Goal: Task Accomplishment & Management: Complete application form

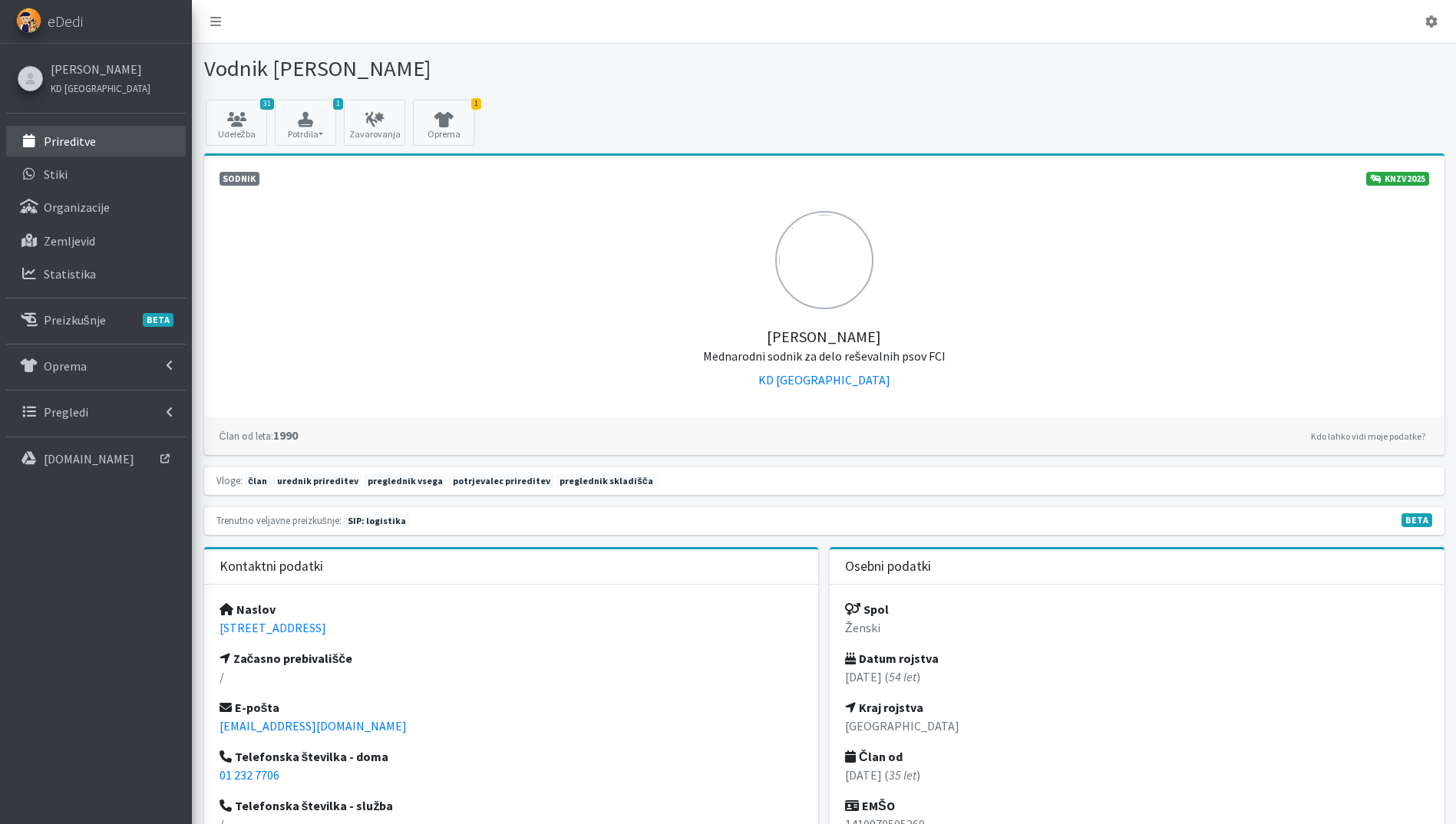
drag, startPoint x: 0, startPoint y: 0, endPoint x: 79, endPoint y: 135, distance: 156.4
click at [79, 135] on p "Prireditve" at bounding box center [69, 141] width 52 height 15
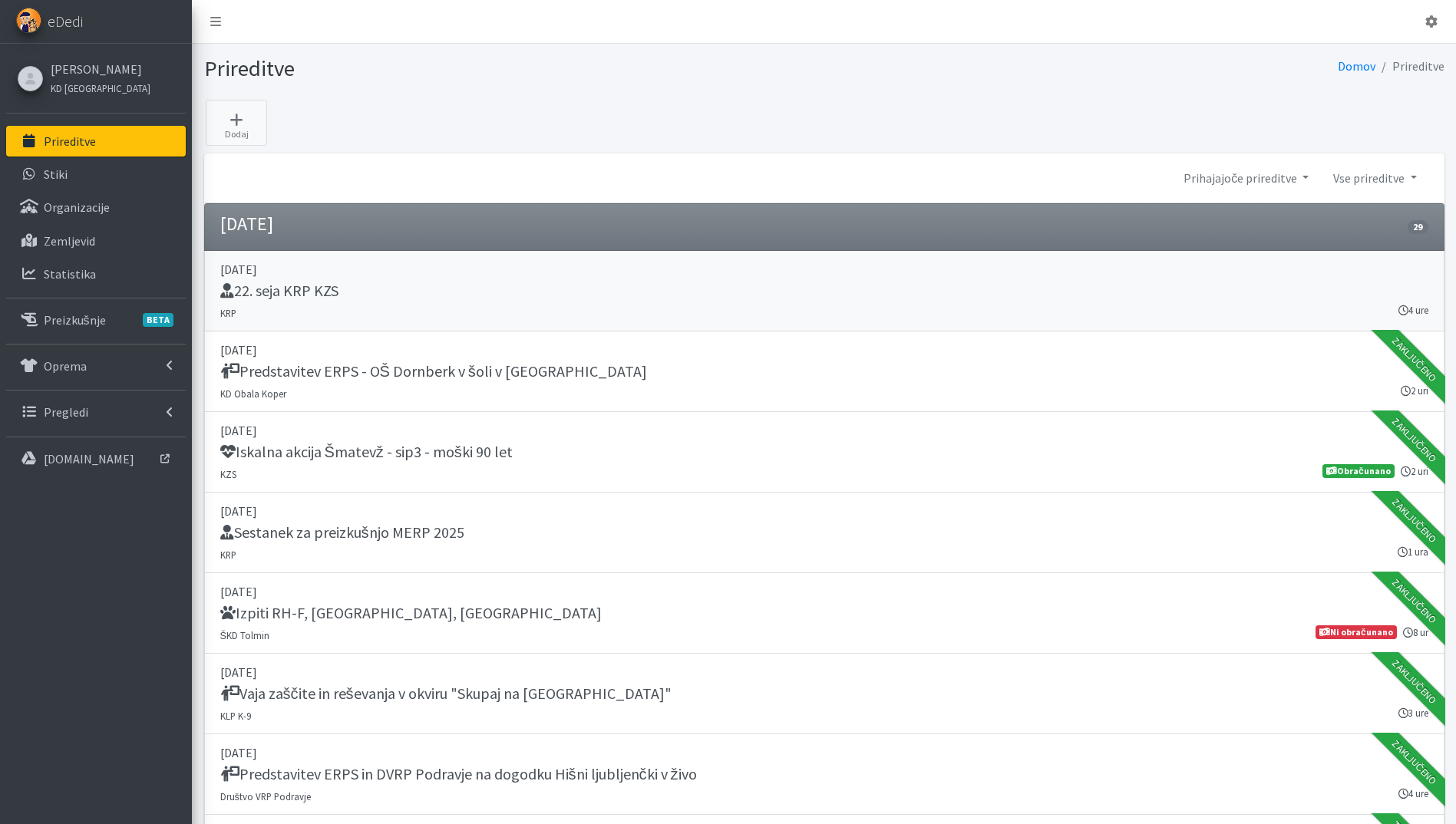
click at [625, 309] on link "03. september 2025 22. seja KRP KZS KRP 4 ure" at bounding box center [824, 291] width 1240 height 81
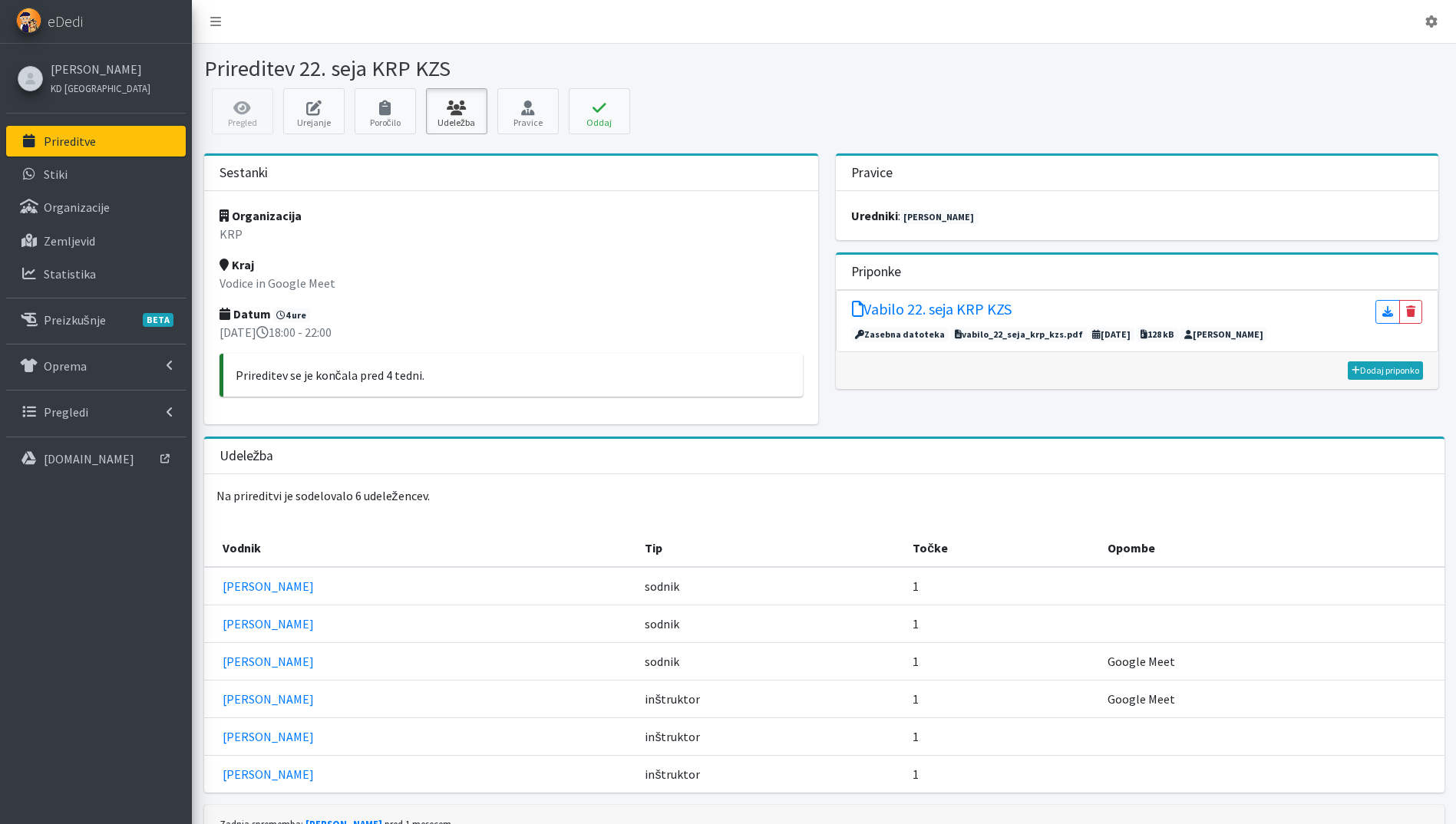
drag, startPoint x: 458, startPoint y: 115, endPoint x: 473, endPoint y: 112, distance: 15.3
click at [458, 115] on link "Udeležba" at bounding box center [456, 111] width 61 height 46
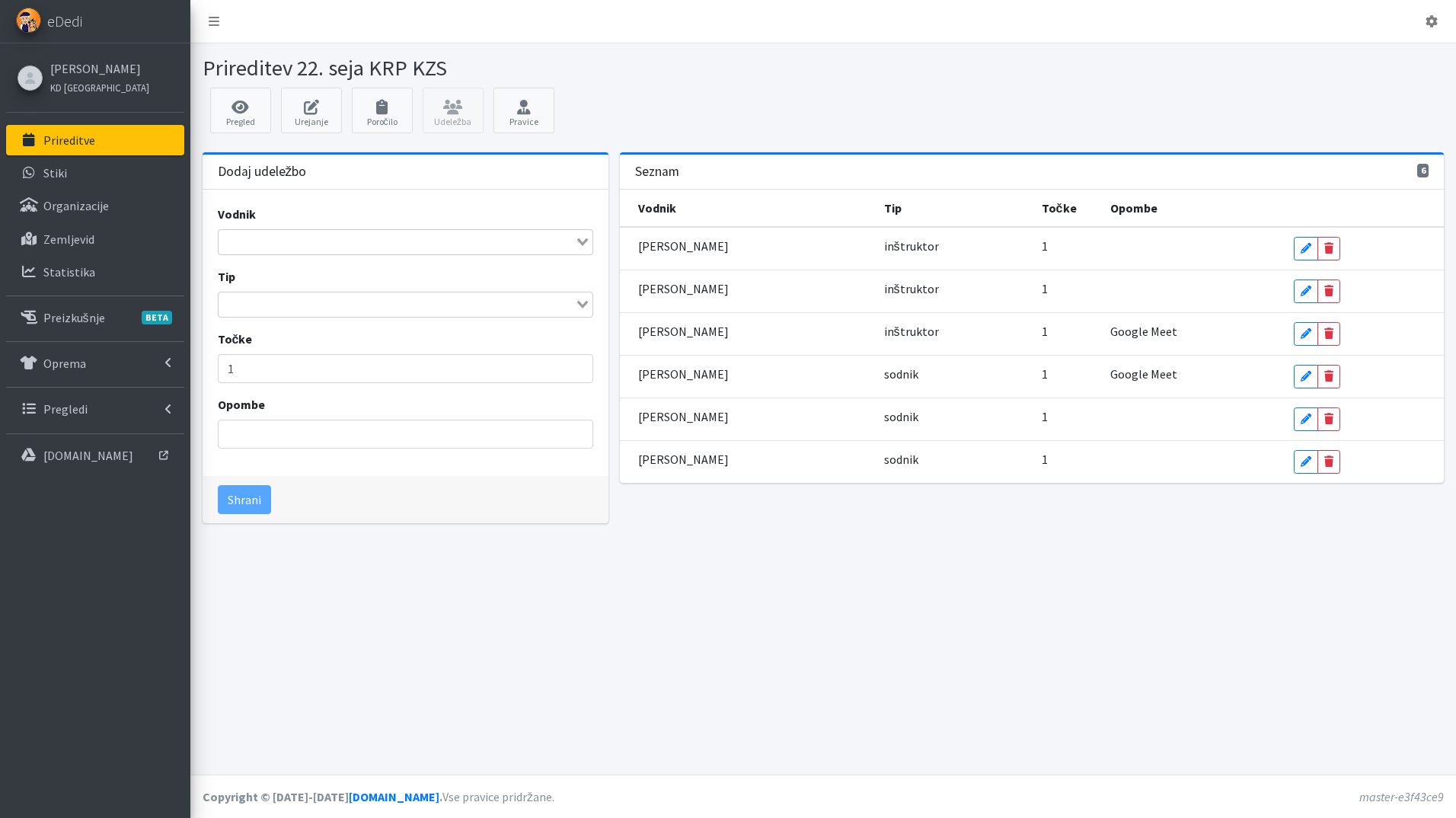
drag, startPoint x: 356, startPoint y: 262, endPoint x: 358, endPoint y: 239, distance: 23.1
click at [355, 257] on div "Vodnik Loading... Tip Loading... Točke 1 Opombe" at bounding box center [406, 333] width 407 height 287
click at [358, 239] on input "Search for option" at bounding box center [397, 242] width 354 height 18
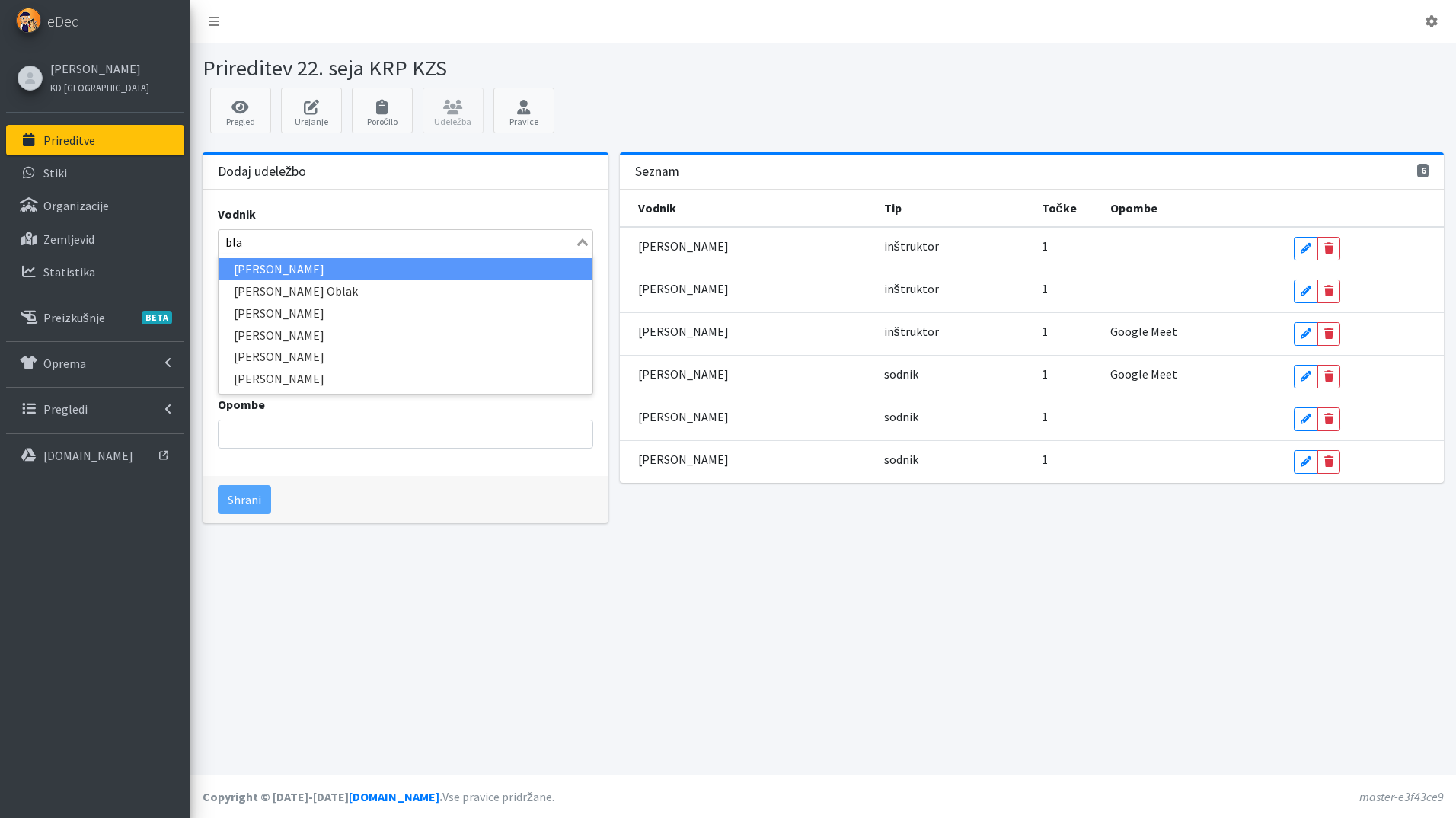
type input "blaž"
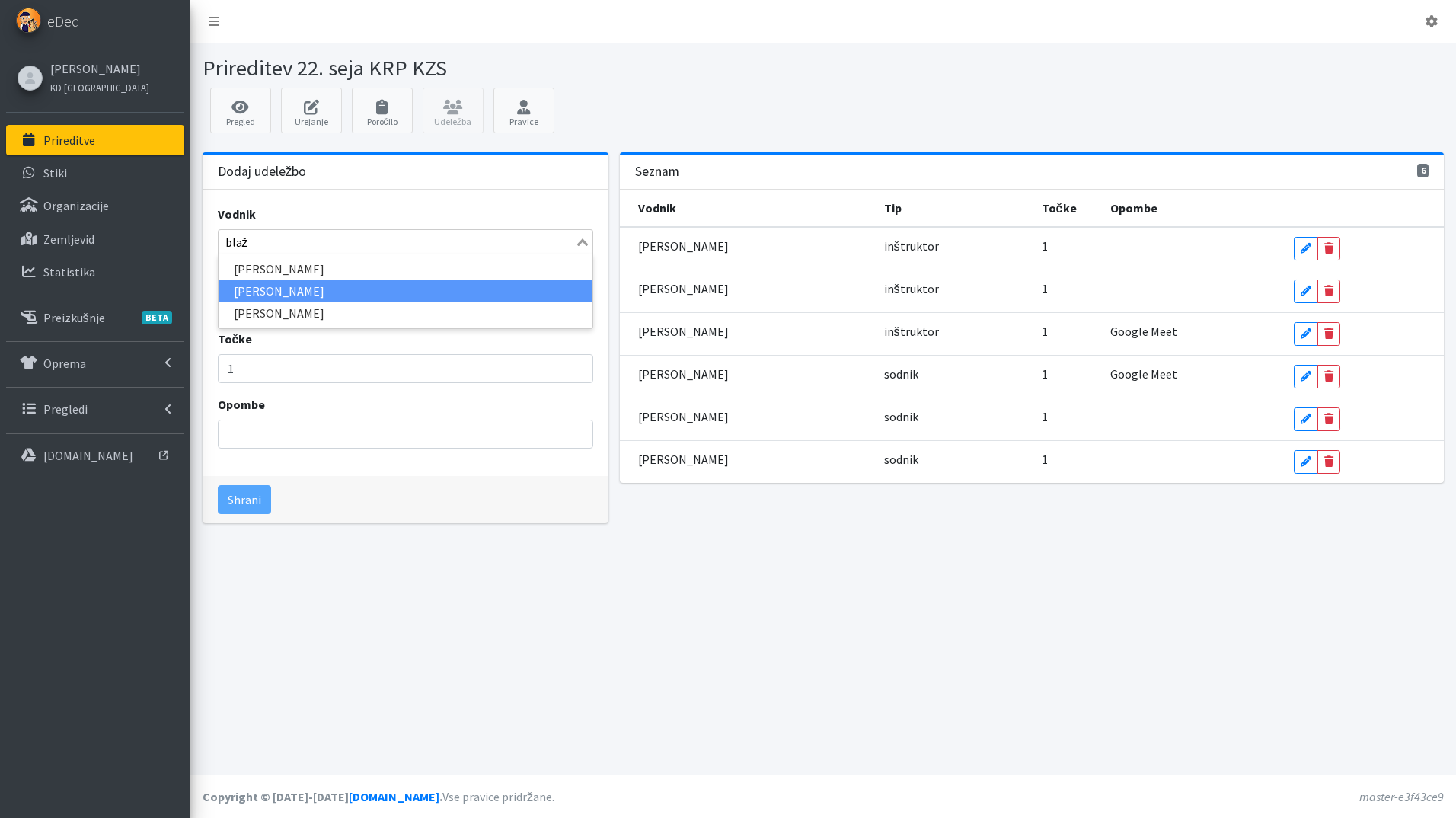
click at [373, 289] on li "[PERSON_NAME]" at bounding box center [406, 292] width 375 height 22
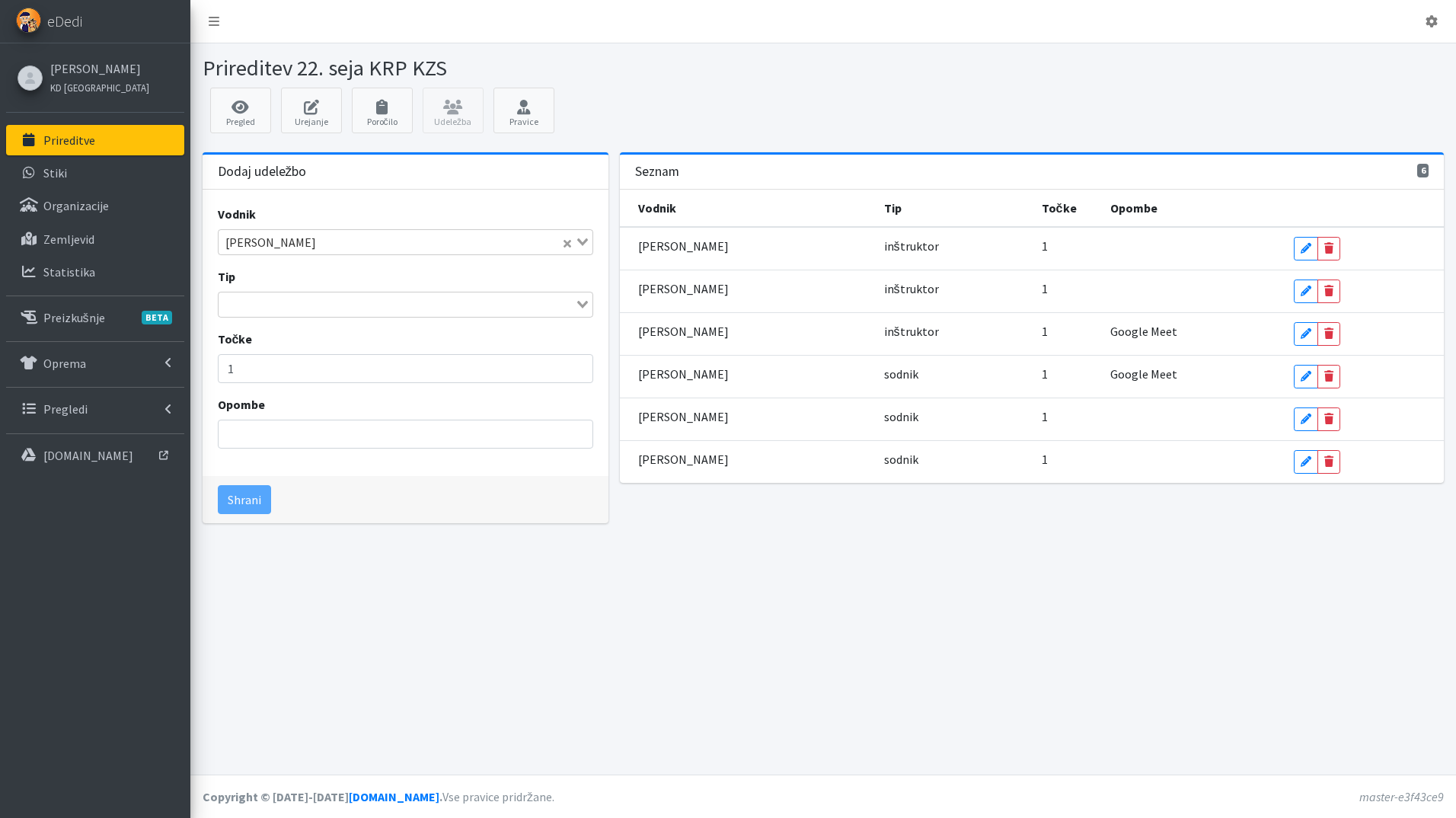
click at [302, 307] on input "Search for option" at bounding box center [397, 304] width 354 height 18
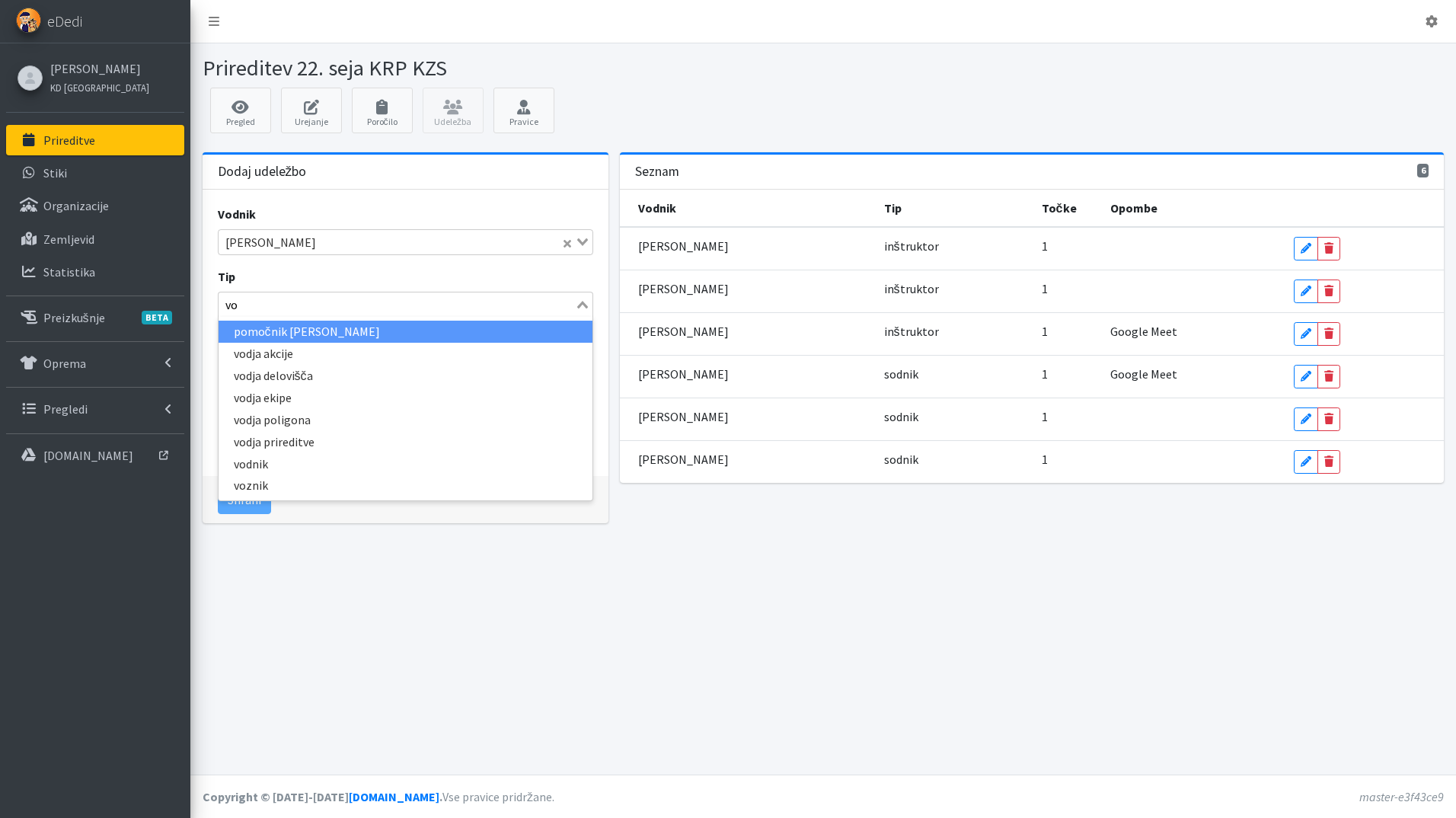
type input "vod"
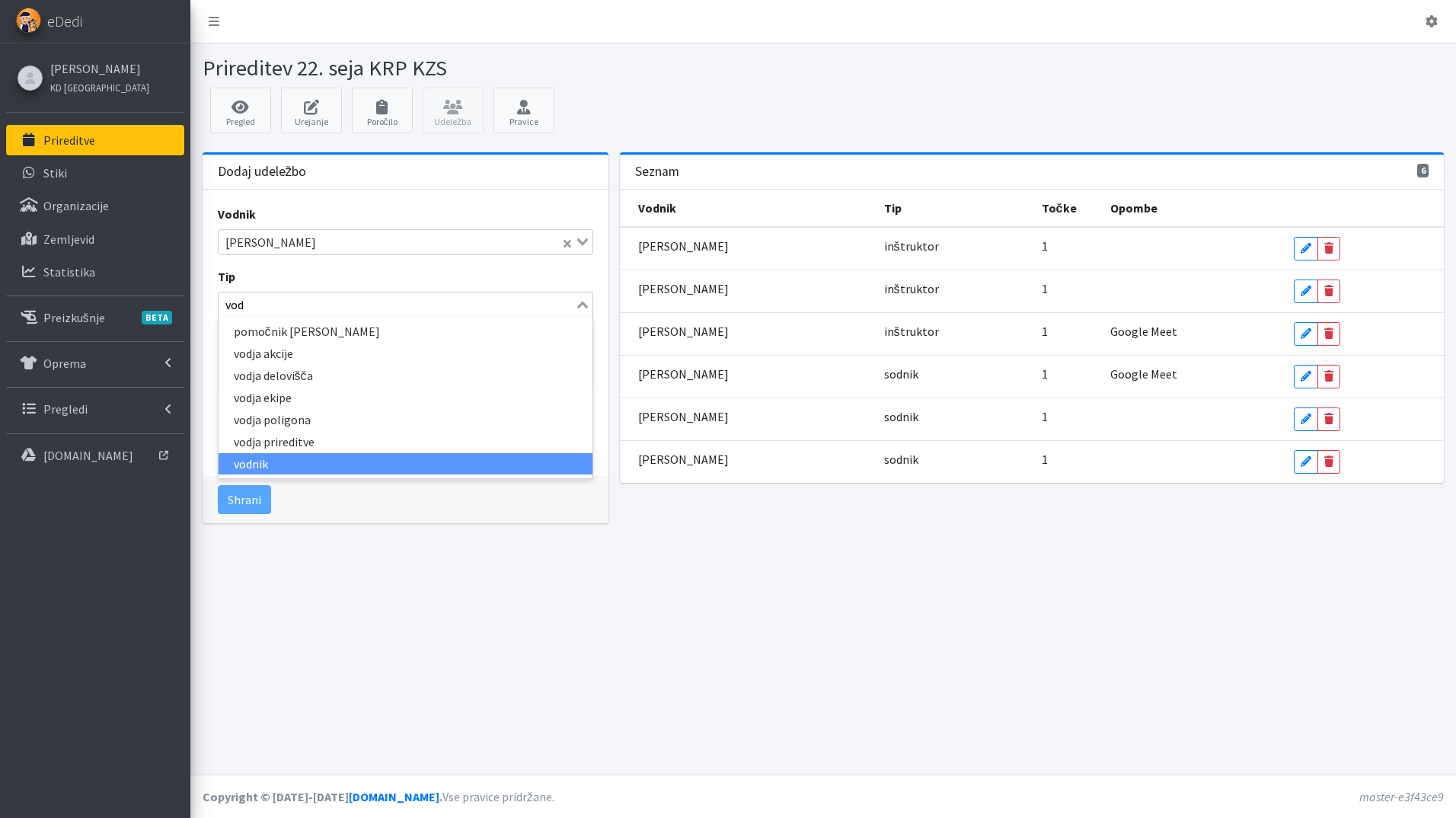
click at [285, 465] on li "vodnik" at bounding box center [406, 464] width 375 height 22
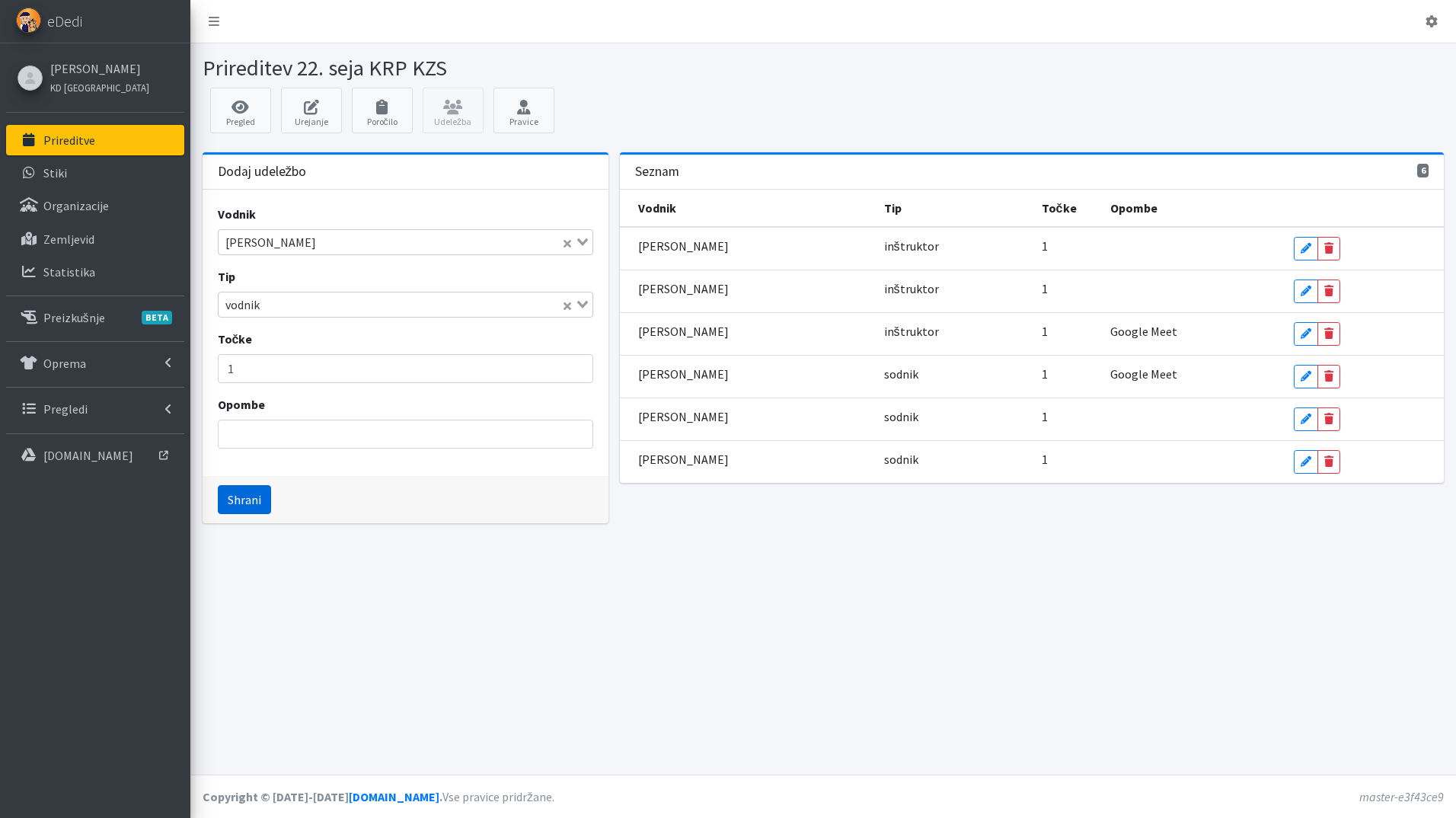
click at [242, 499] on button "Shrani" at bounding box center [244, 499] width 53 height 29
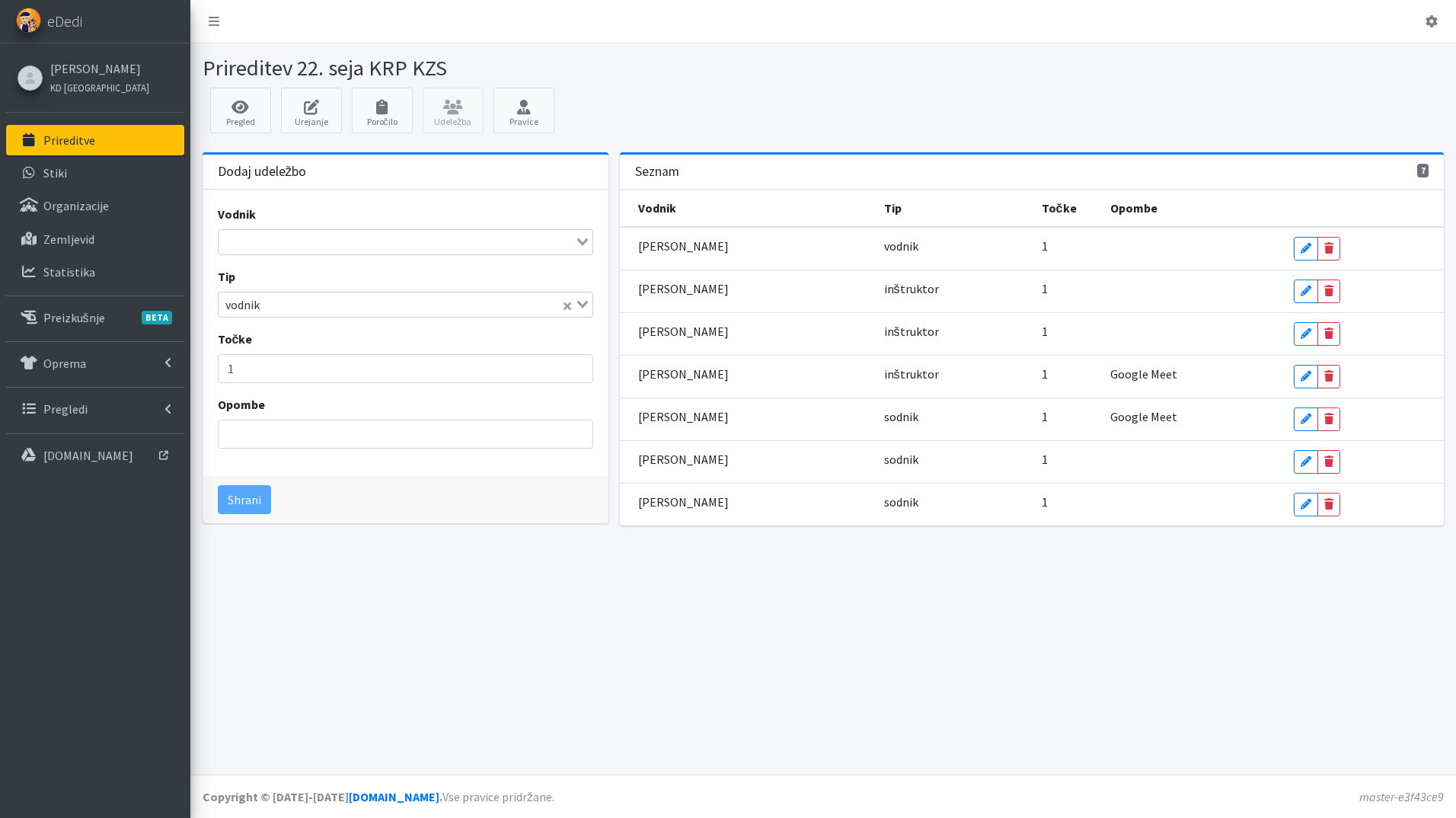
click at [290, 252] on div "Loading..." at bounding box center [406, 242] width 376 height 26
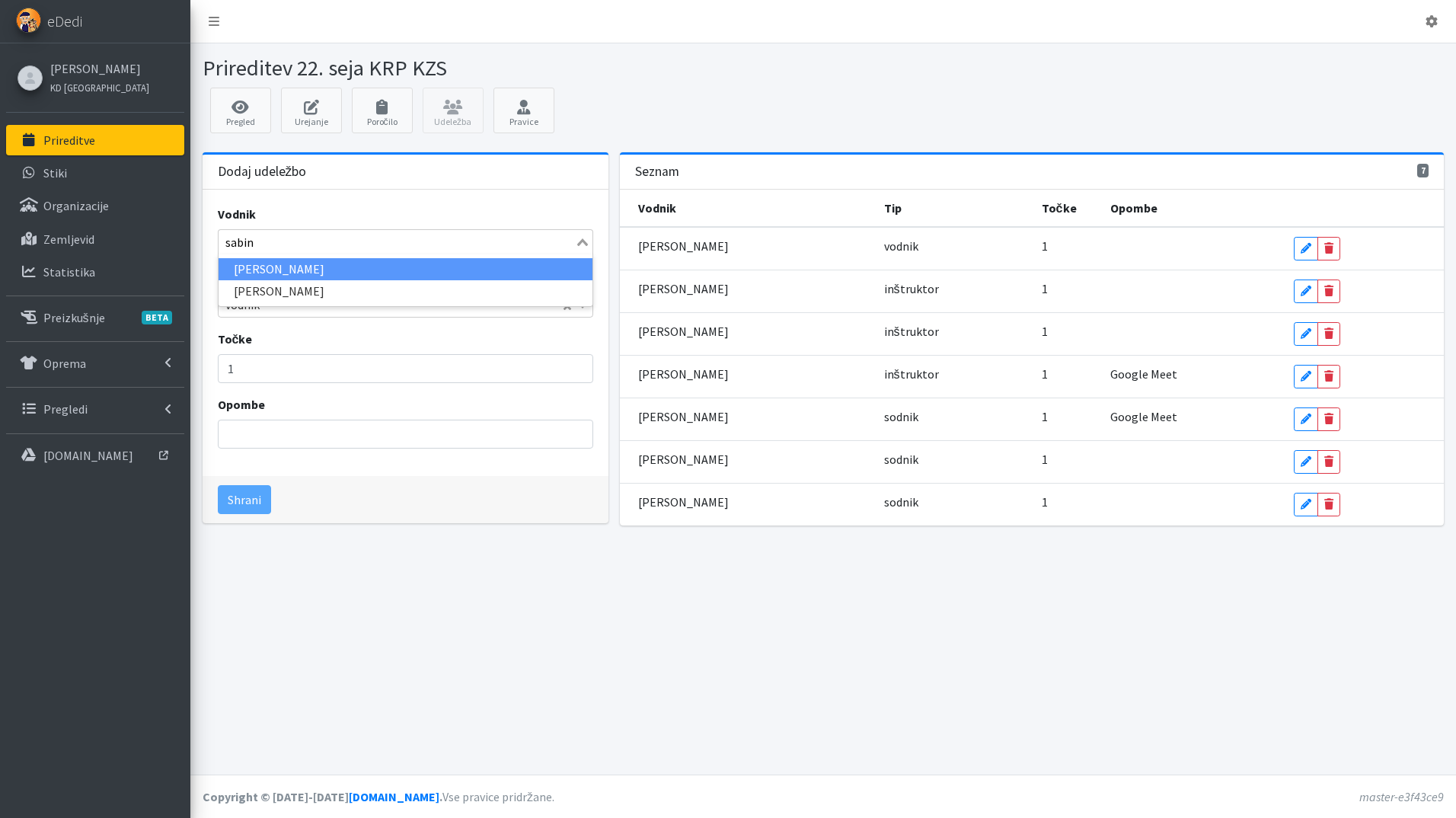
type input "sabina"
click at [325, 260] on li "Sabina Zelinšček" at bounding box center [406, 269] width 375 height 22
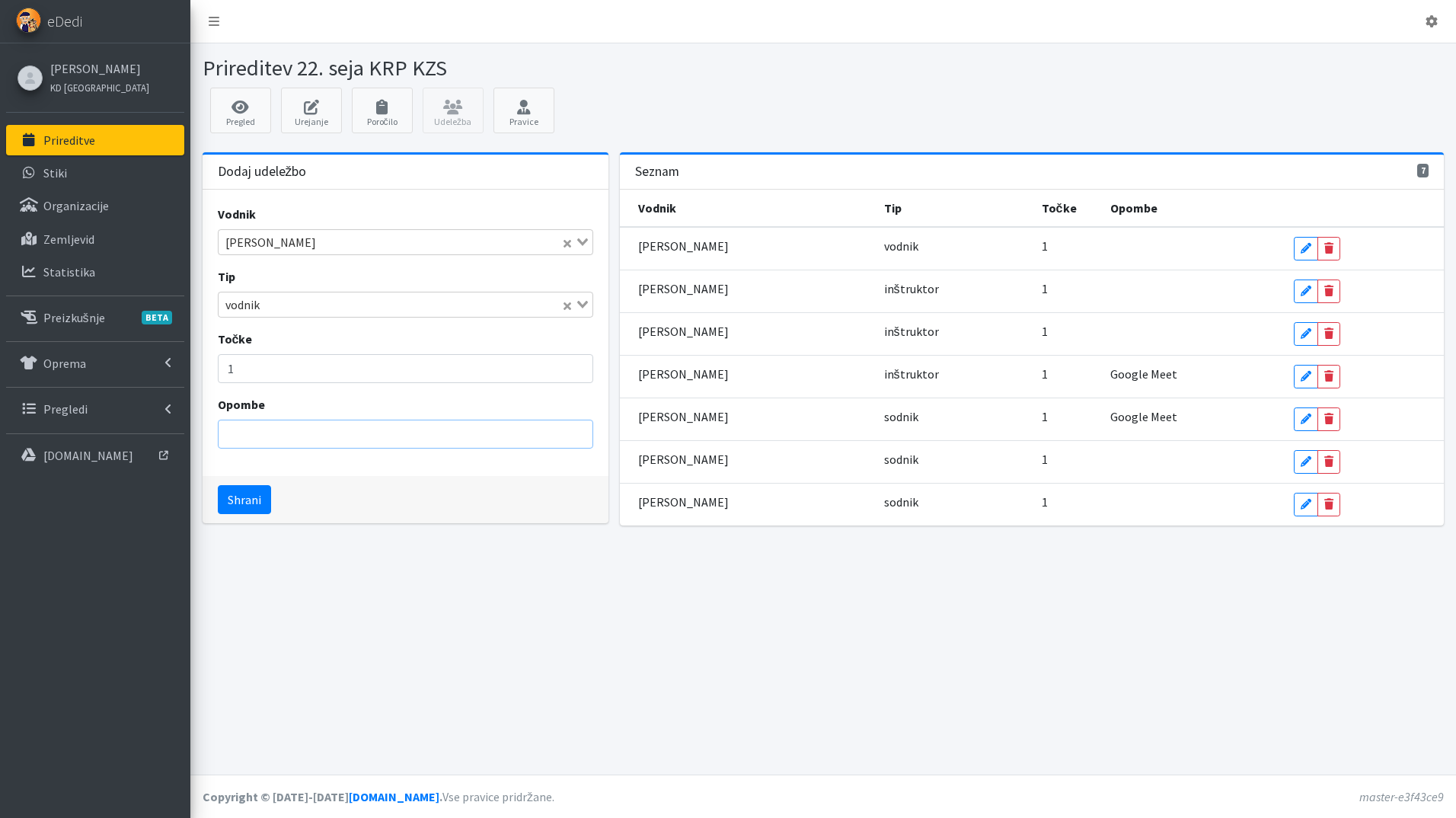
click at [270, 434] on input "Opombe" at bounding box center [406, 434] width 376 height 29
type input "Google Meet"
click at [244, 503] on button "Shrani" at bounding box center [244, 499] width 53 height 29
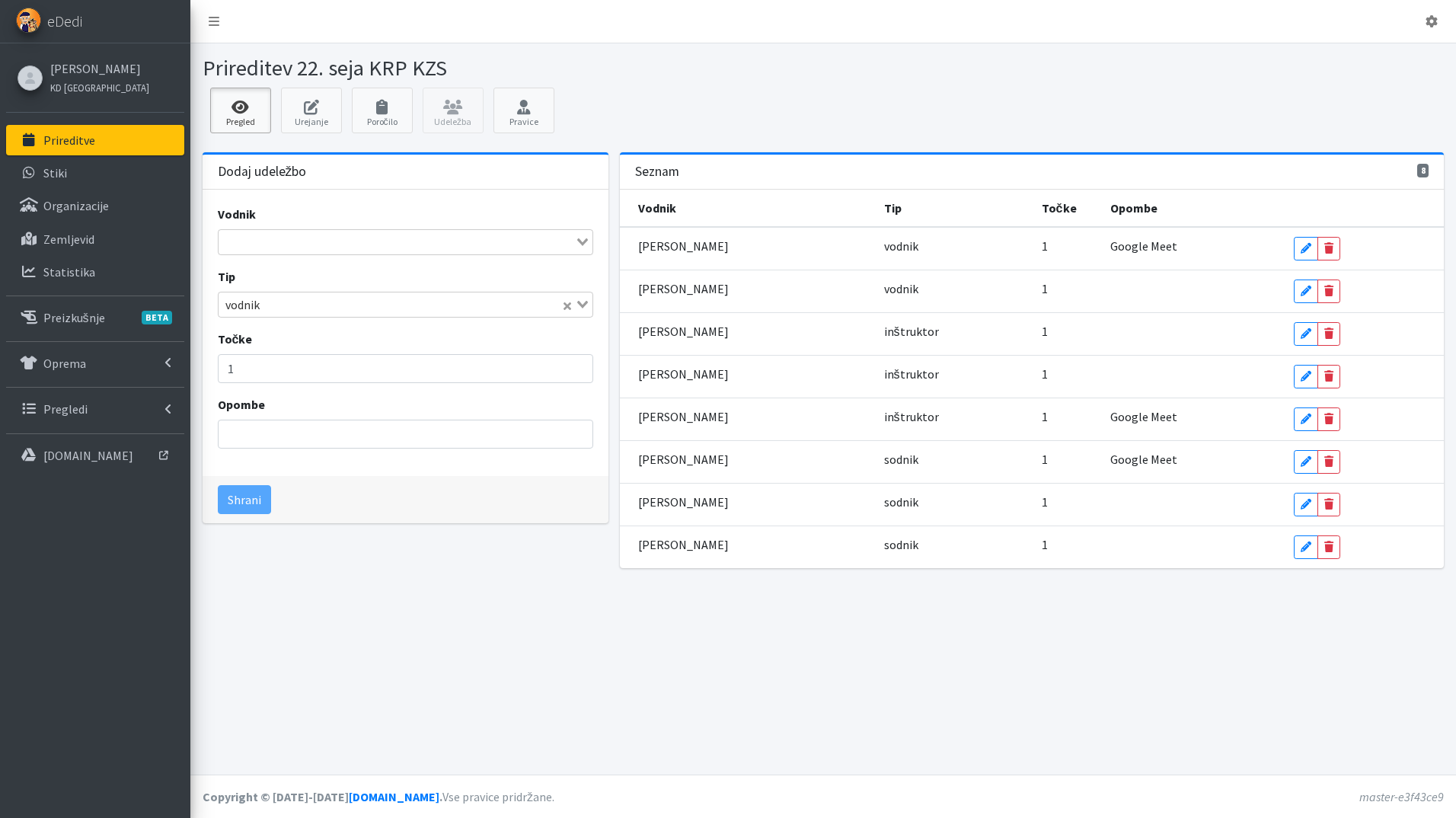
click at [254, 101] on icon at bounding box center [240, 107] width 52 height 15
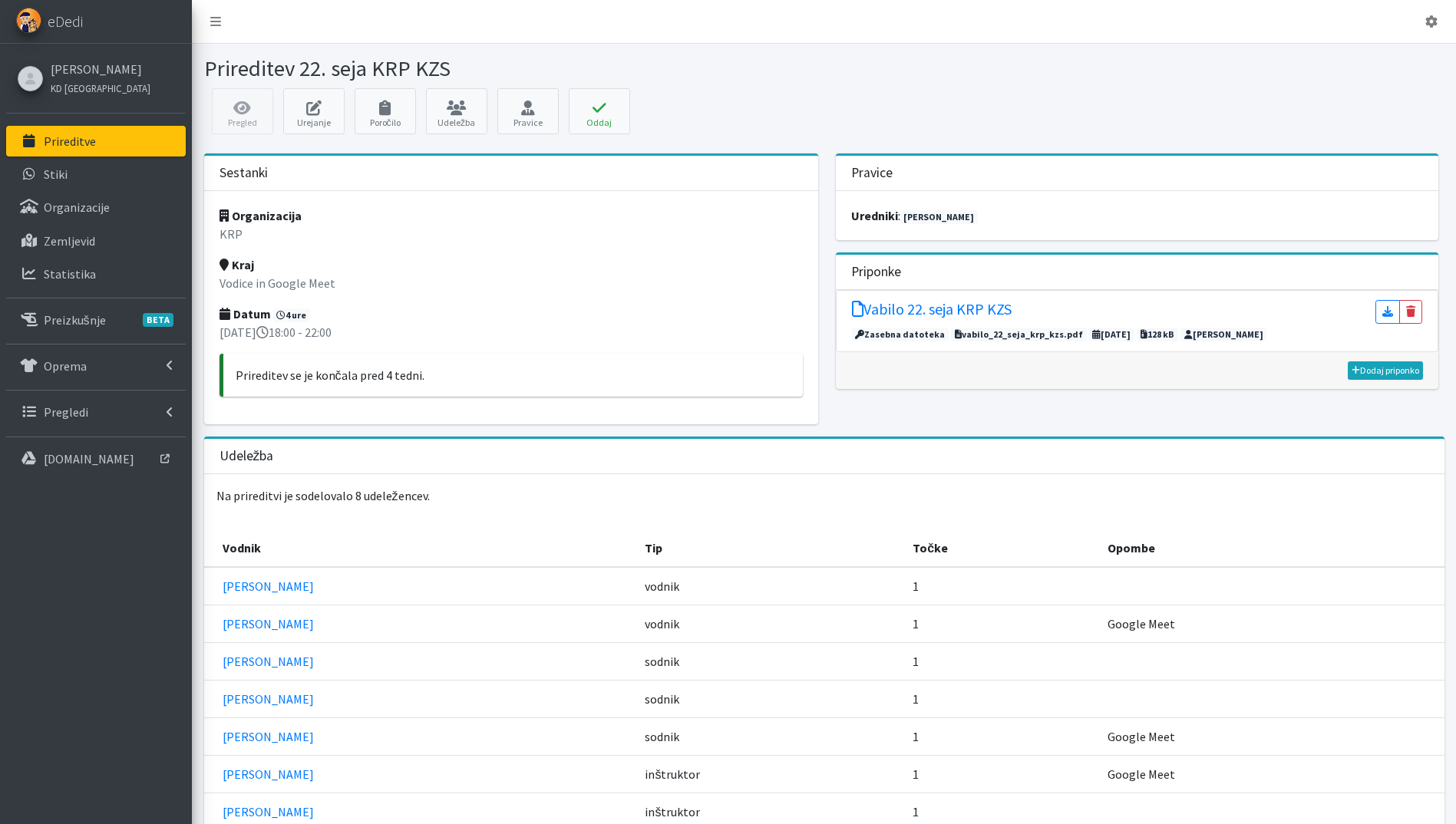
drag, startPoint x: 89, startPoint y: 140, endPoint x: 125, endPoint y: 158, distance: 40.2
click at [89, 140] on p "Prireditve" at bounding box center [69, 141] width 52 height 15
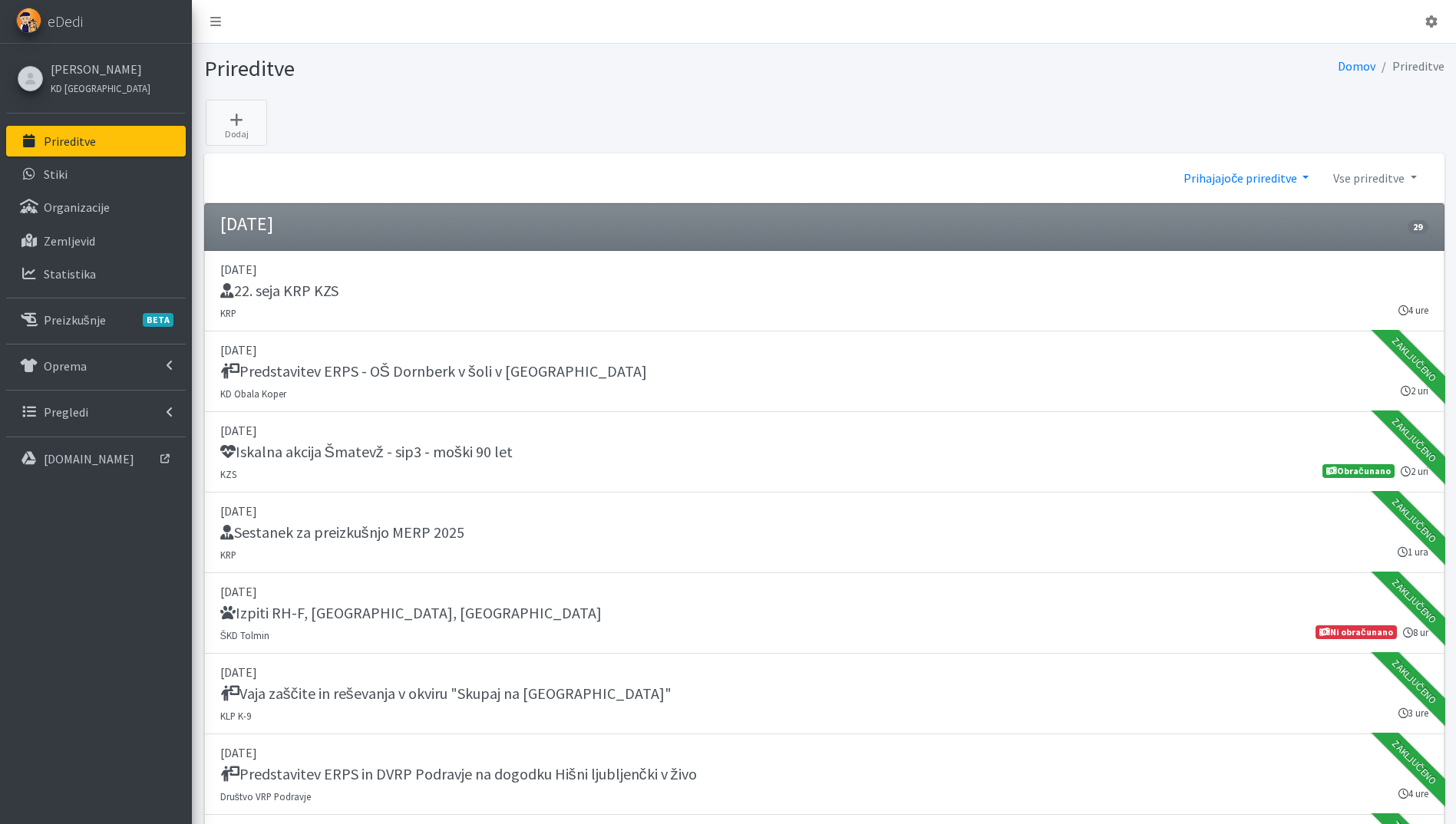
click at [1264, 180] on link "Prihajajoče prireditve" at bounding box center [1245, 178] width 149 height 30
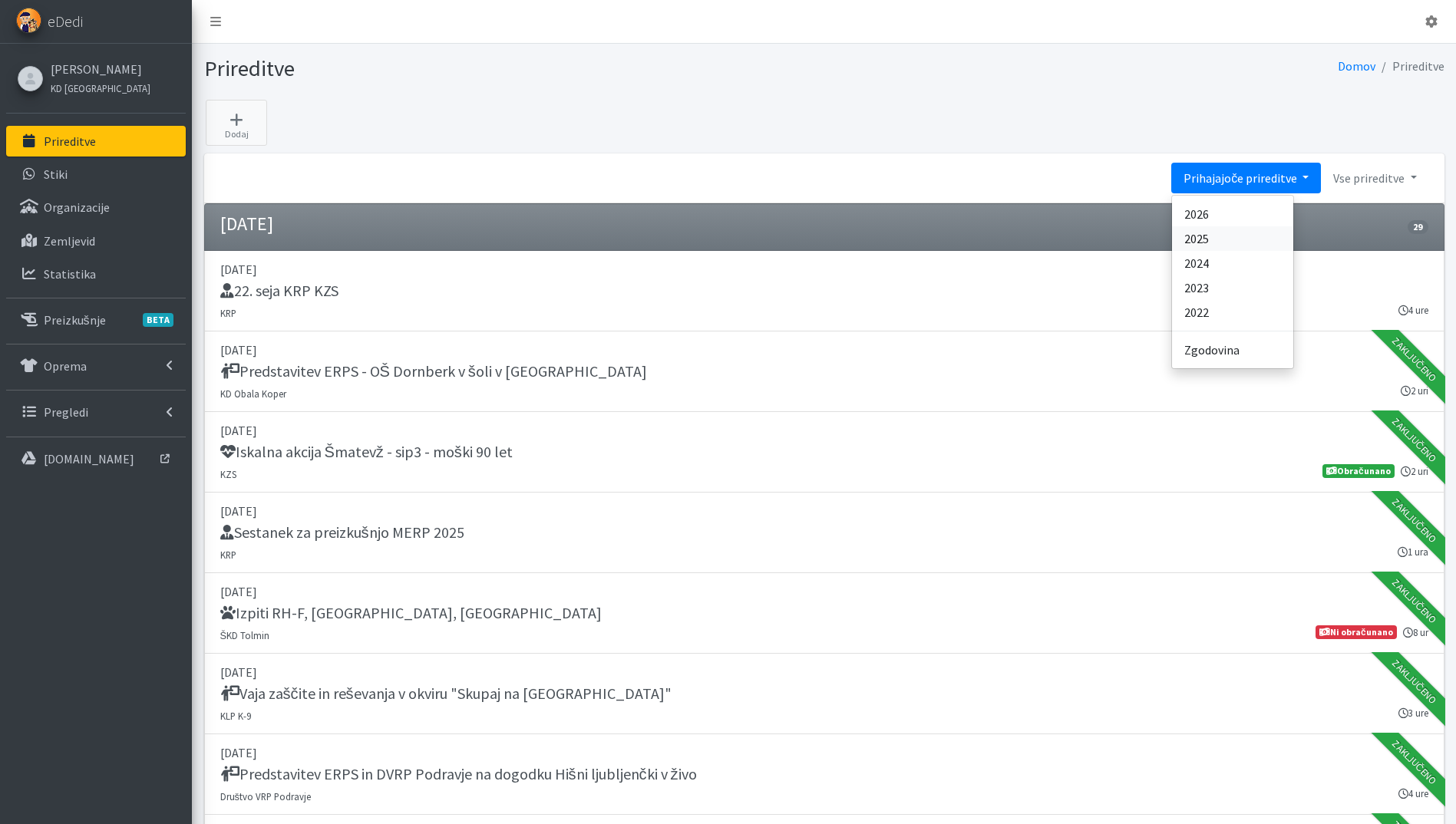
click at [1257, 234] on link "2025" at bounding box center [1232, 238] width 121 height 25
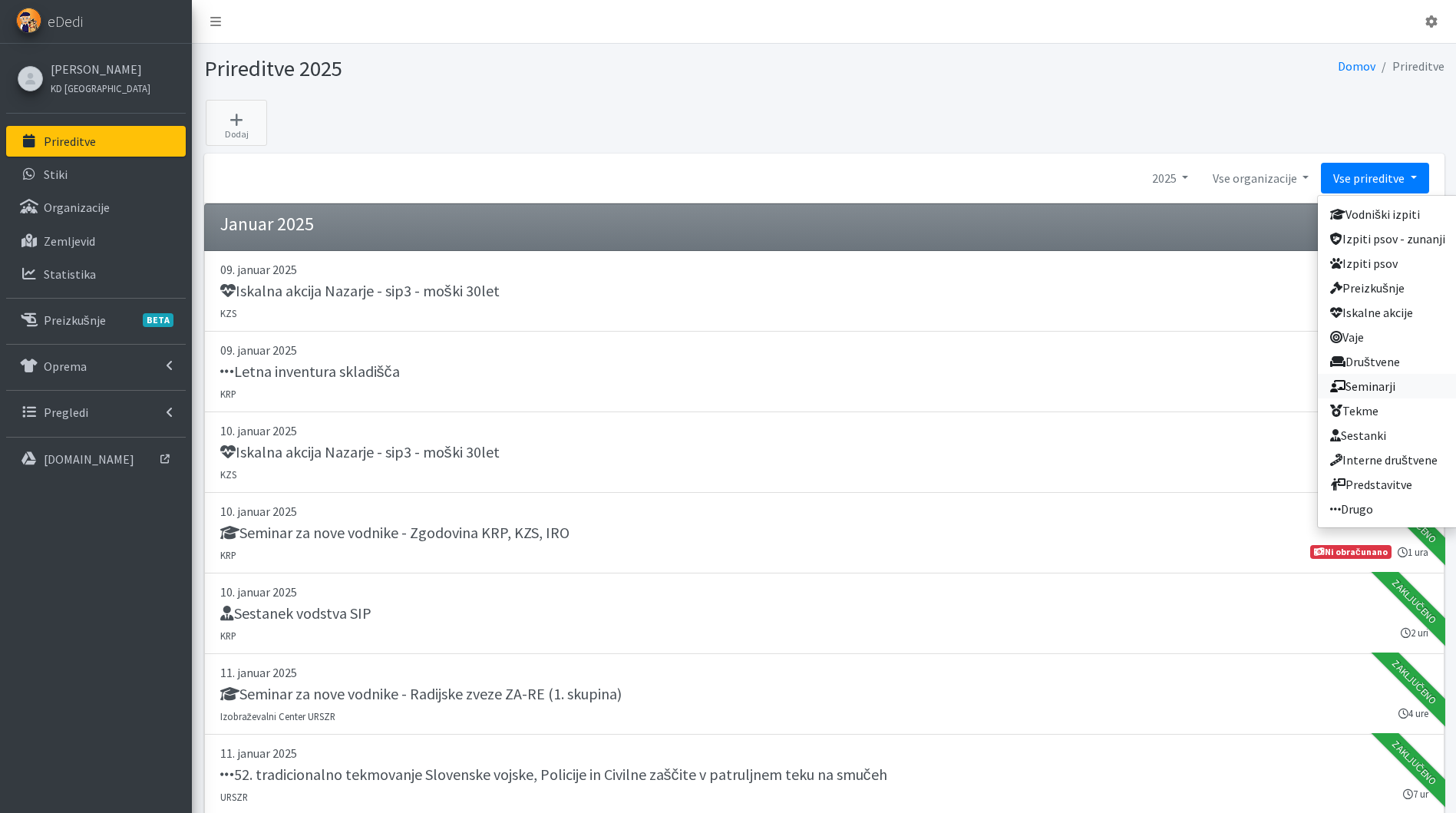
click at [1413, 387] on link "Seminarji" at bounding box center [1387, 386] width 140 height 25
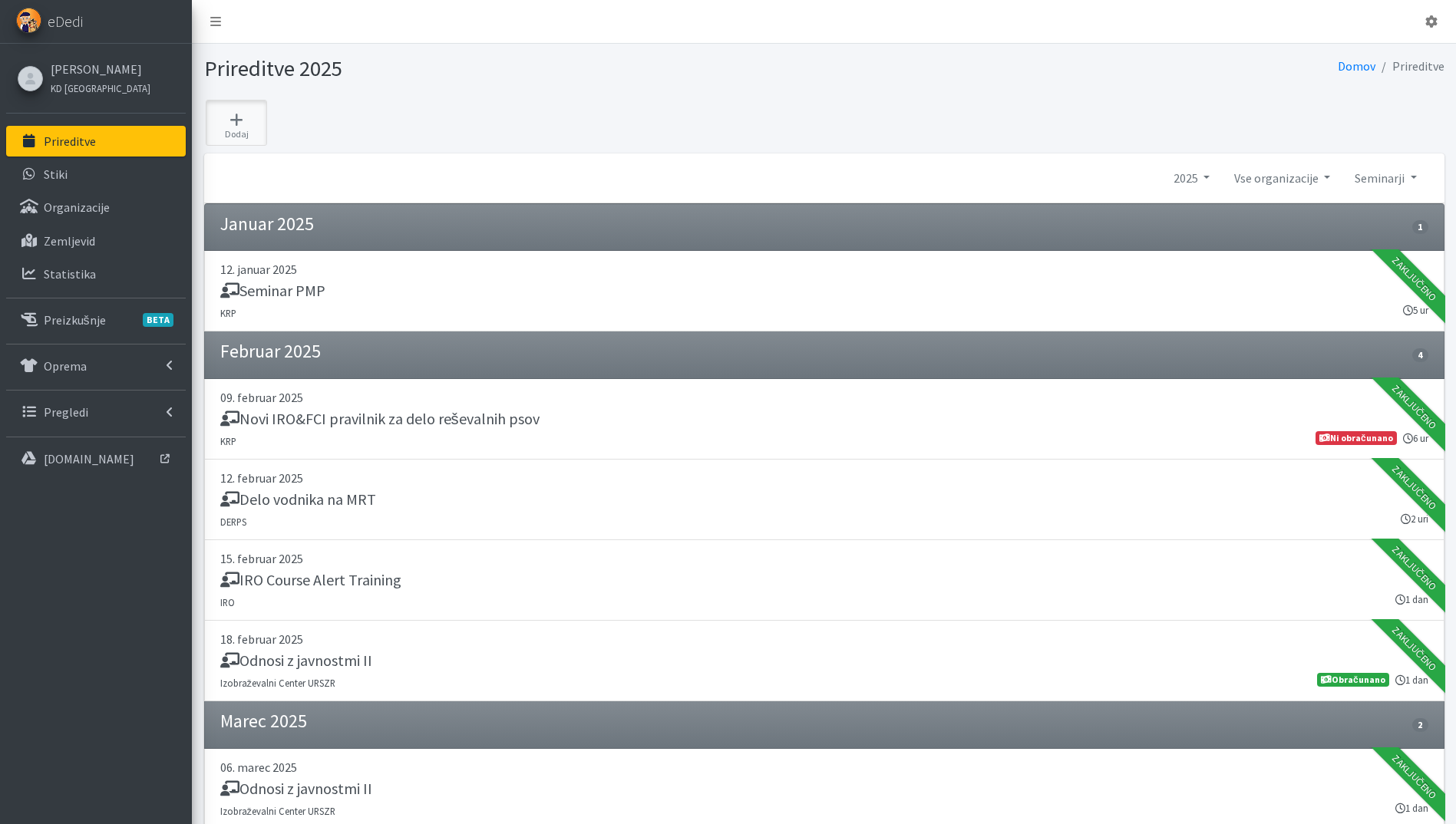
drag, startPoint x: 217, startPoint y: 120, endPoint x: 308, endPoint y: 158, distance: 98.6
click at [217, 120] on icon at bounding box center [236, 119] width 52 height 15
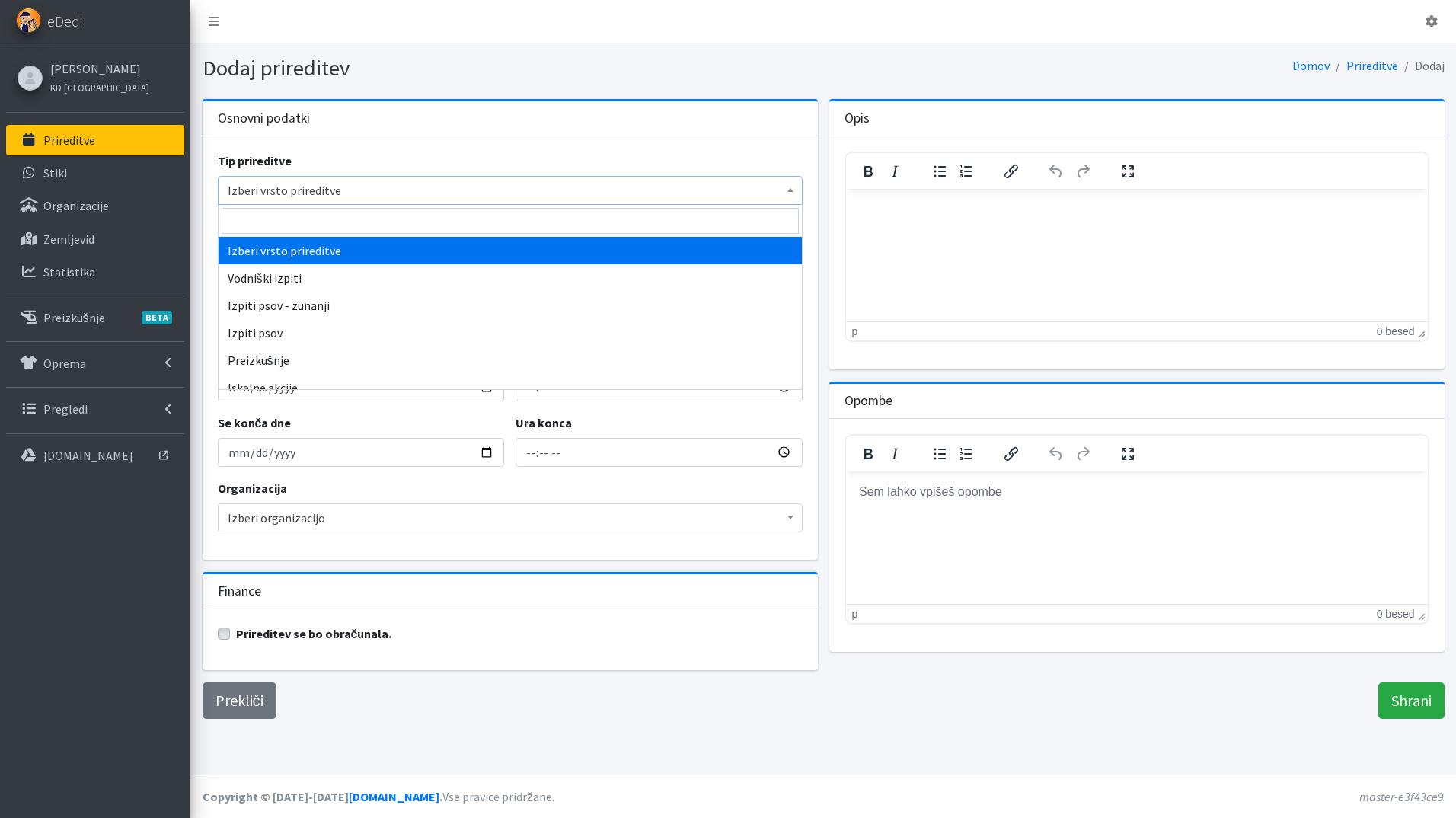
click at [315, 195] on span "Izberi vrsto prireditve" at bounding box center [510, 190] width 565 height 21
type input "sem"
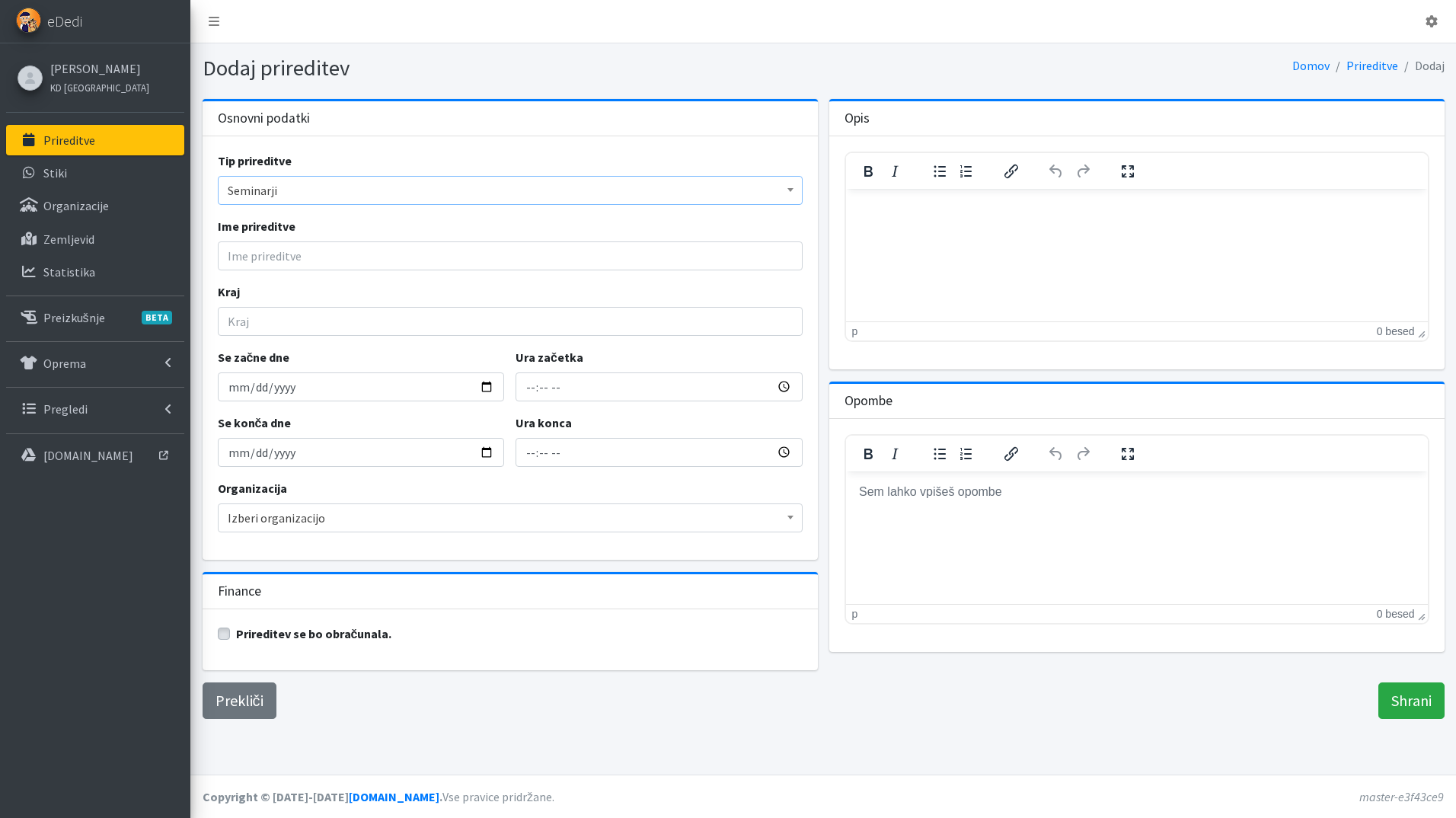
select select "1007"
click at [292, 264] on input "Ime prireditve" at bounding box center [510, 256] width 585 height 29
type input "Odnosi z javnostmi III"
click at [300, 319] on input "Kraj" at bounding box center [510, 321] width 585 height 29
type input "Ig"
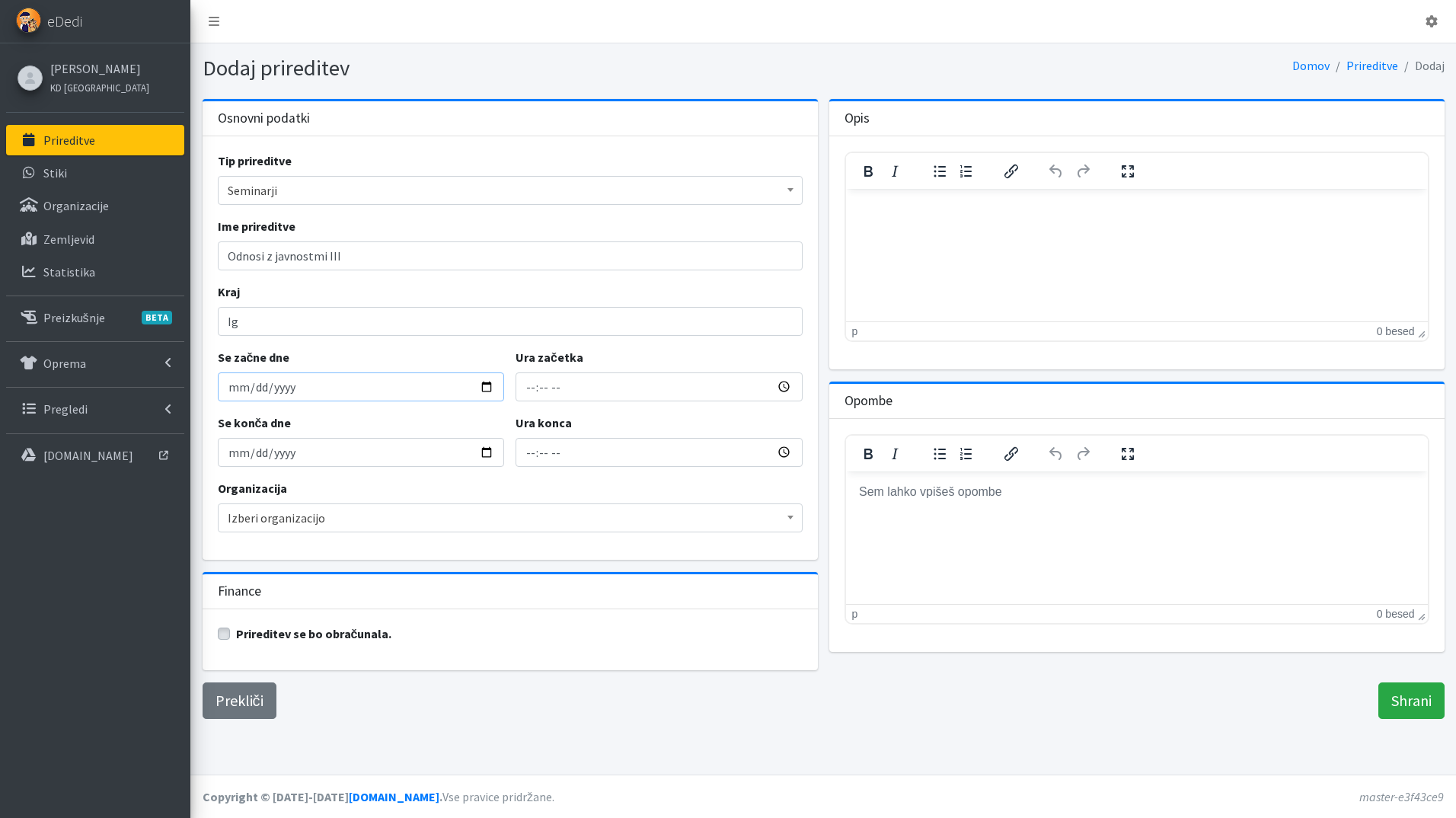
click at [487, 387] on input "Se začne dne" at bounding box center [361, 387] width 287 height 29
type input "2025-06-16"
click at [485, 460] on input "2025-06-16" at bounding box center [361, 452] width 287 height 29
type input "2025-06-17"
click at [525, 388] on input "Ura začetka" at bounding box center [659, 387] width 287 height 29
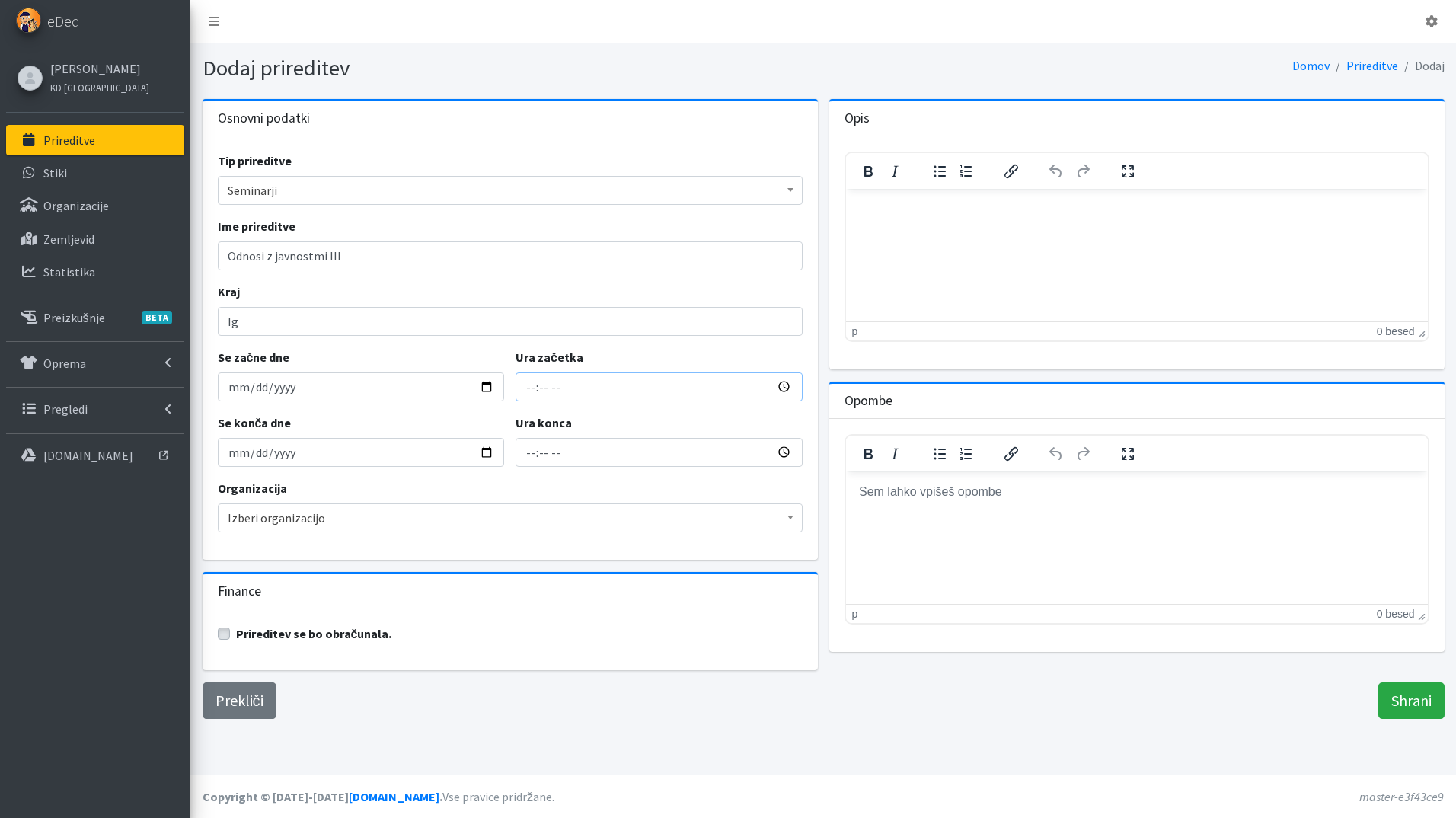
type input "15:00"
click at [517, 452] on input "17:00" at bounding box center [659, 452] width 287 height 29
type input "22:00"
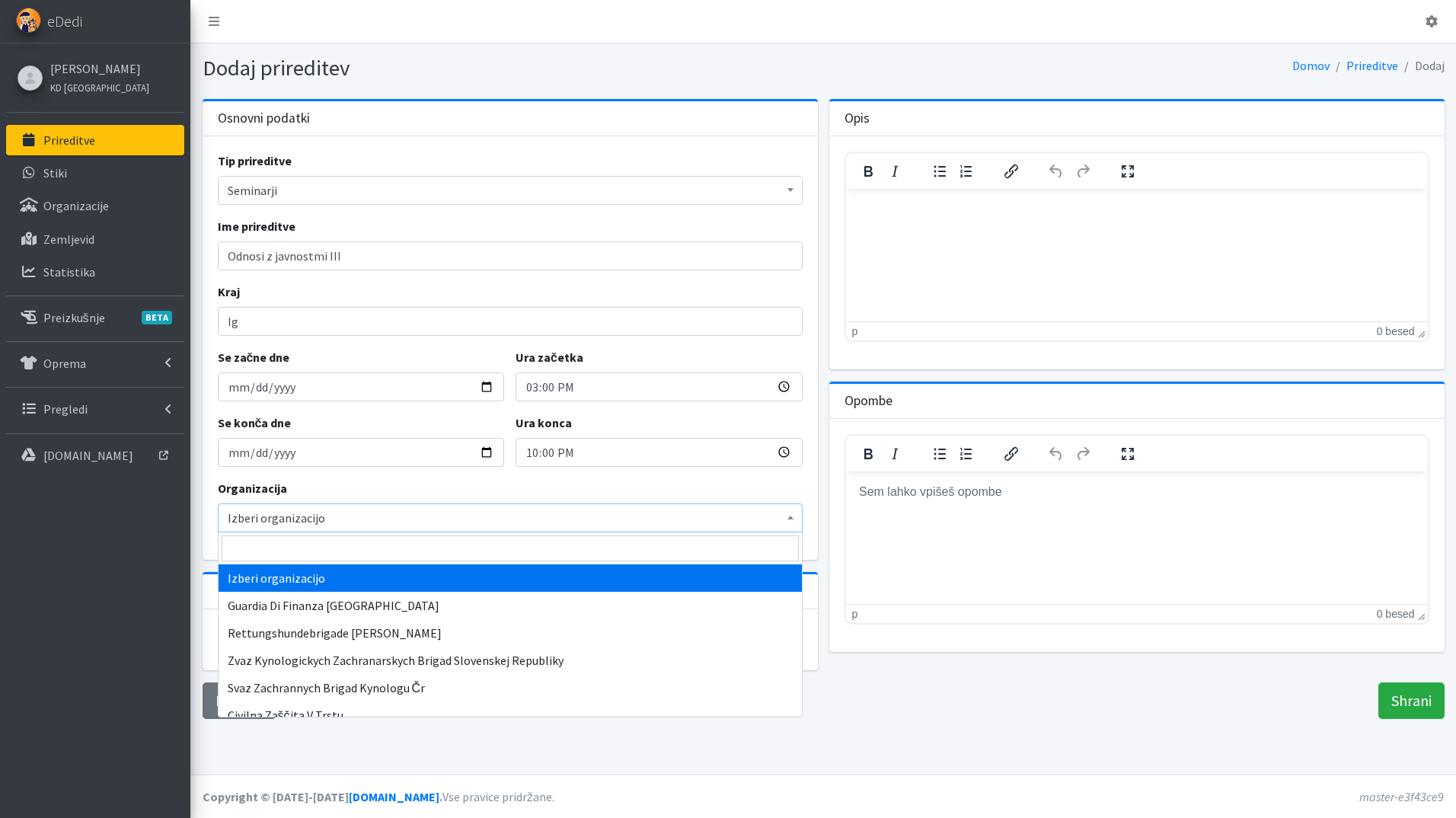
click at [372, 527] on span "Izberi organizacijo" at bounding box center [510, 518] width 565 height 21
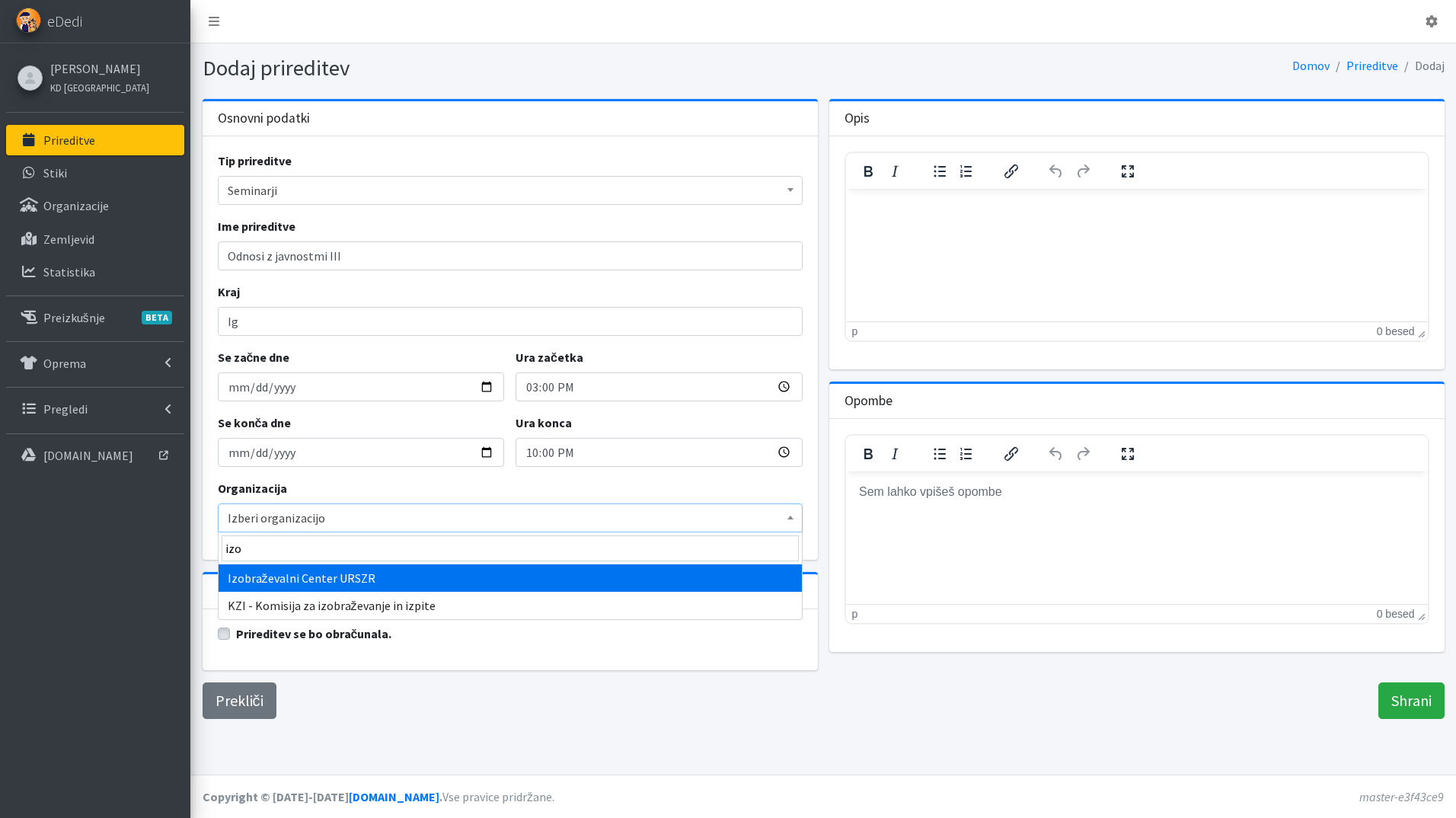
type input "izo"
select select "1013"
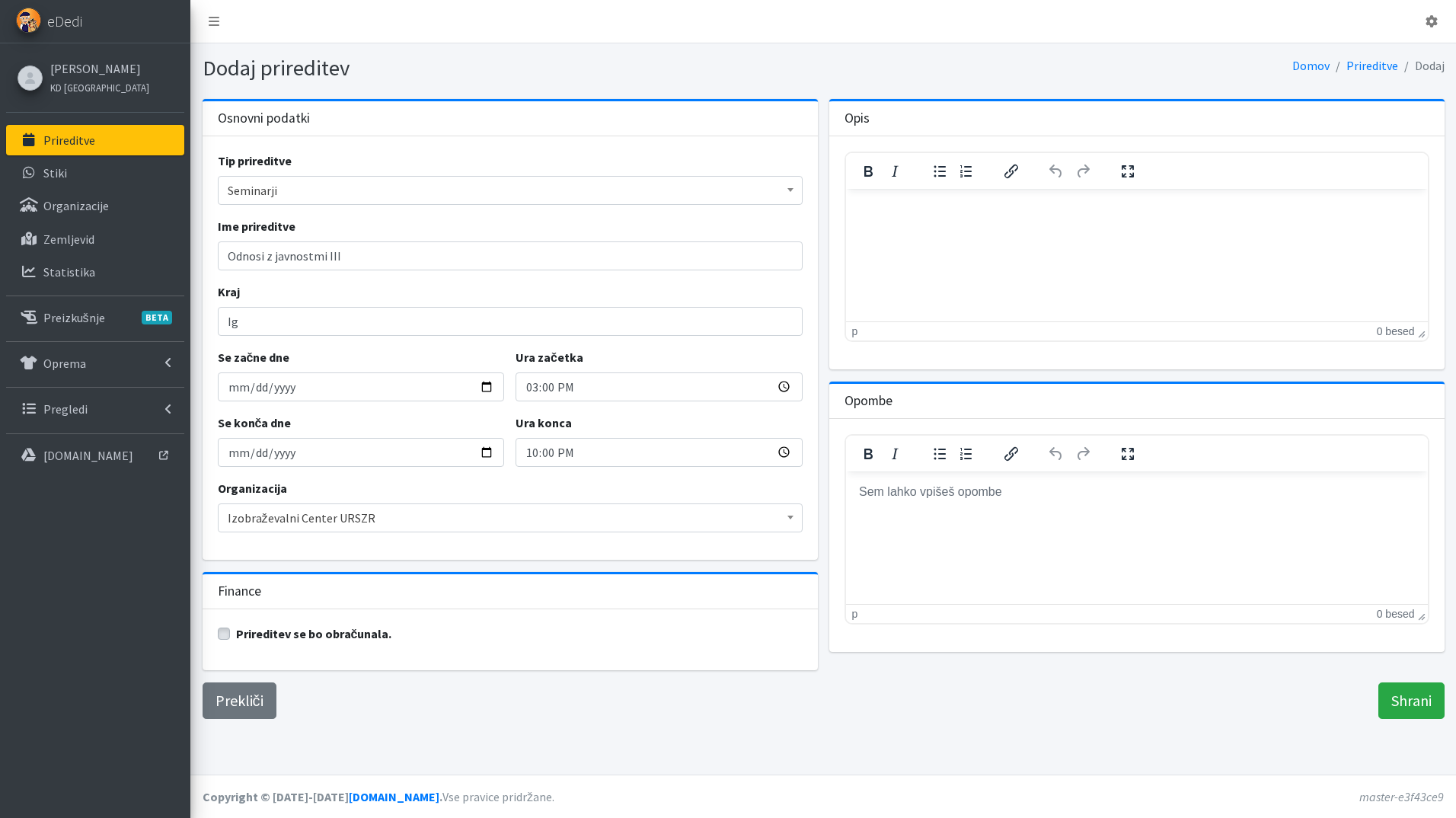
click at [236, 636] on label "Prireditev se bo obračunala." at bounding box center [314, 633] width 156 height 18
click at [224, 636] on input "Prireditev se bo obračunala." at bounding box center [224, 632] width 12 height 15
checkbox input "true"
click at [1426, 695] on input "Shrani" at bounding box center [1412, 701] width 67 height 36
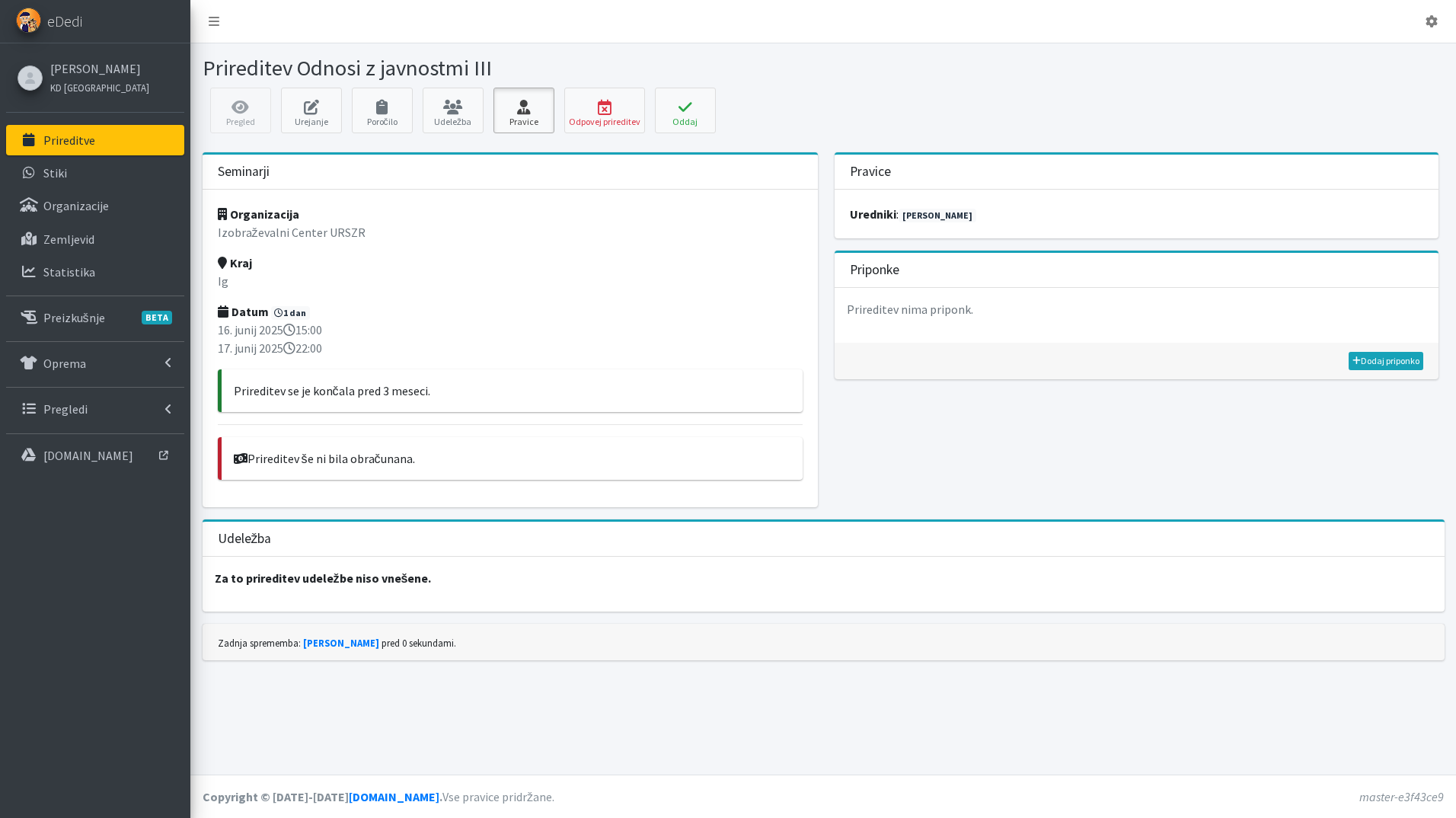
click at [517, 116] on link "Pravice" at bounding box center [524, 110] width 61 height 46
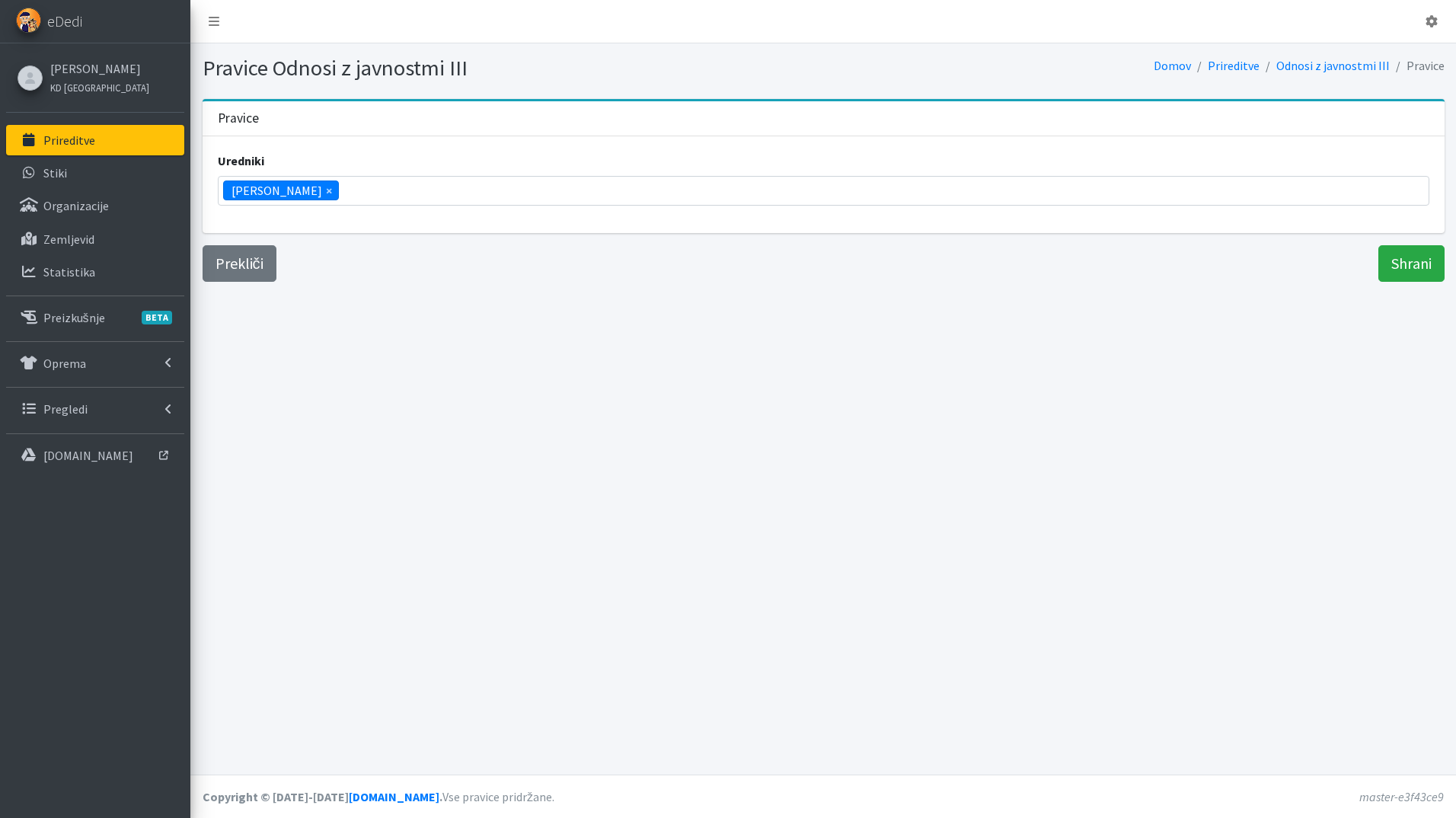
scroll to position [575, 0]
click at [326, 193] on span "×" at bounding box center [329, 190] width 6 height 18
select select
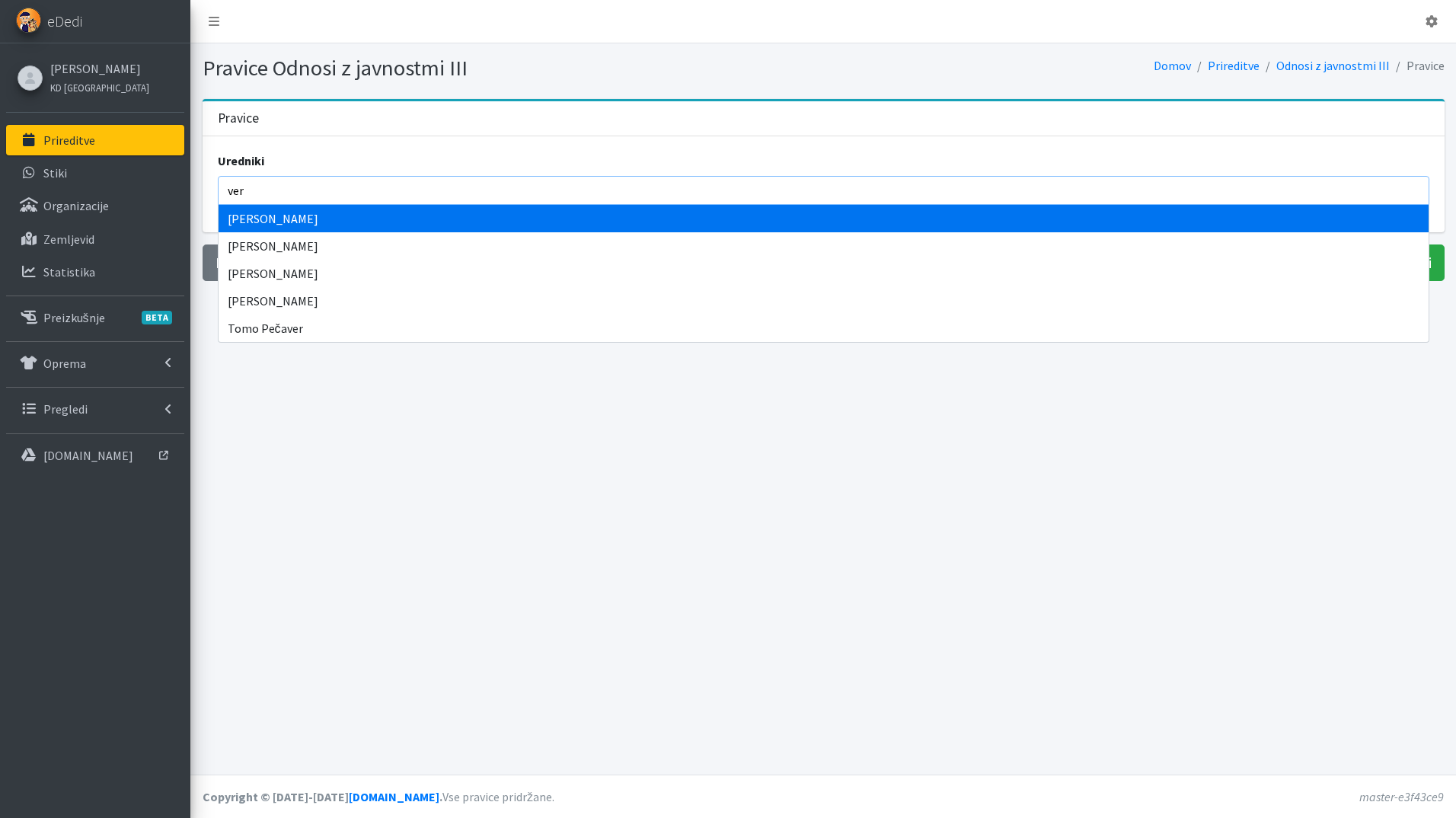
type input "ver"
select select "1013"
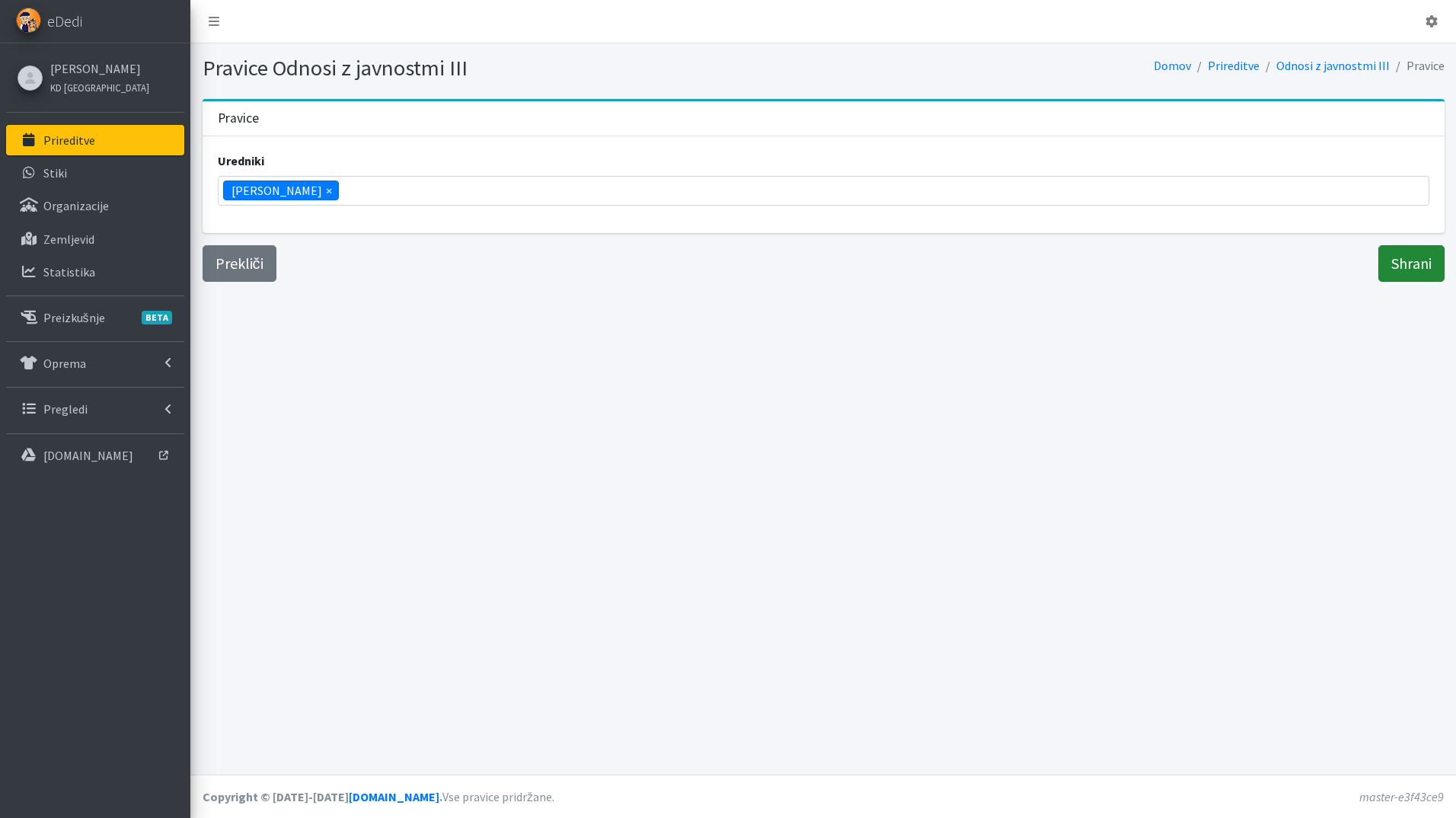
click at [1392, 269] on input "Shrani" at bounding box center [1412, 263] width 67 height 36
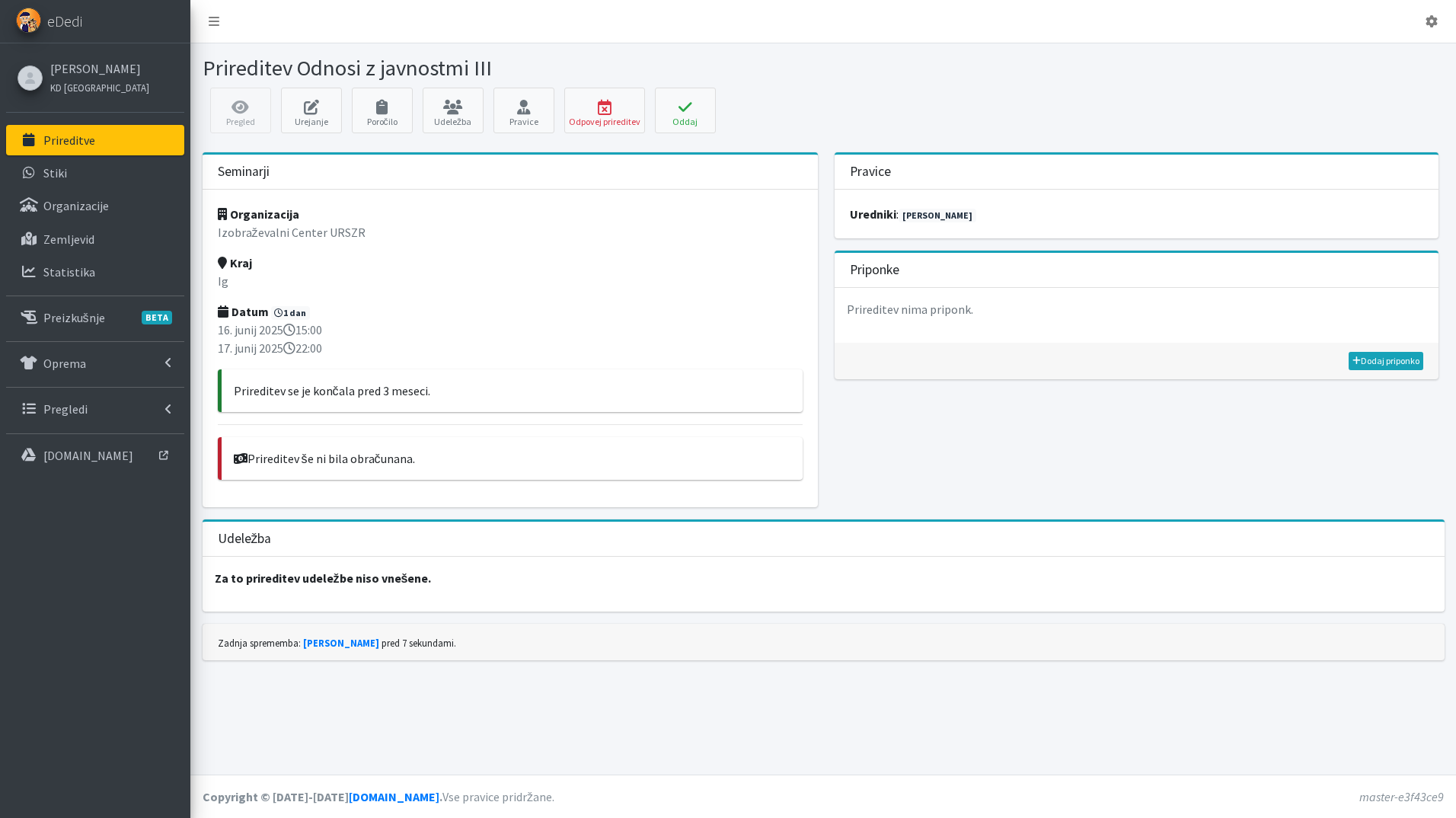
click at [88, 134] on p "Prireditve" at bounding box center [69, 140] width 52 height 15
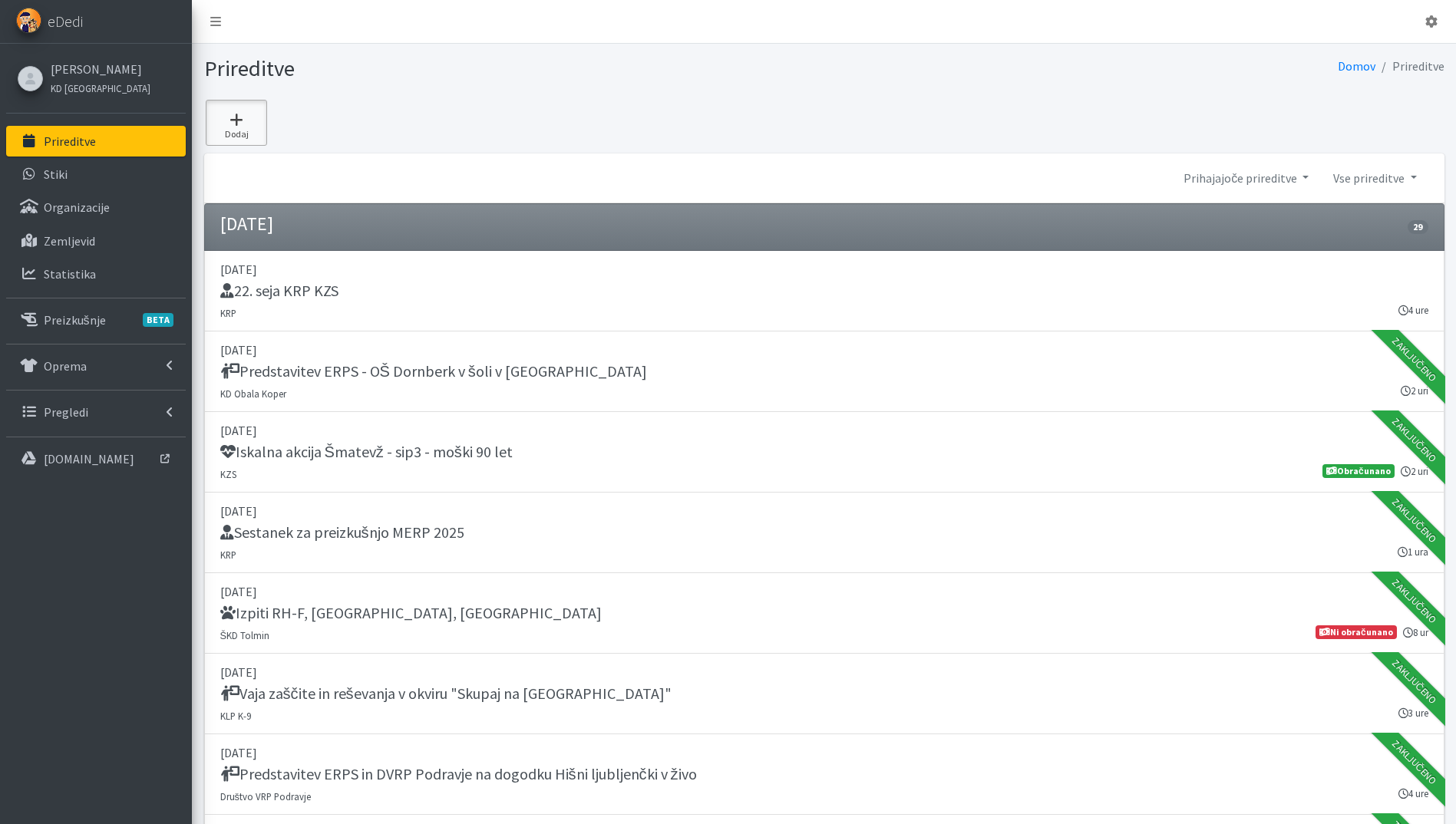
click at [225, 127] on link "Dodaj" at bounding box center [236, 123] width 61 height 46
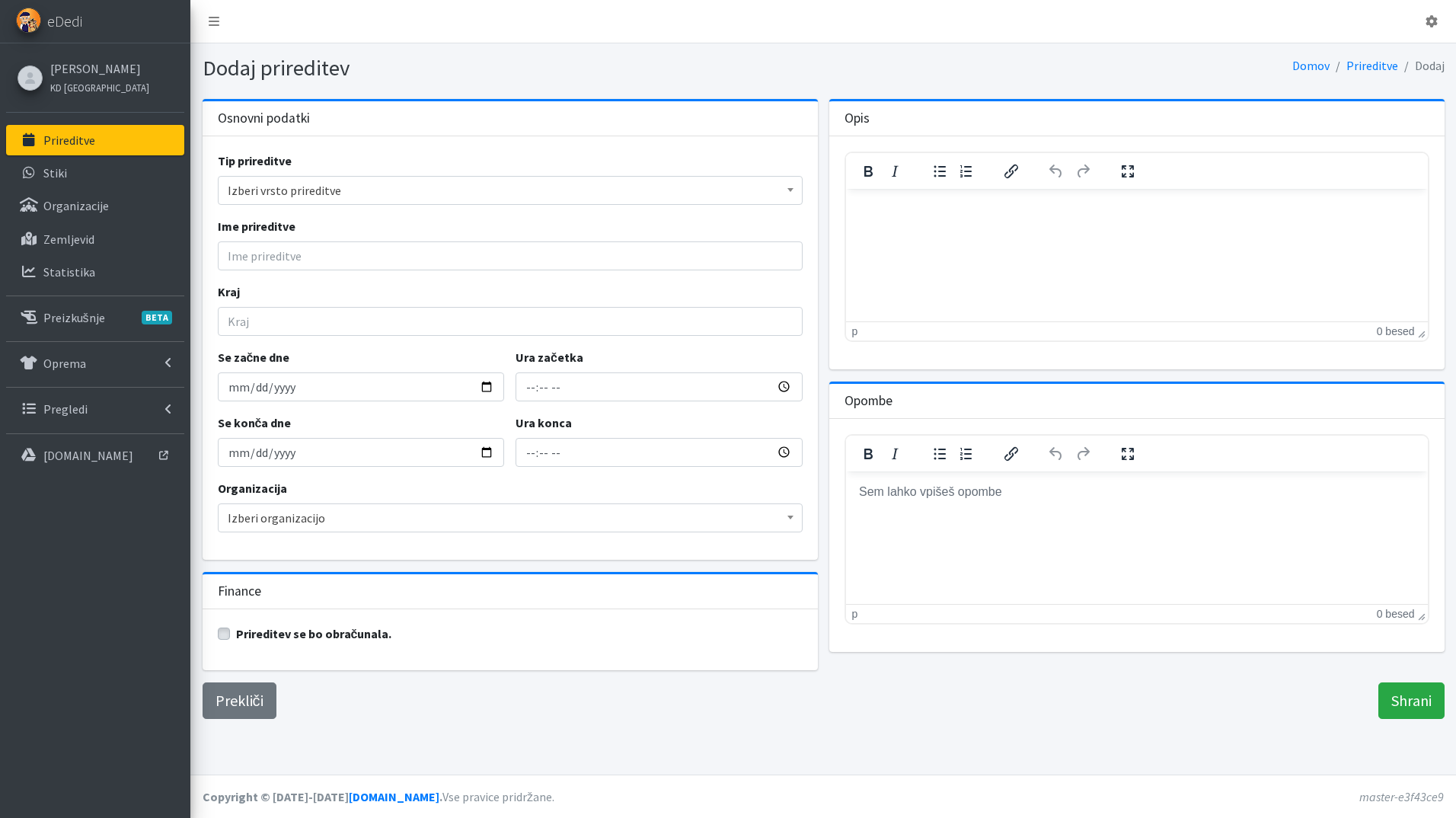
click at [374, 185] on span "Izberi vrsto prireditve" at bounding box center [510, 190] width 565 height 21
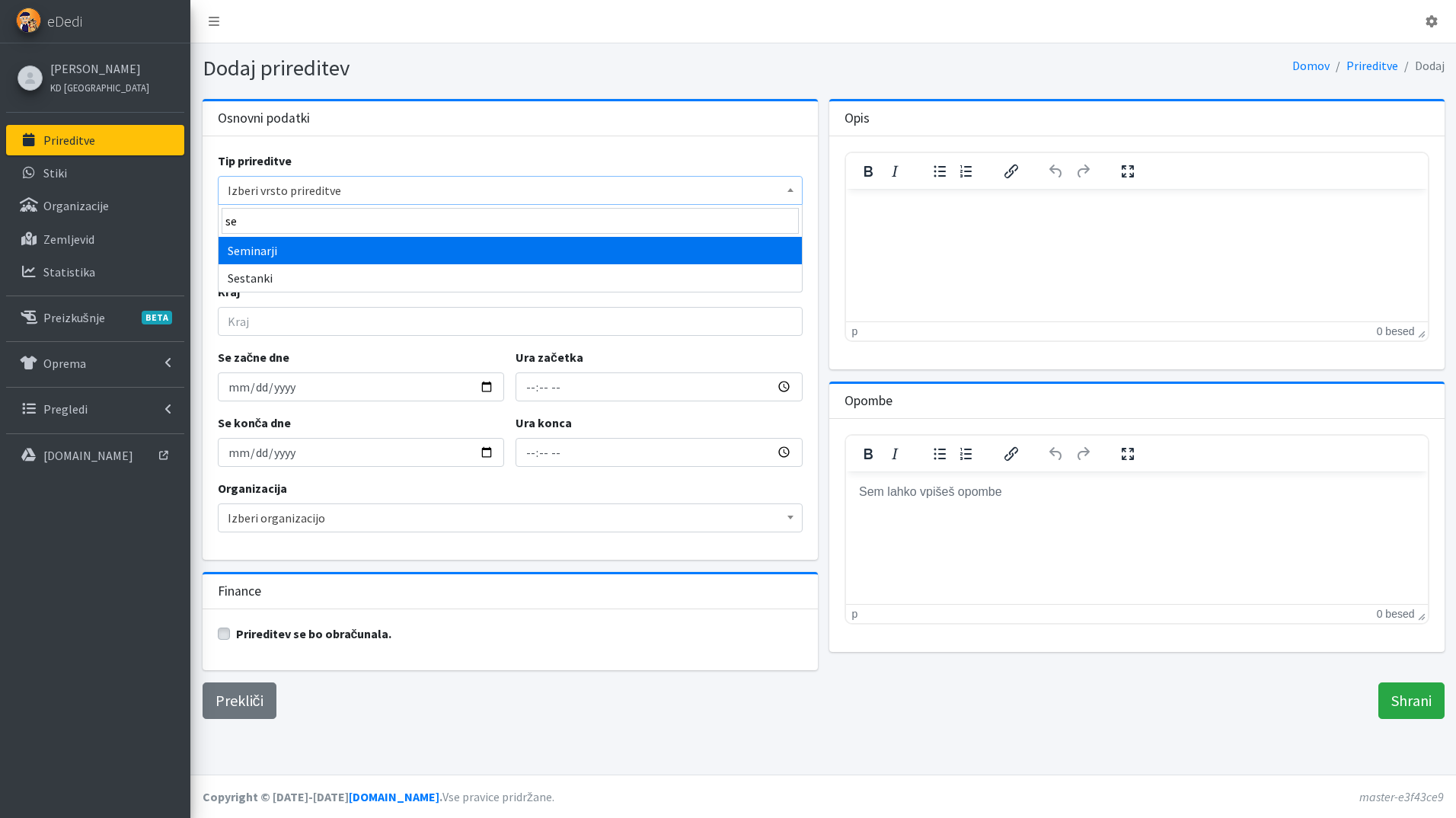
type input "se"
select select "1007"
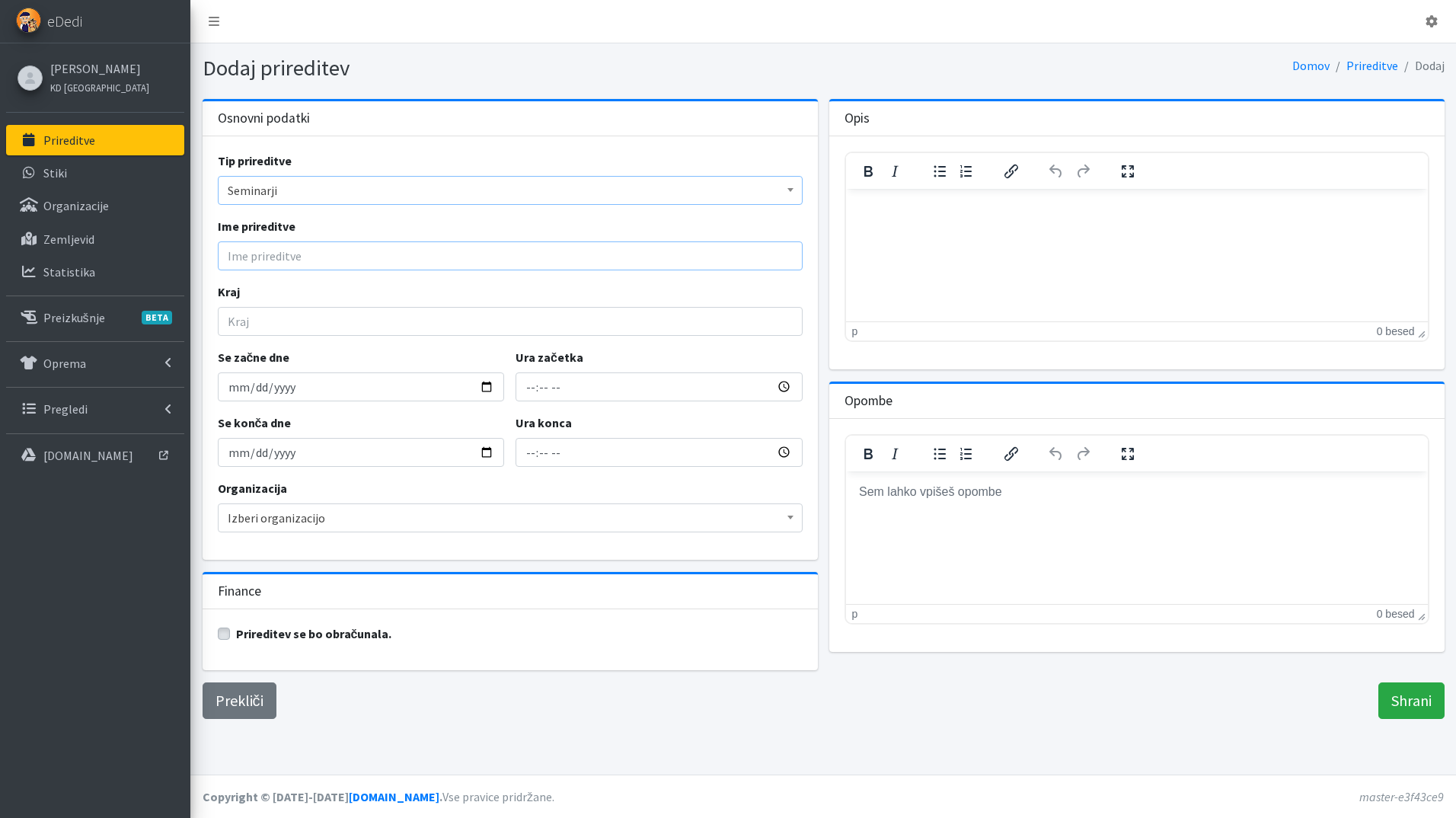
click at [301, 262] on input "Ime prireditve" at bounding box center [510, 256] width 585 height 29
type input "Odnosi z javnostmi I"
click at [292, 318] on input "Kraj" at bounding box center [510, 321] width 585 height 29
type input "Ig"
click at [480, 385] on input "Se začne dne" at bounding box center [361, 387] width 287 height 29
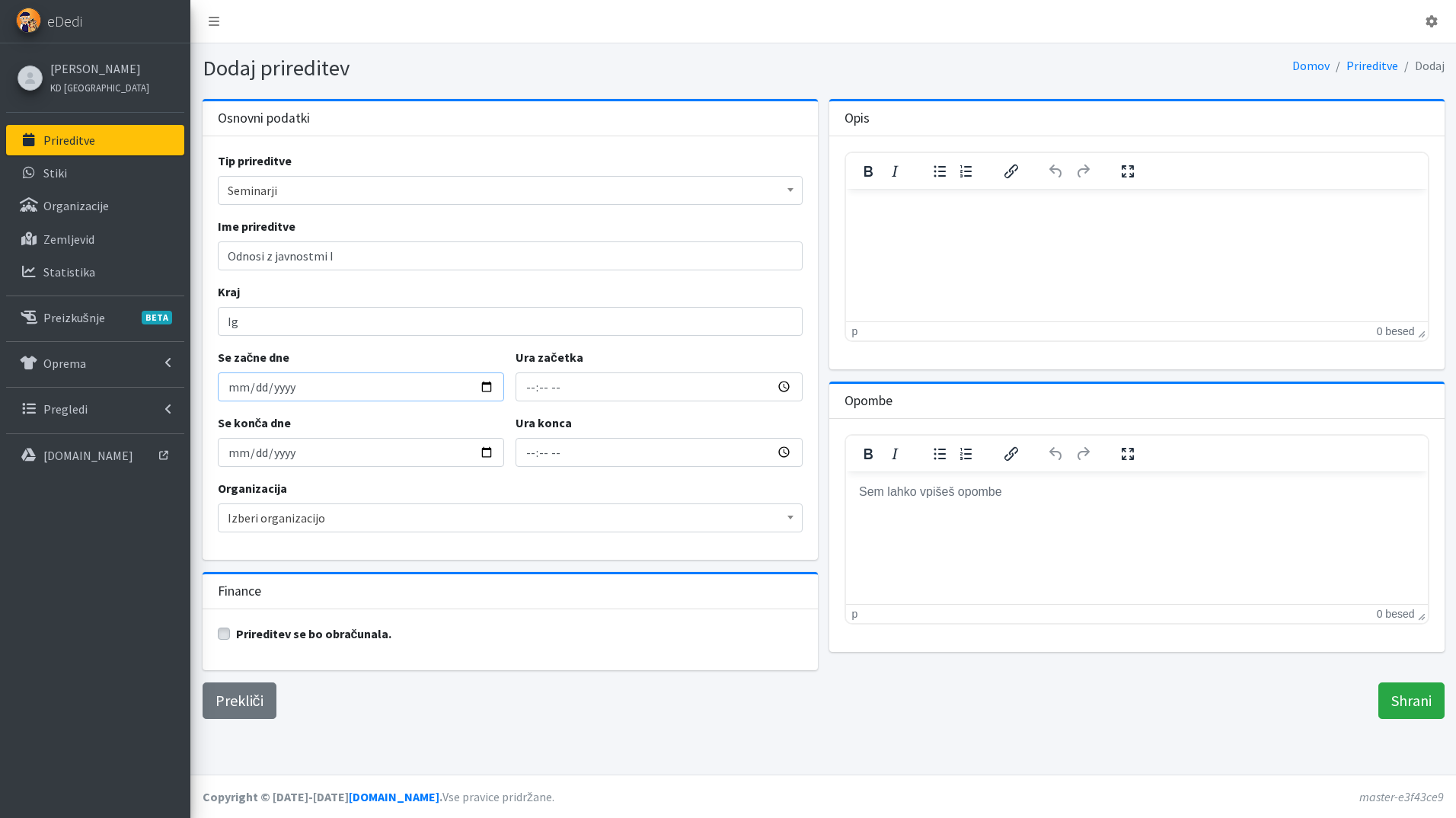
type input "[DATE]"
click at [487, 451] on input "2025-09-12" at bounding box center [361, 452] width 287 height 29
type input "2025-09-13"
click at [531, 385] on input "Ura začetka" at bounding box center [659, 387] width 287 height 29
type input "15:00"
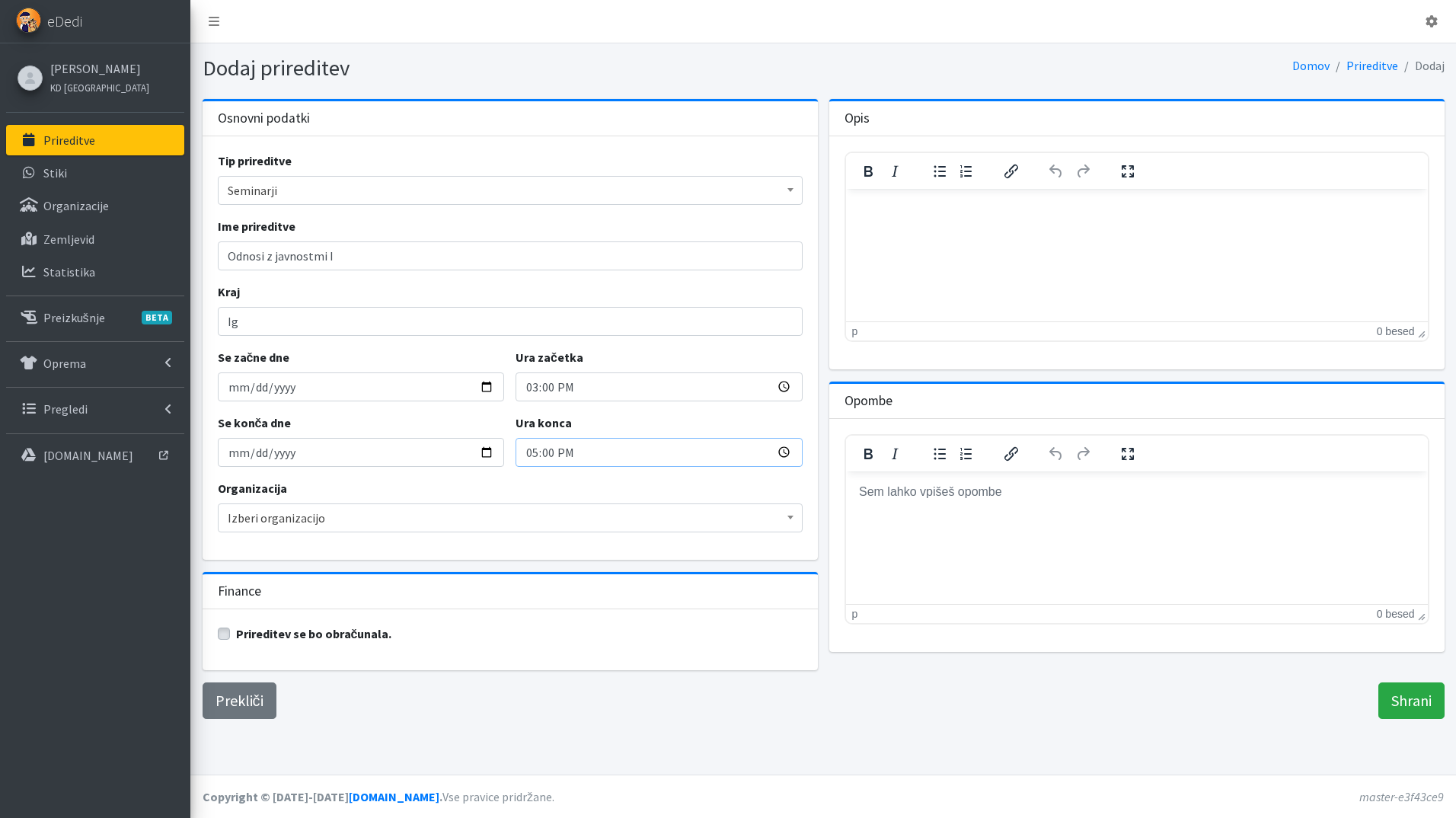
click at [533, 457] on input "17:00" at bounding box center [659, 452] width 287 height 29
type input "15:00"
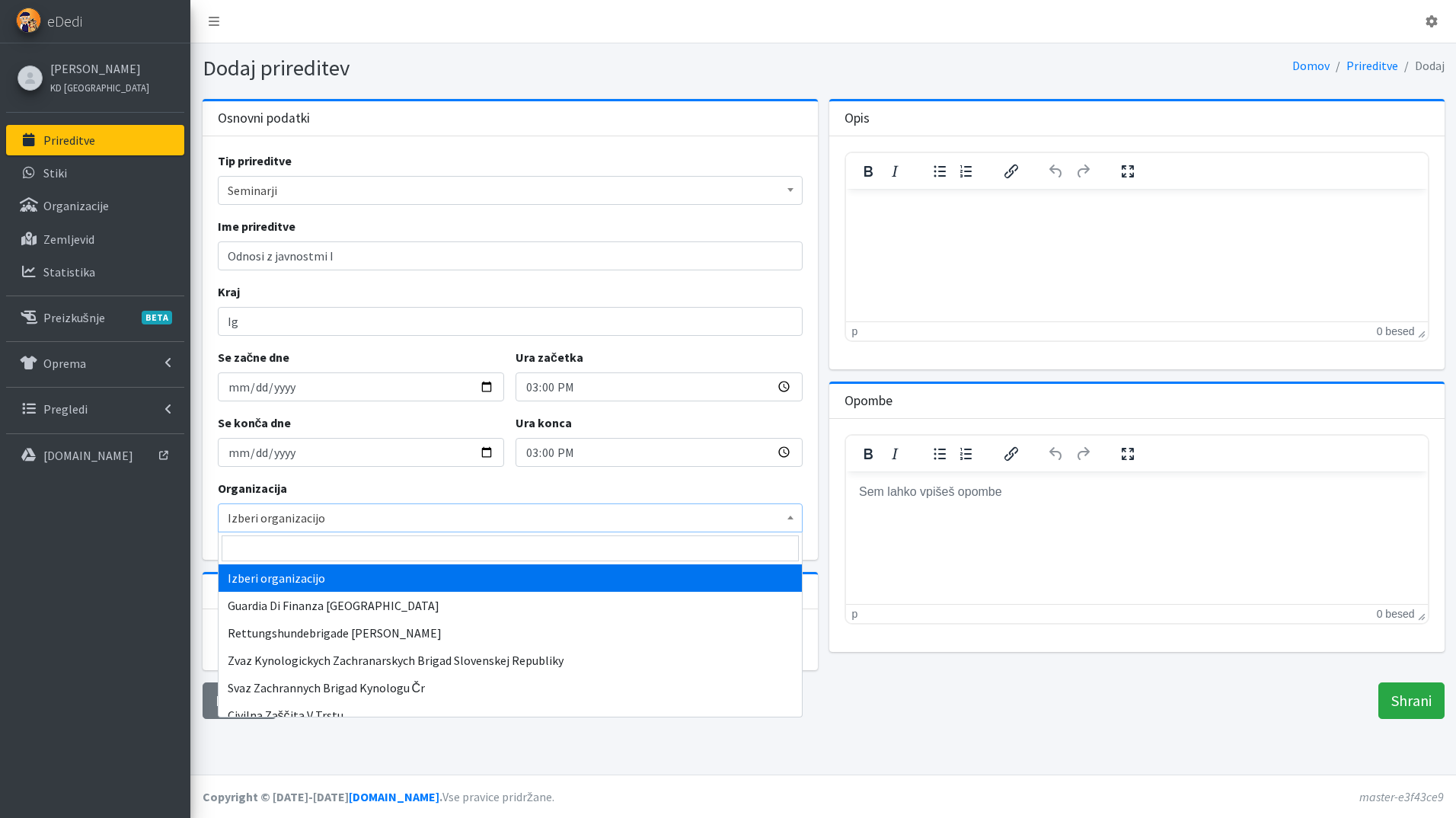
click at [356, 514] on span "Izberi organizacijo" at bounding box center [510, 518] width 565 height 21
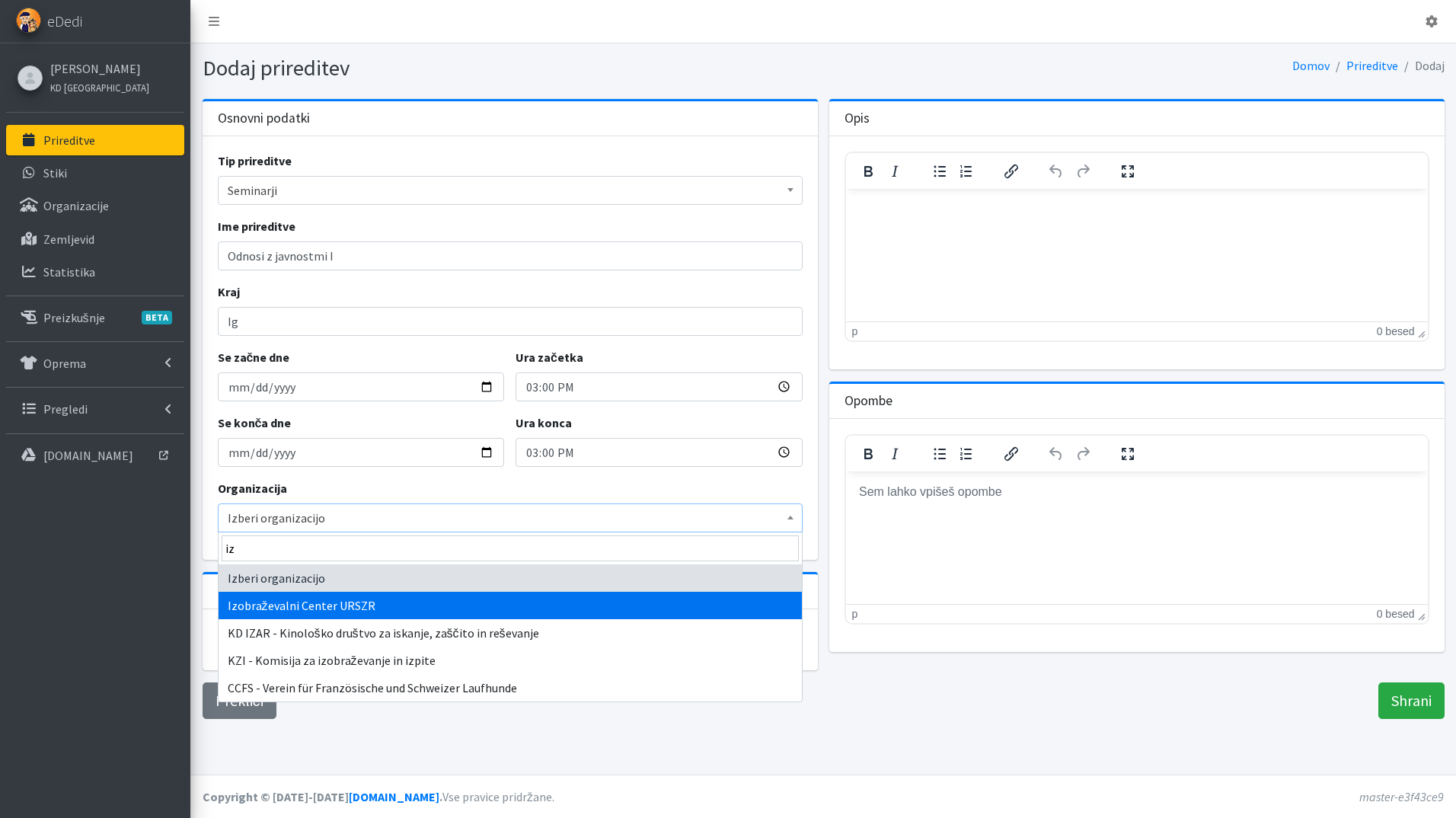
type input "iz"
select select "1013"
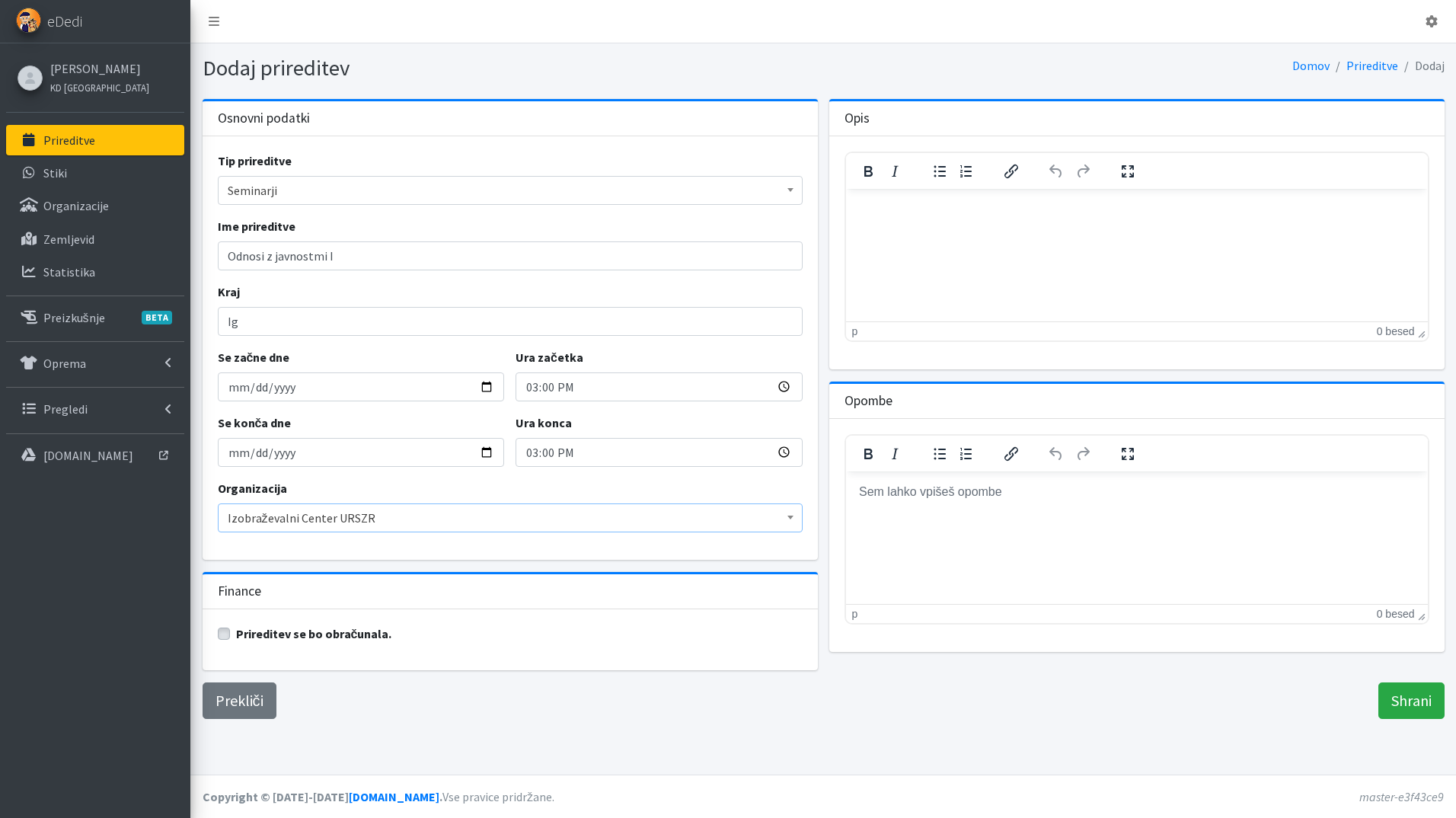
click at [236, 633] on label "Prireditev se bo obračunala." at bounding box center [314, 633] width 156 height 18
click at [221, 633] on input "Prireditev se bo obračunala." at bounding box center [224, 632] width 12 height 15
checkbox input "true"
click at [1401, 701] on input "Shrani" at bounding box center [1412, 701] width 67 height 36
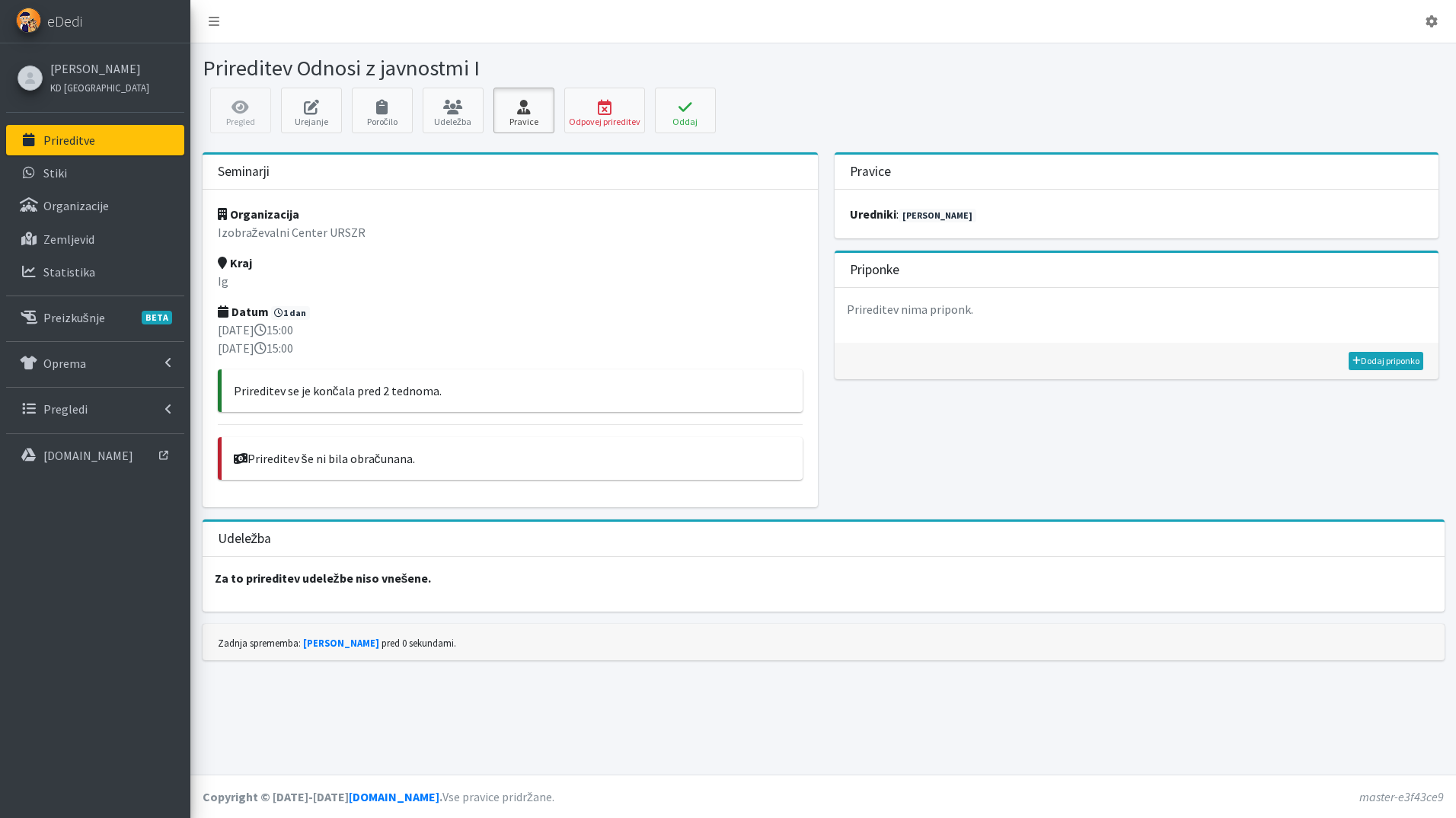
click at [514, 109] on icon at bounding box center [523, 107] width 52 height 15
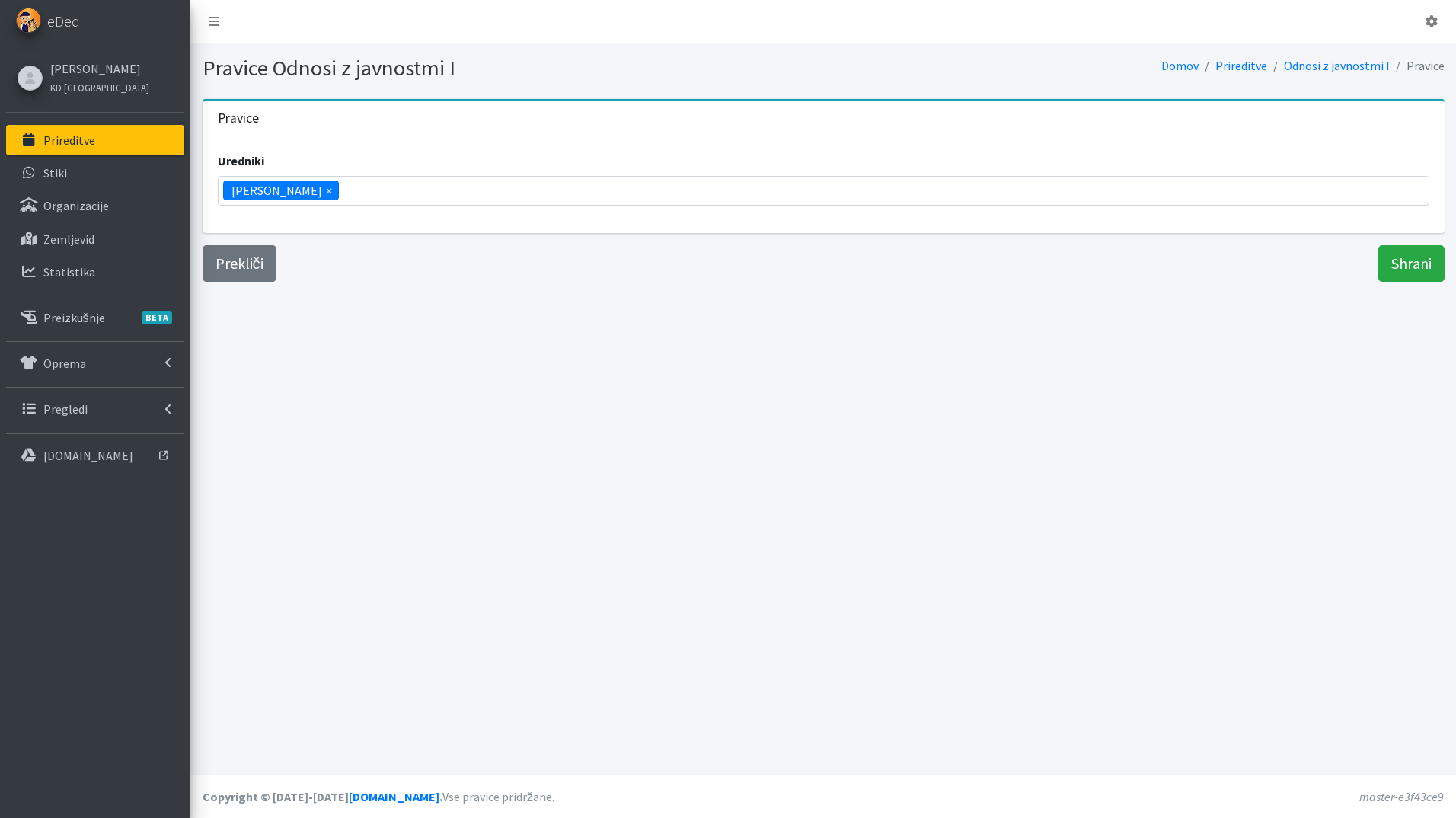
scroll to position [575, 0]
click at [326, 189] on span "×" at bounding box center [329, 190] width 6 height 18
select select
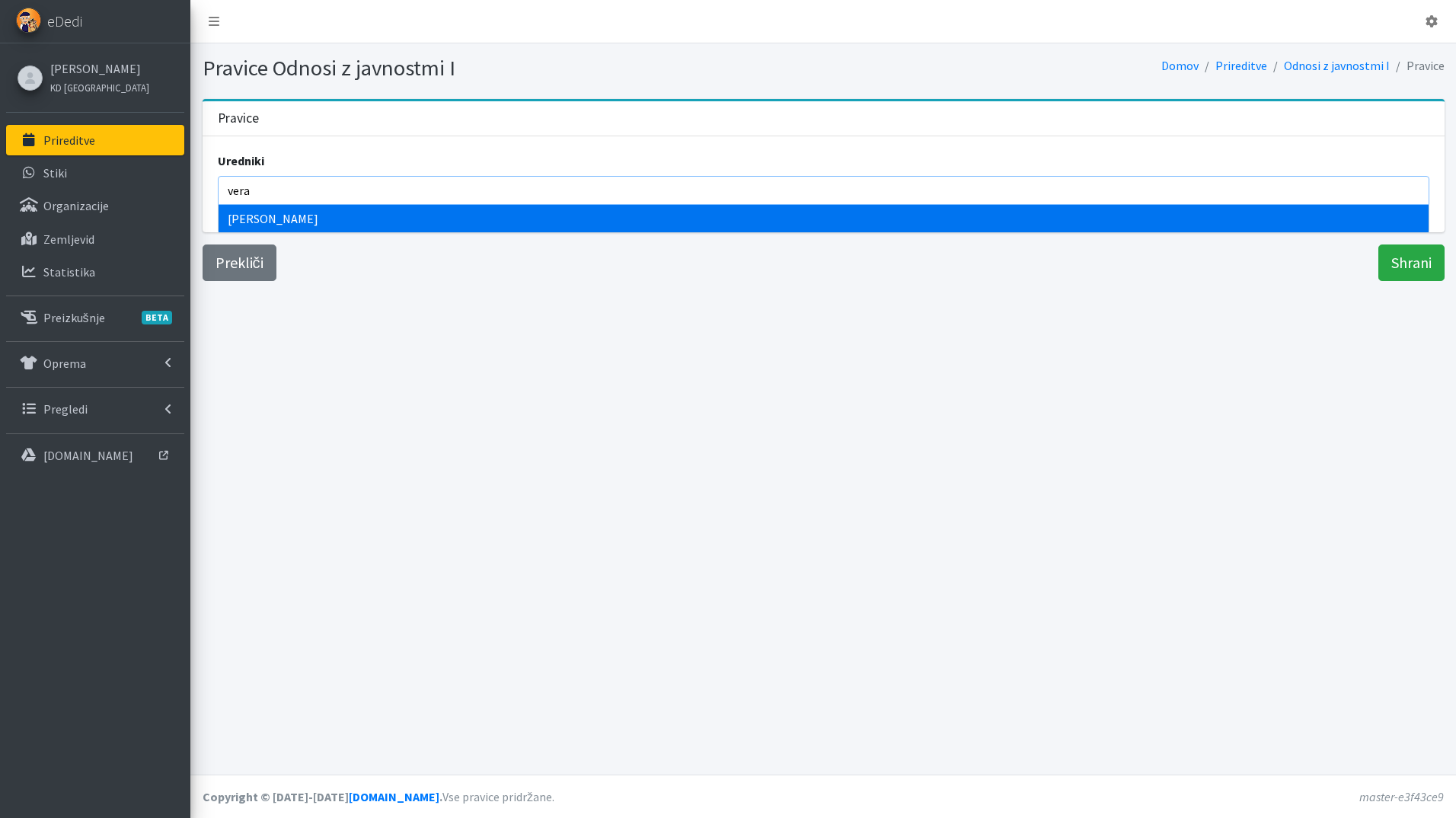
type input "vera"
select select "1013"
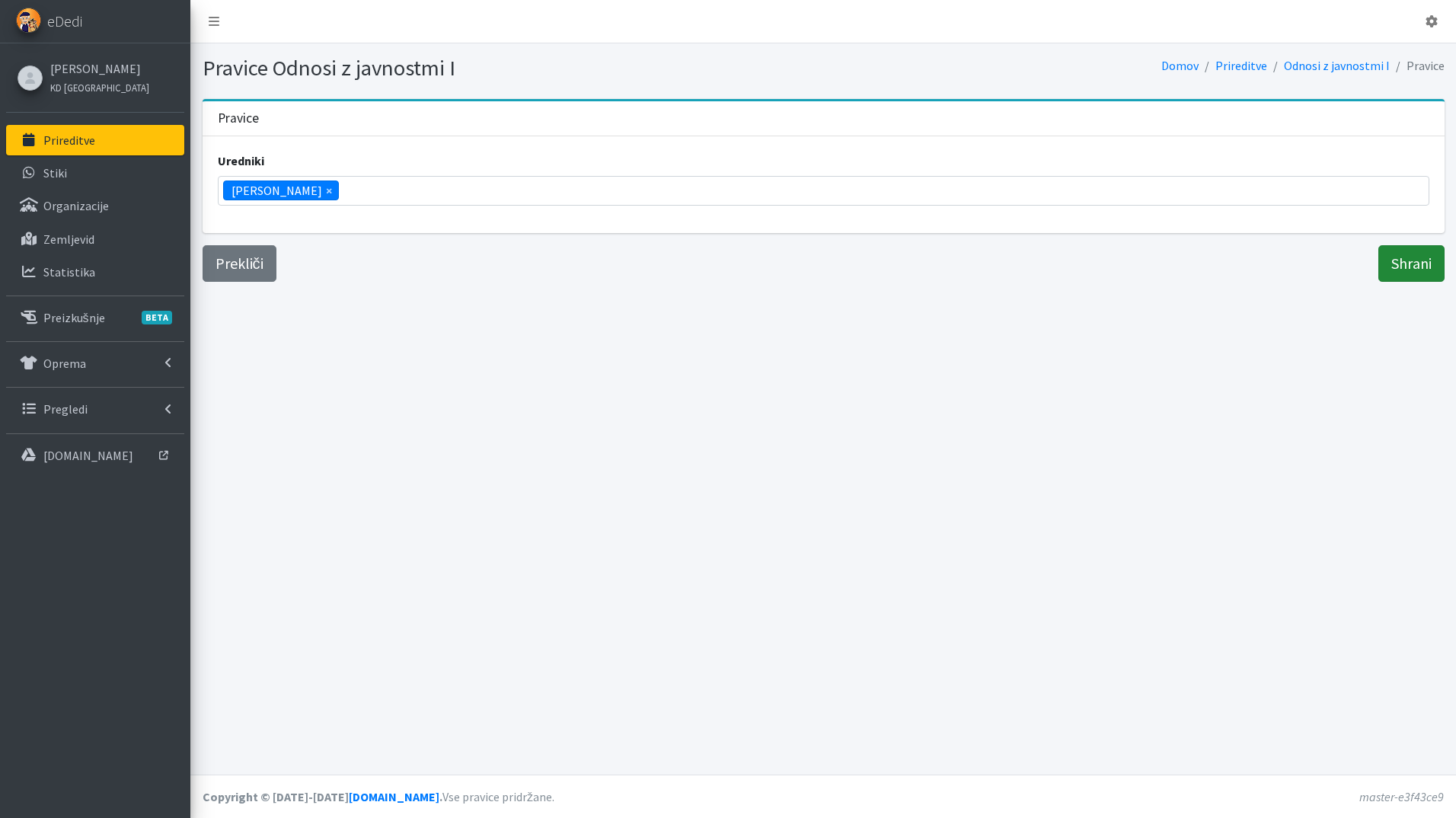
click at [1412, 264] on input "Shrani" at bounding box center [1412, 263] width 67 height 36
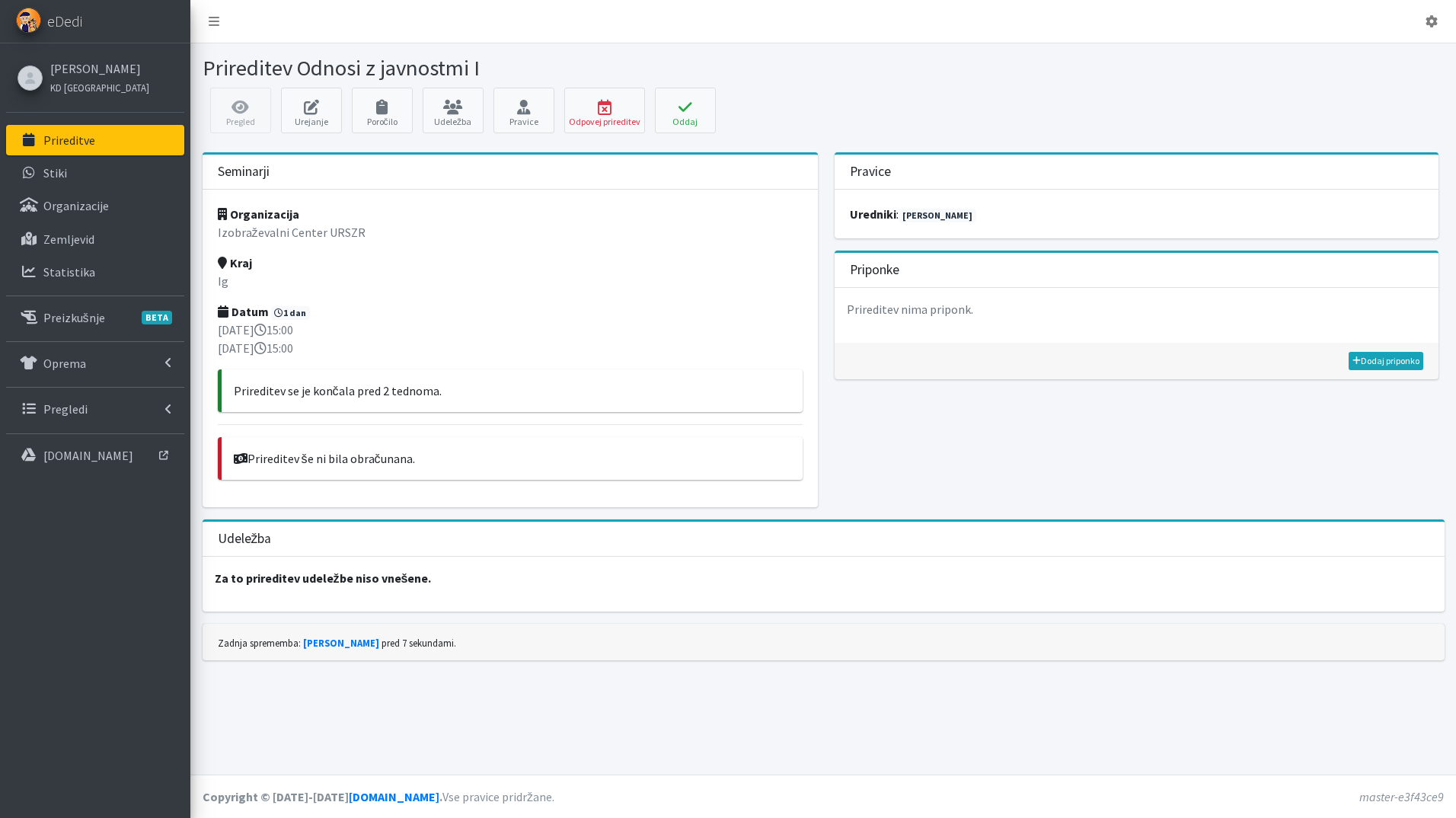
click at [78, 132] on p "Prireditve" at bounding box center [69, 140] width 52 height 15
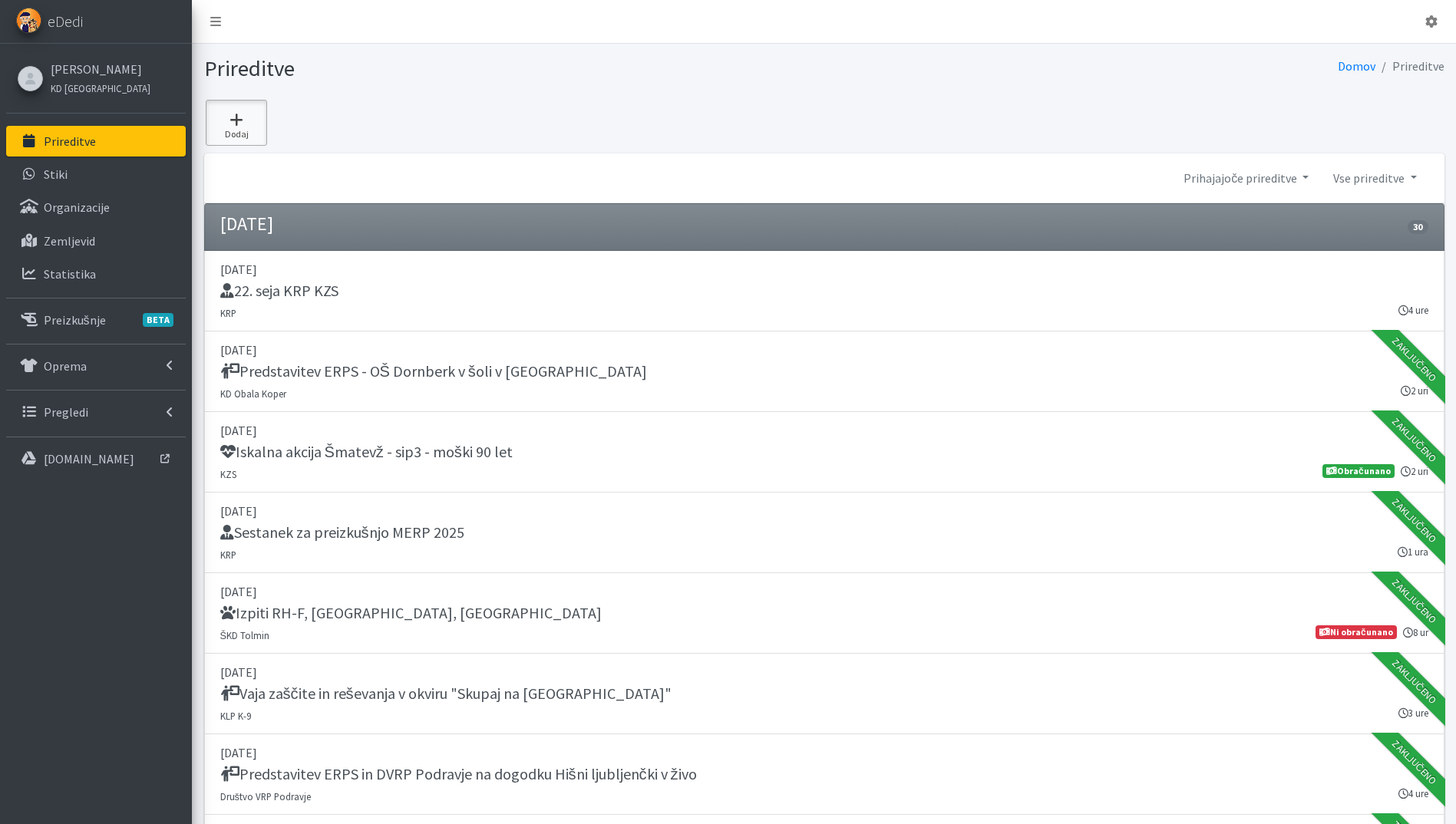
click at [243, 122] on icon at bounding box center [236, 119] width 52 height 15
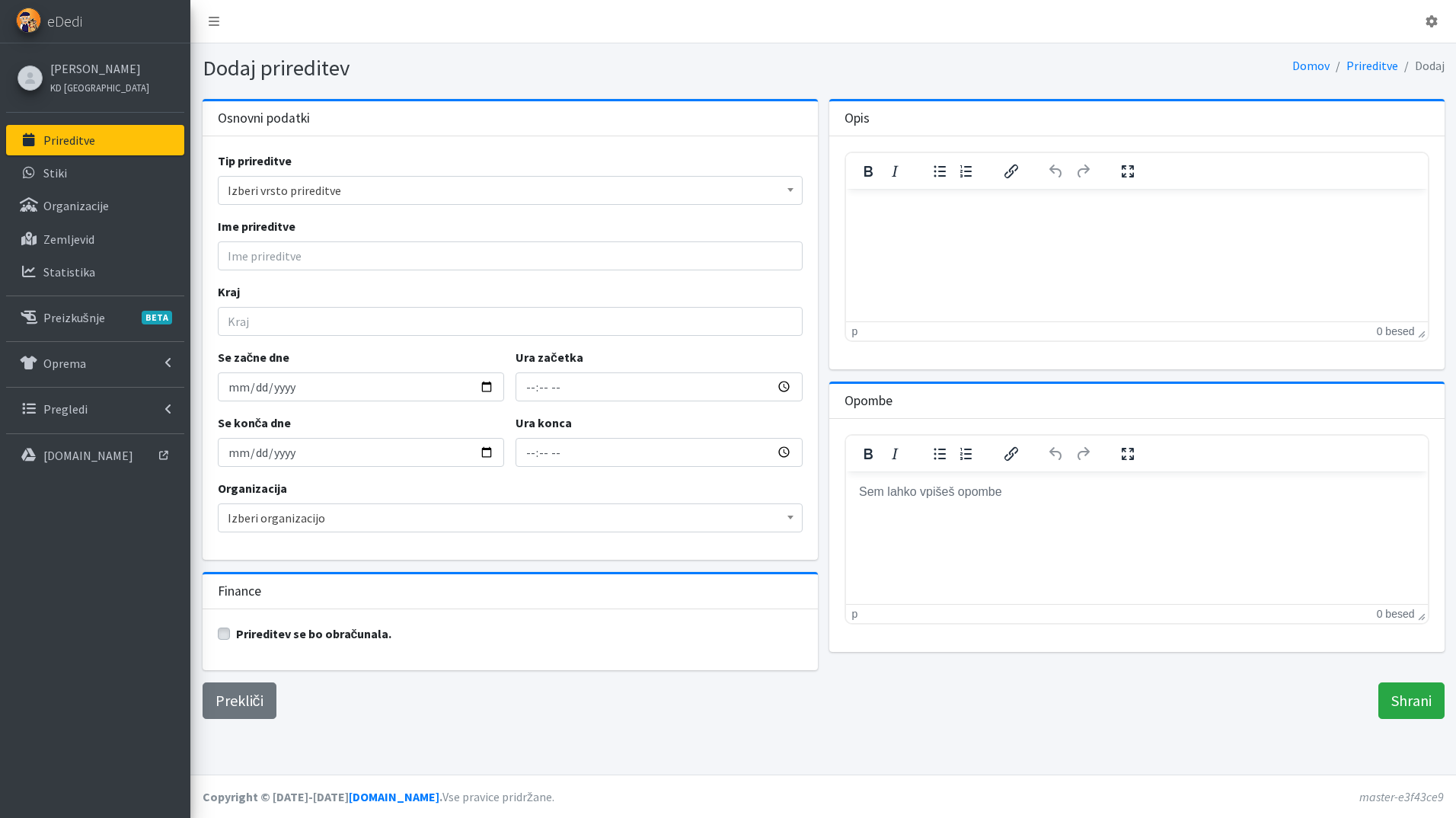
click at [565, 200] on span "Izberi vrsto prireditve" at bounding box center [510, 190] width 565 height 21
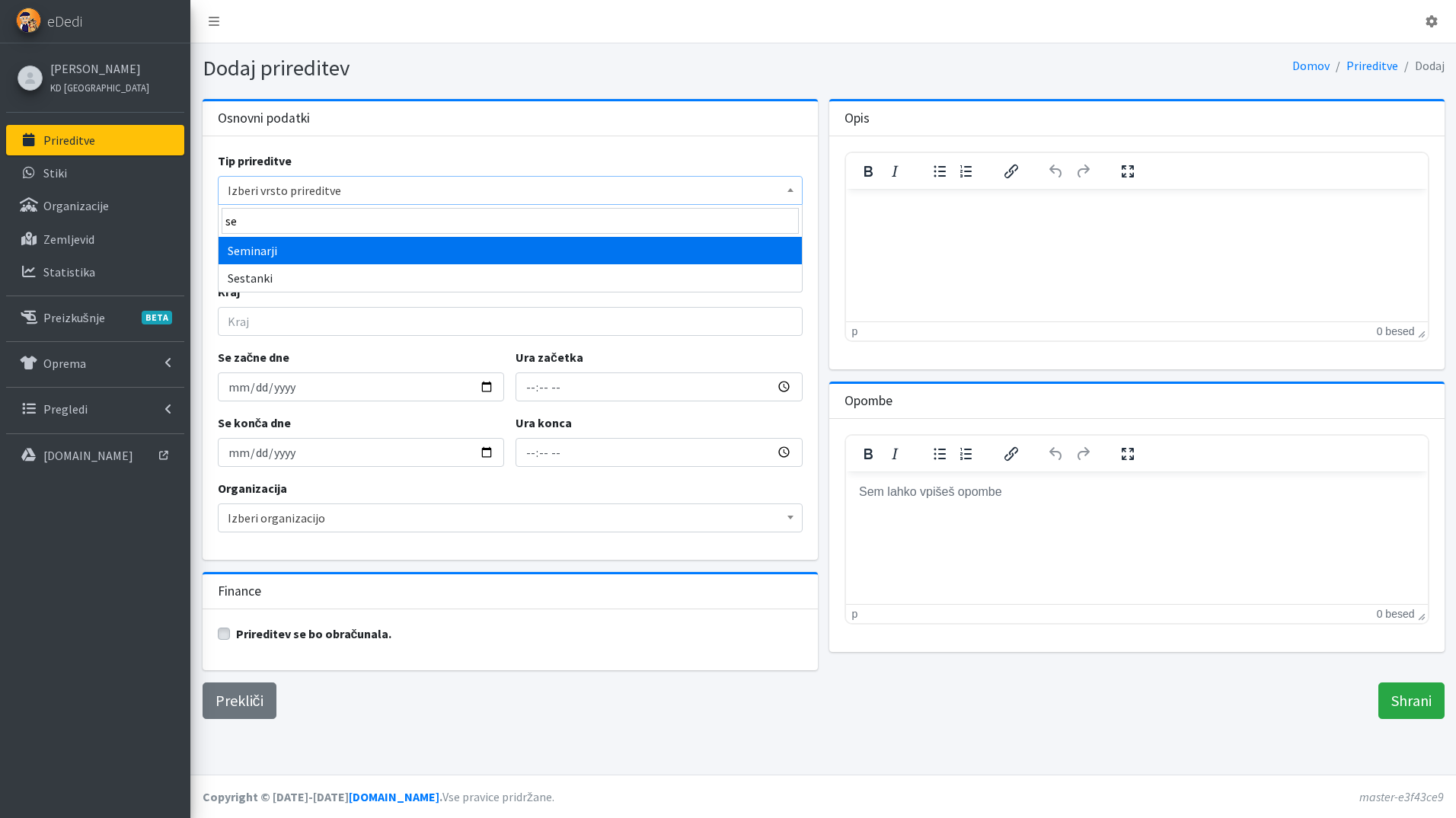
type input "se"
select select "1007"
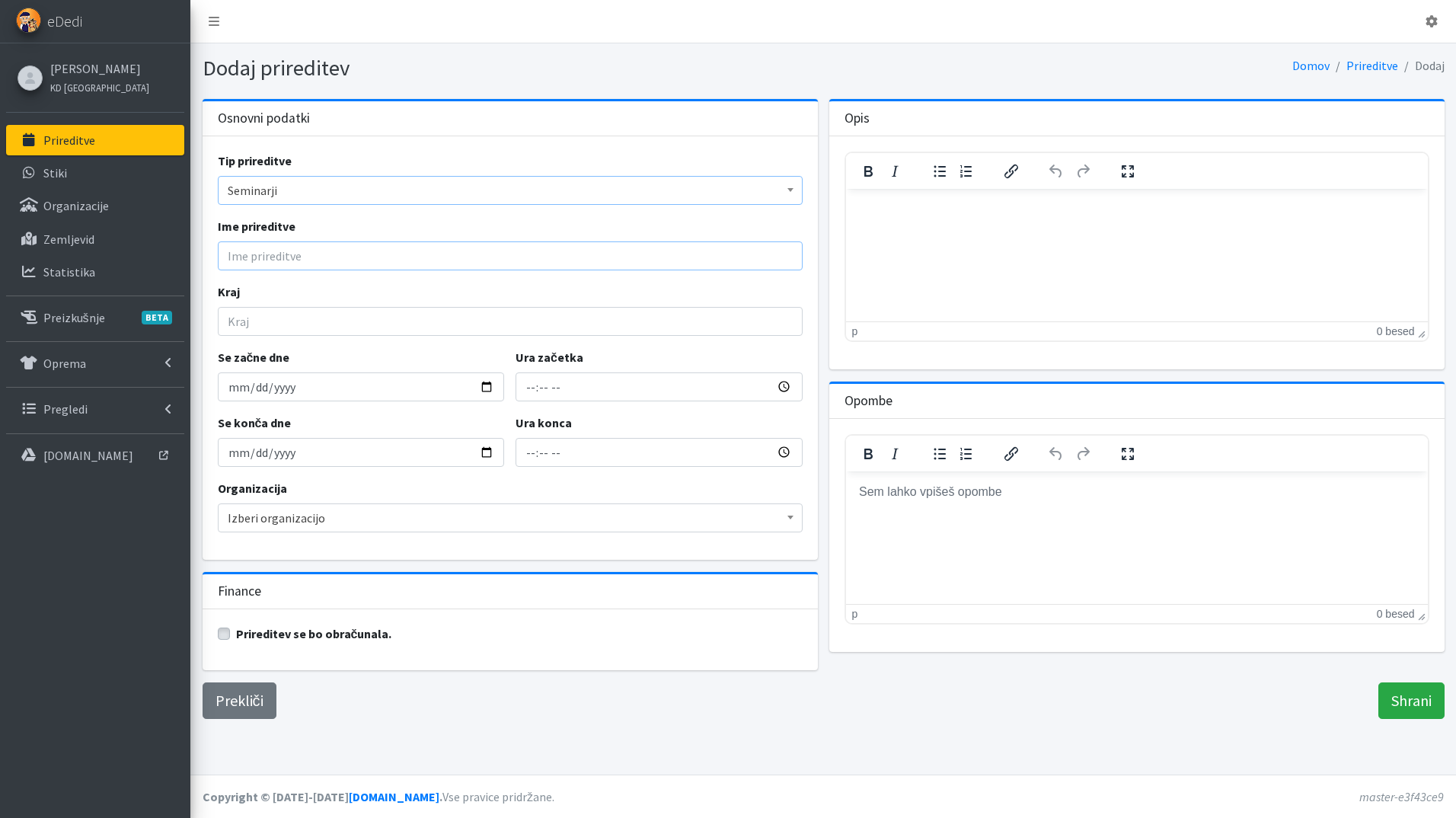
click at [326, 256] on input "Ime prireditve" at bounding box center [510, 256] width 585 height 29
type input "Odnosi z javnostmi II"
click at [340, 323] on input "Kraj" at bounding box center [510, 321] width 585 height 29
type input "Ig"
click at [479, 388] on input "Se začne dne" at bounding box center [361, 387] width 287 height 29
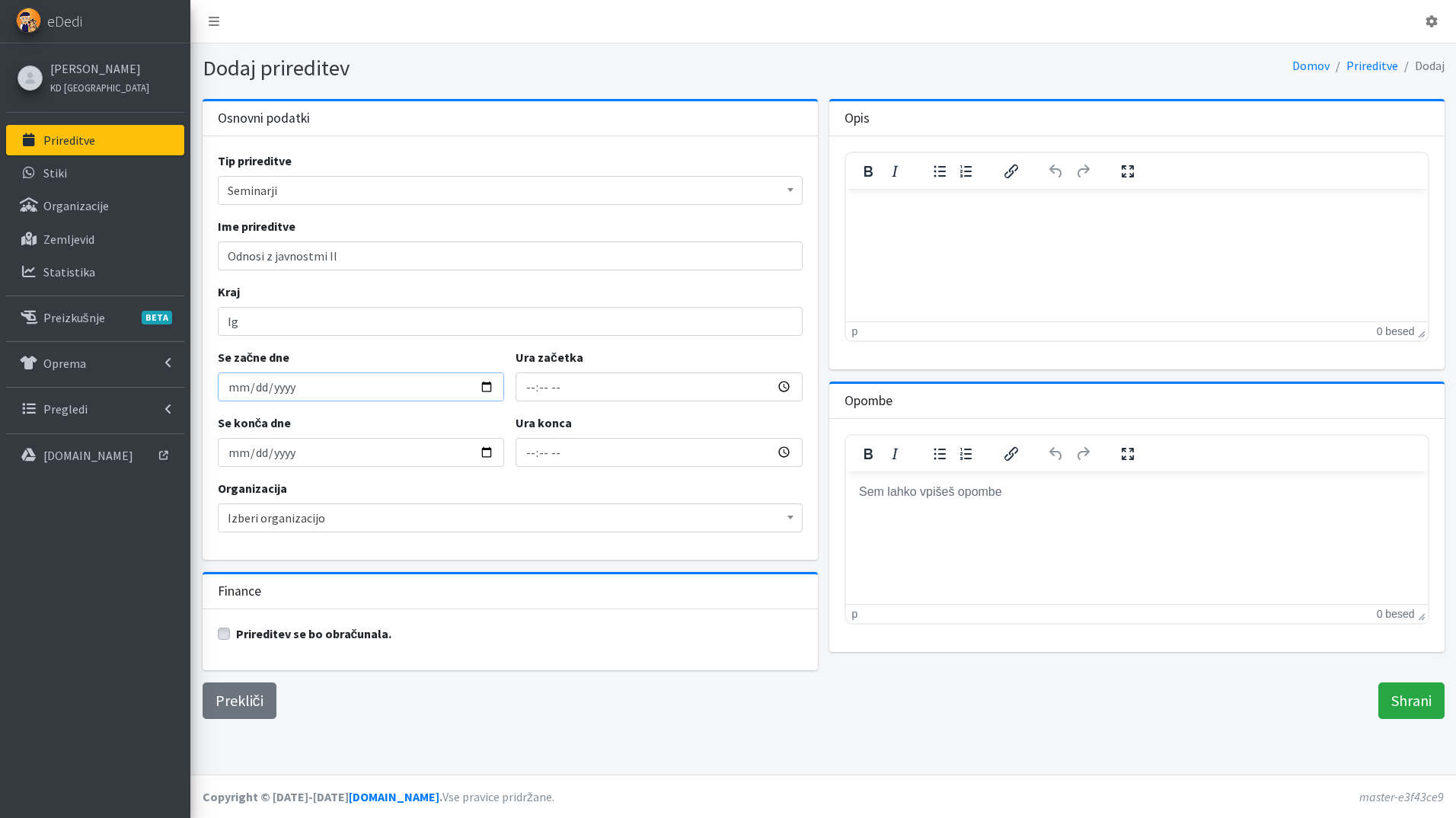
click at [484, 393] on input "Se začne dne" at bounding box center [361, 387] width 287 height 29
click at [493, 377] on input "Se začne dne" at bounding box center [361, 387] width 287 height 29
click at [234, 393] on input "Se začne dne" at bounding box center [361, 387] width 287 height 29
click at [242, 386] on input "Se začne dne" at bounding box center [361, 387] width 287 height 29
click at [488, 388] on input "Se začne dne" at bounding box center [361, 387] width 287 height 29
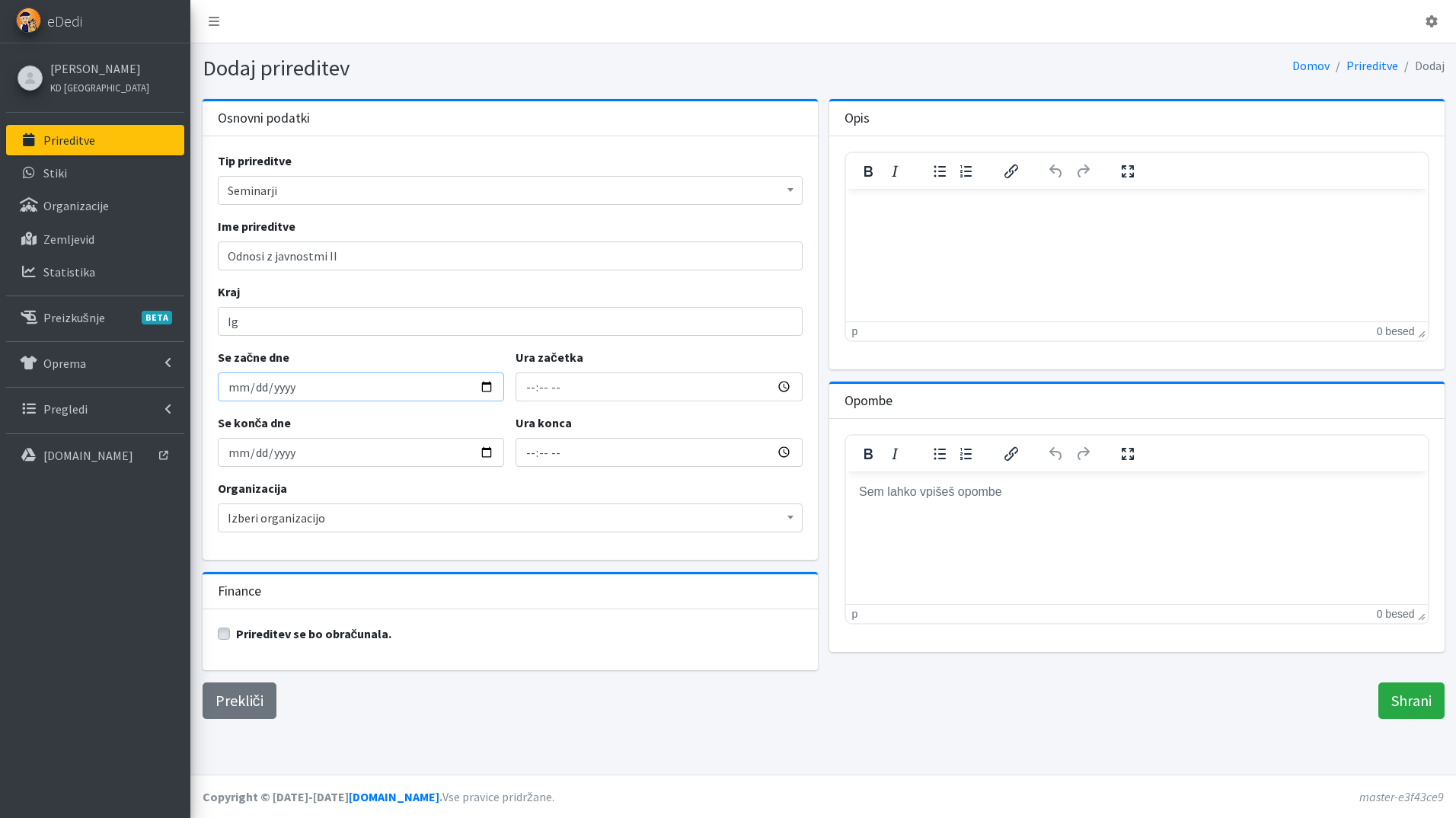
type input "2025-10-02"
click at [488, 450] on input "2025-10-02" at bounding box center [361, 452] width 287 height 29
type input "2025-10-03"
click at [531, 392] on input "Ura začetka" at bounding box center [659, 387] width 287 height 29
type input "15:00"
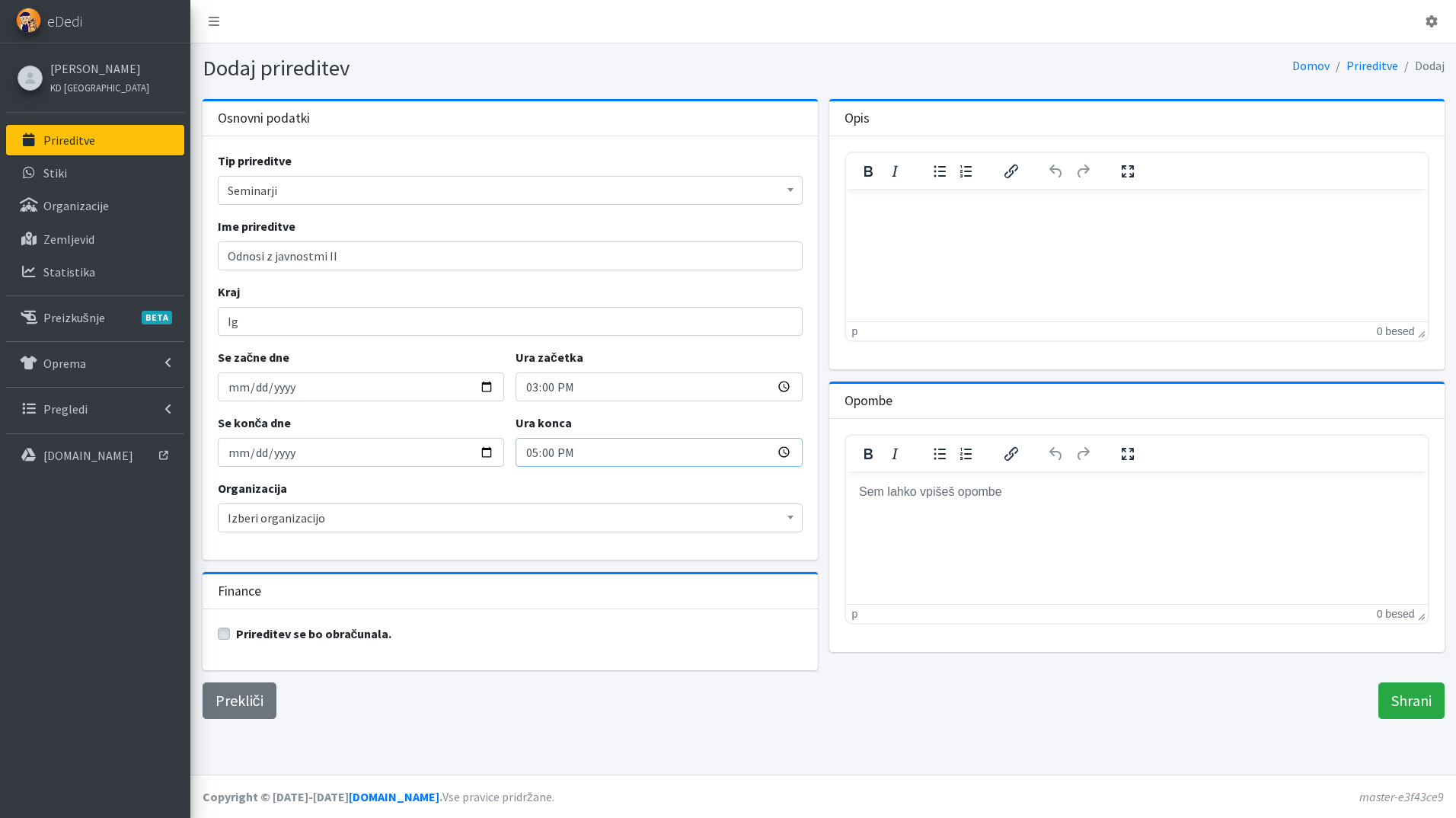
click at [525, 454] on input "17:00" at bounding box center [659, 452] width 287 height 29
type input "22:00"
click at [387, 523] on span "Izberi organizacijo" at bounding box center [510, 518] width 565 height 21
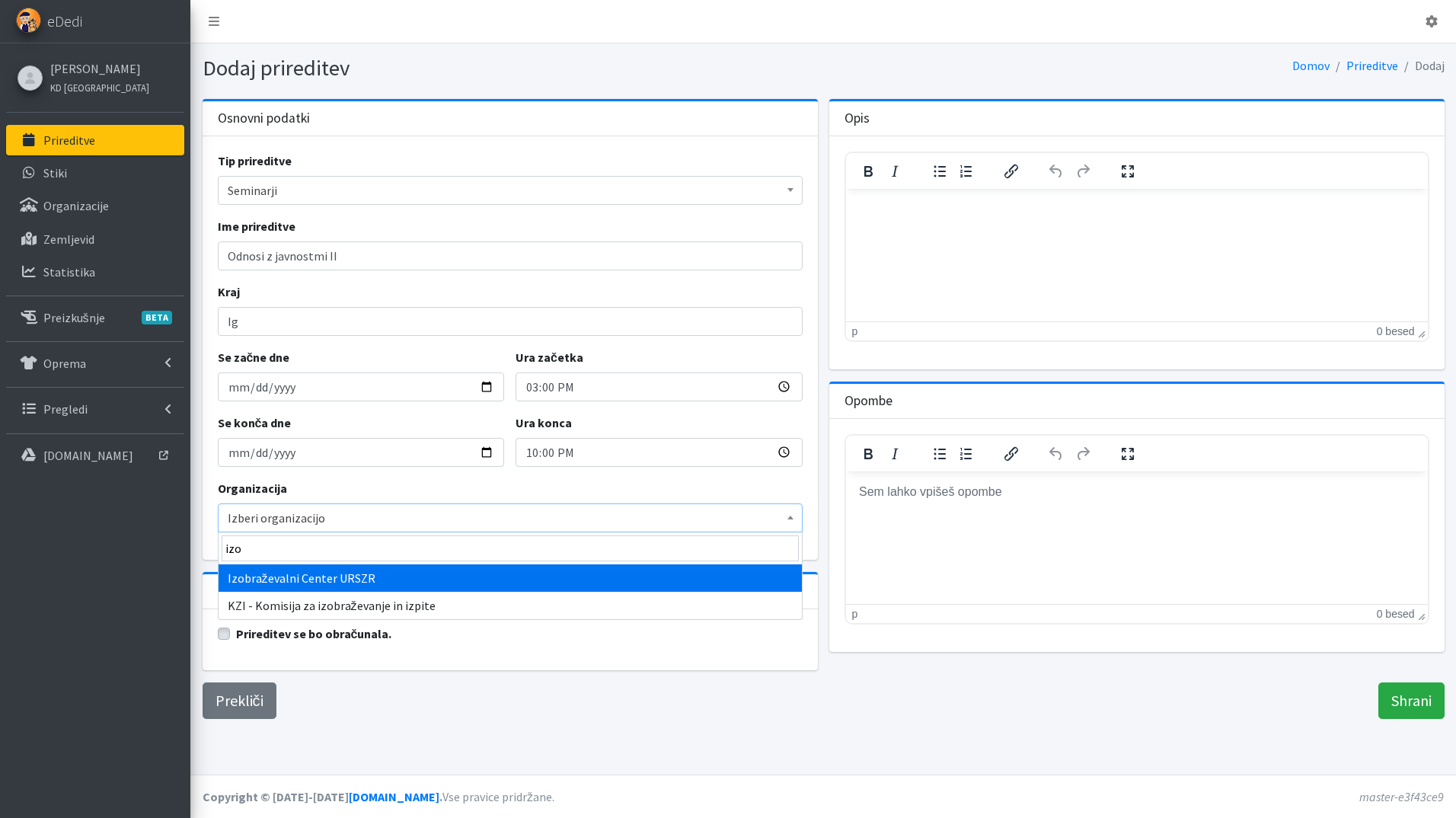
type input "izo"
drag, startPoint x: 386, startPoint y: 580, endPoint x: 282, endPoint y: 612, distance: 108.8
select select "1013"
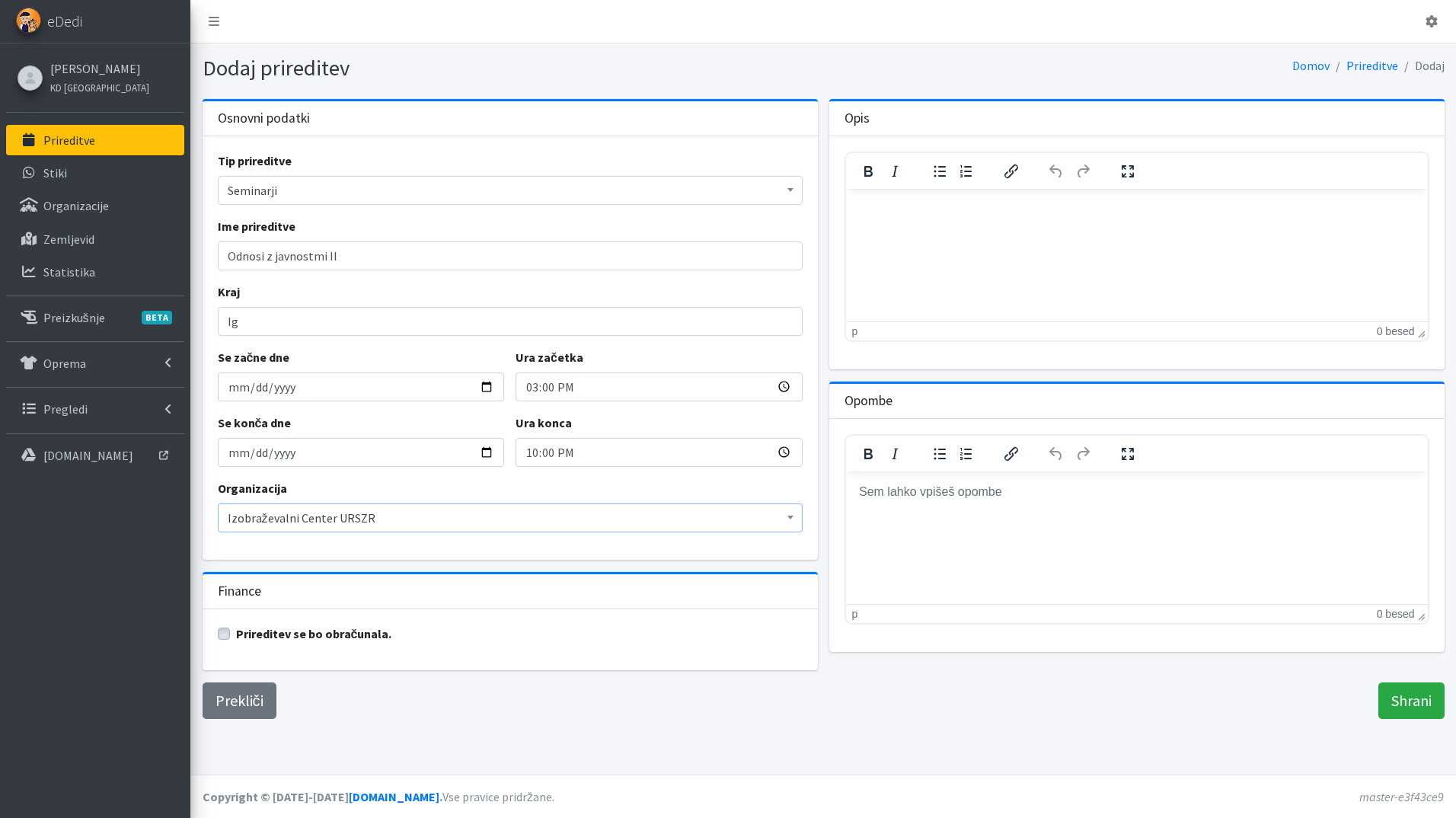
click at [236, 636] on label "Prireditev se bo obračunala." at bounding box center [314, 633] width 156 height 18
click at [218, 636] on input "Prireditev se bo obračunala." at bounding box center [224, 632] width 12 height 15
checkbox input "true"
click at [1419, 705] on input "Shrani" at bounding box center [1412, 701] width 67 height 36
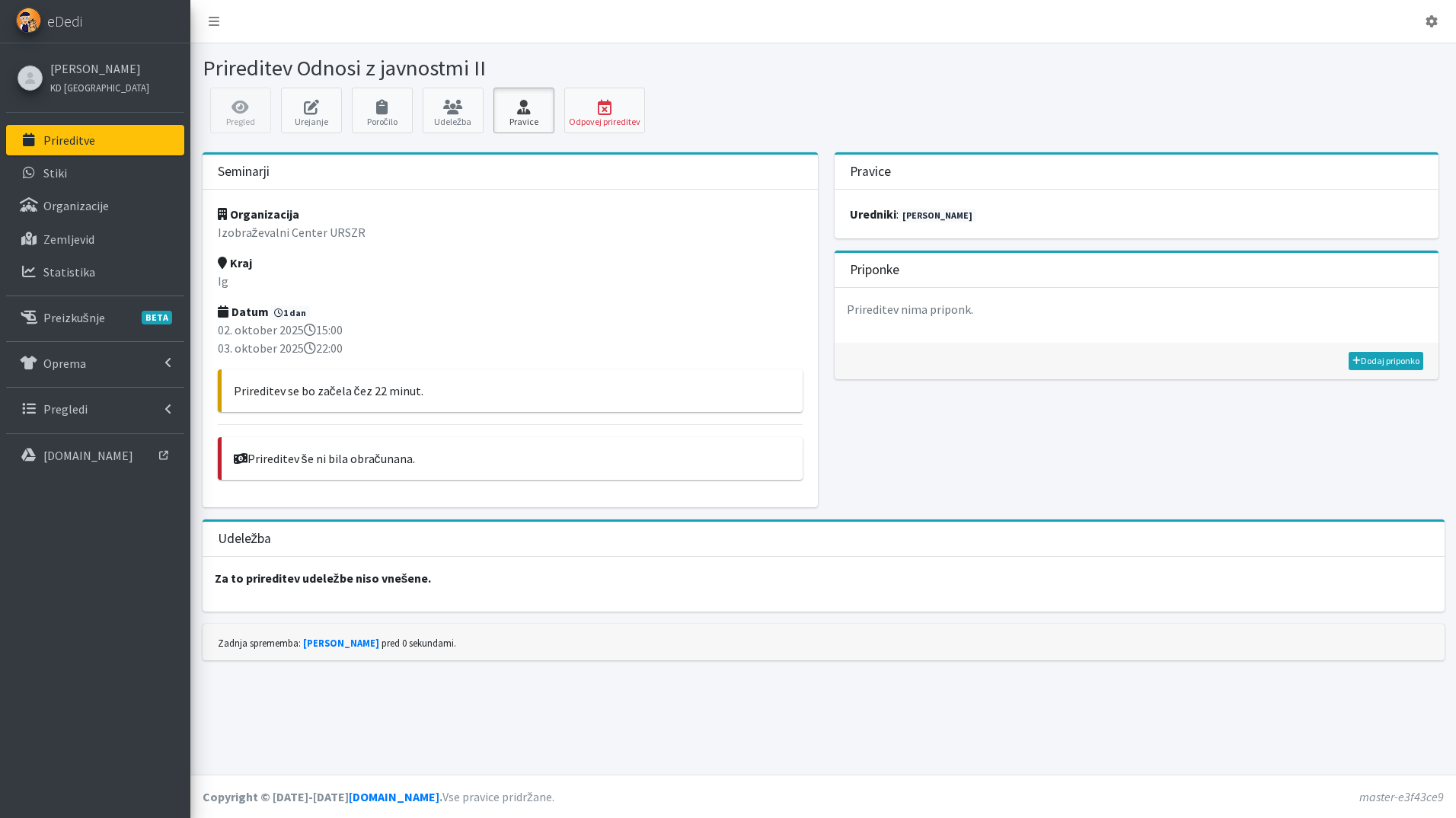
click at [525, 113] on icon at bounding box center [523, 107] width 52 height 15
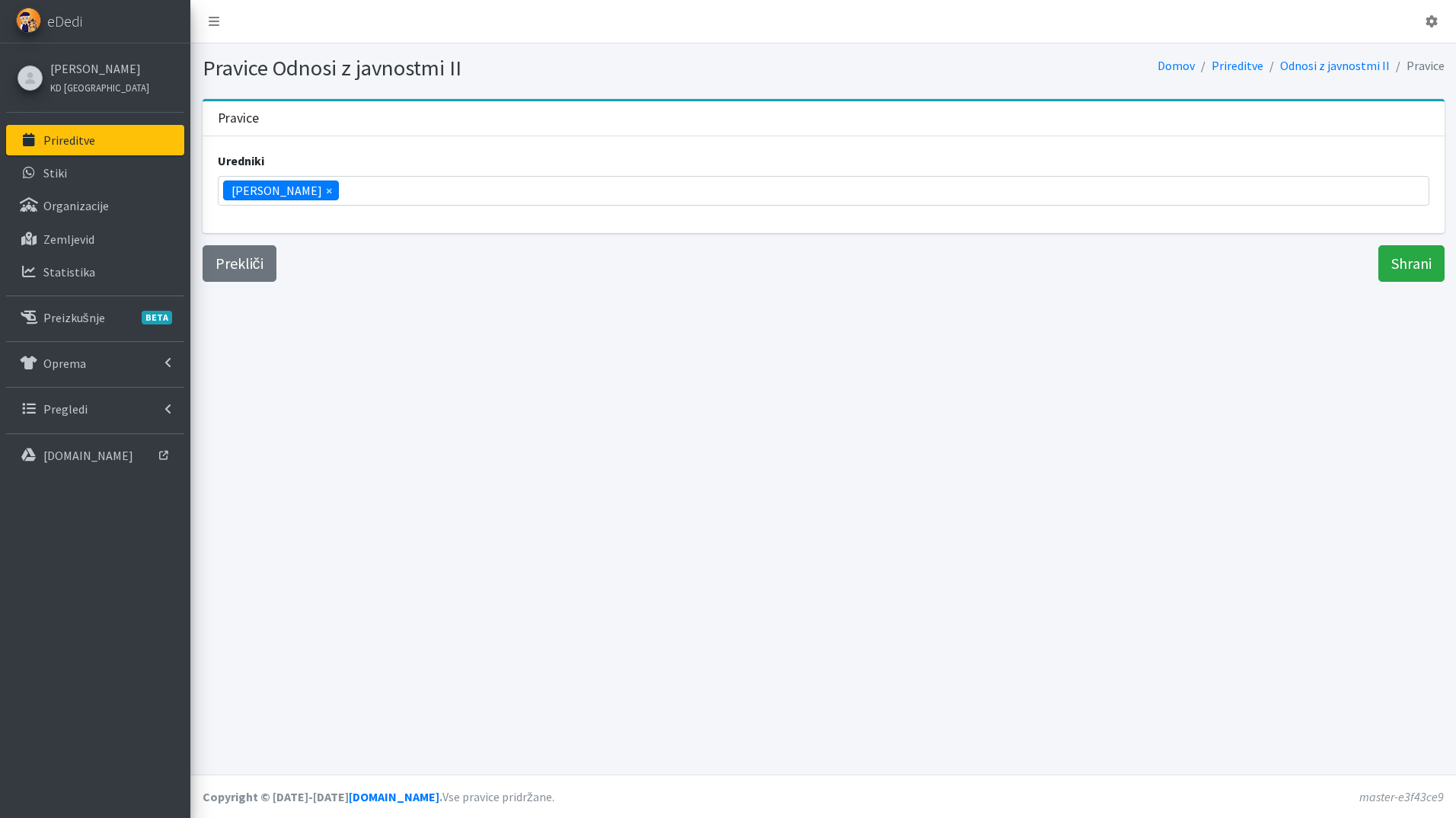
scroll to position [575, 0]
click at [359, 197] on ul "× Katja Skulj" at bounding box center [824, 191] width 1210 height 29
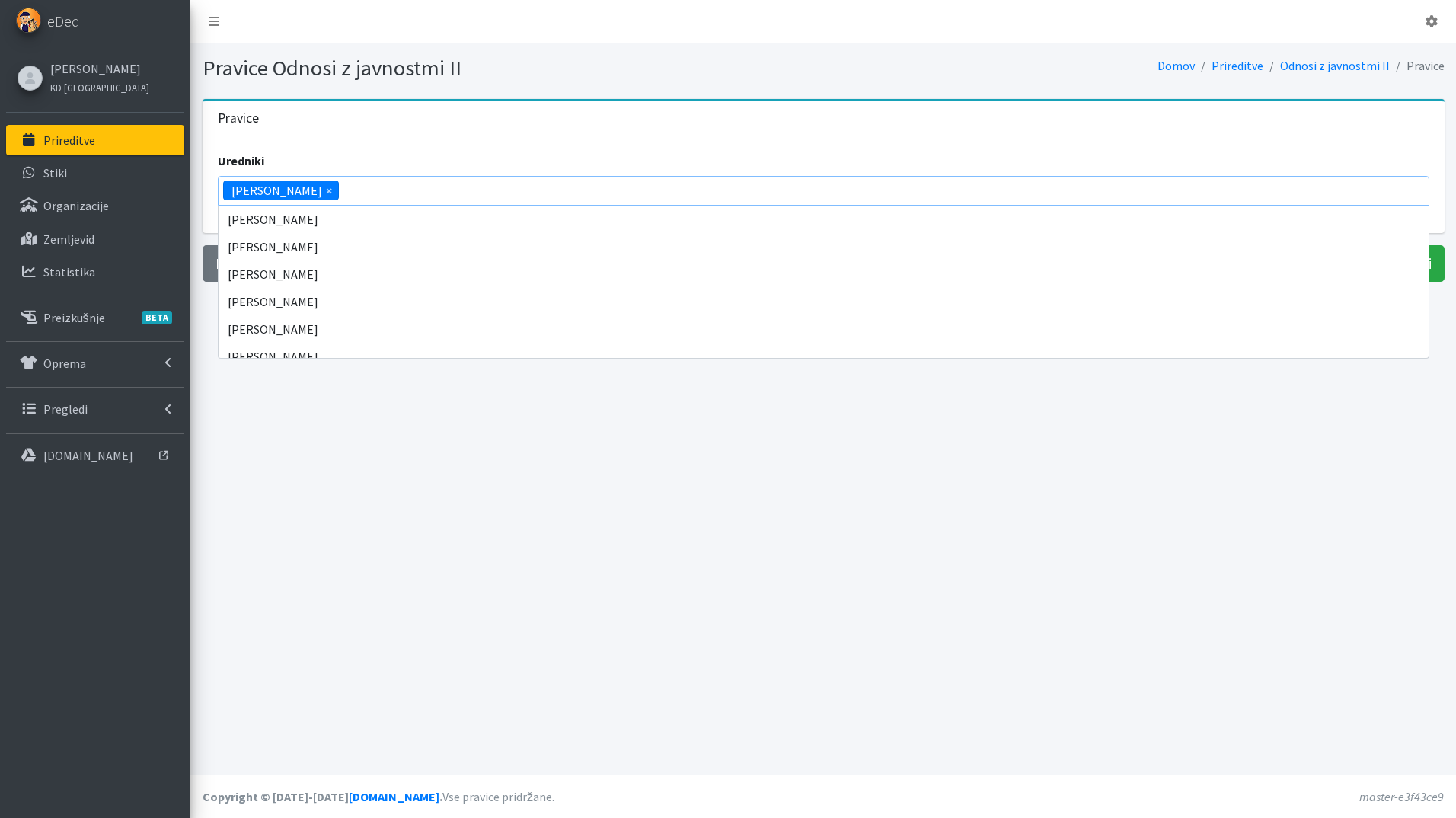
scroll to position [932, 0]
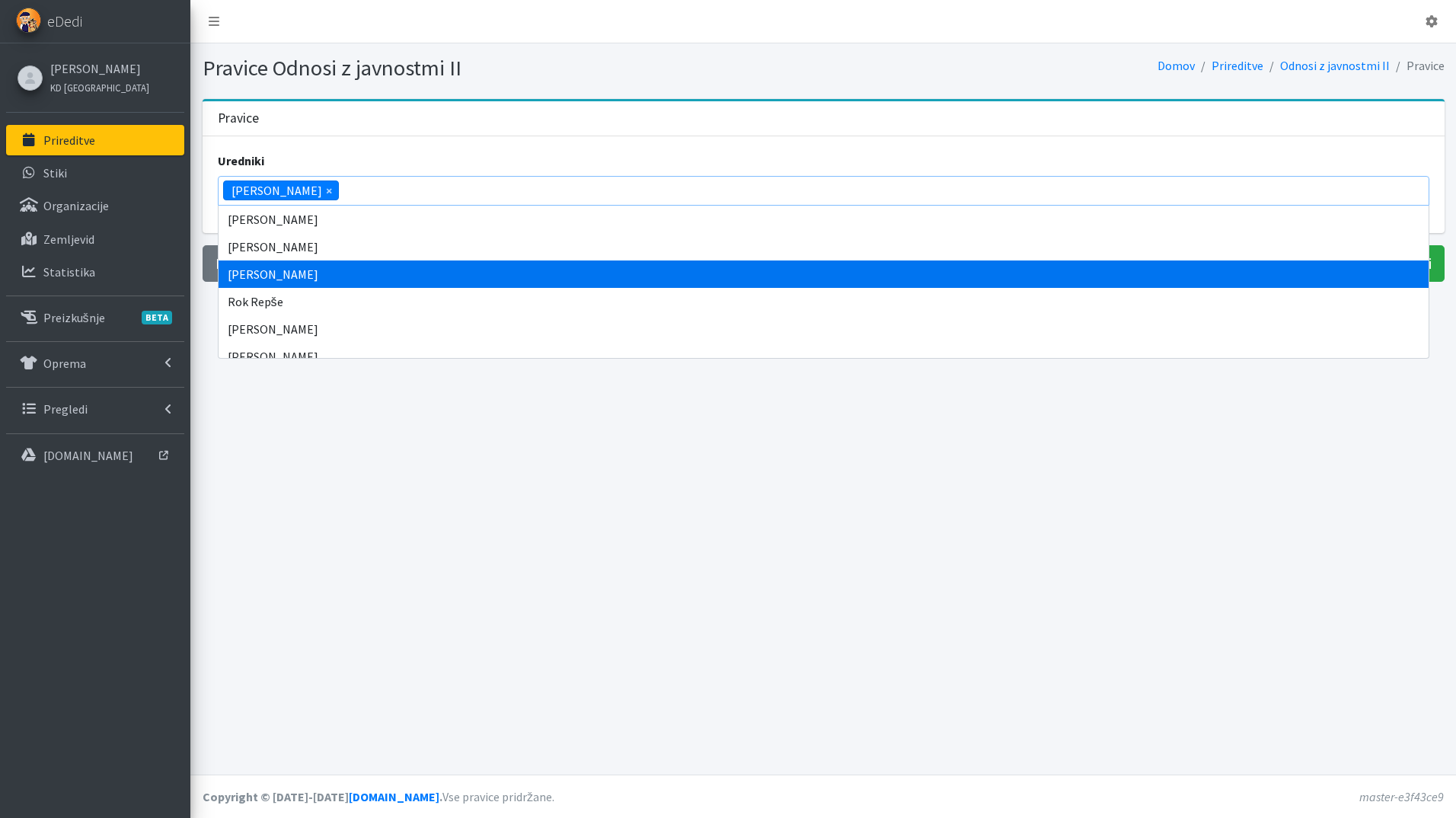
select select
type input "[PERSON_NAME]"
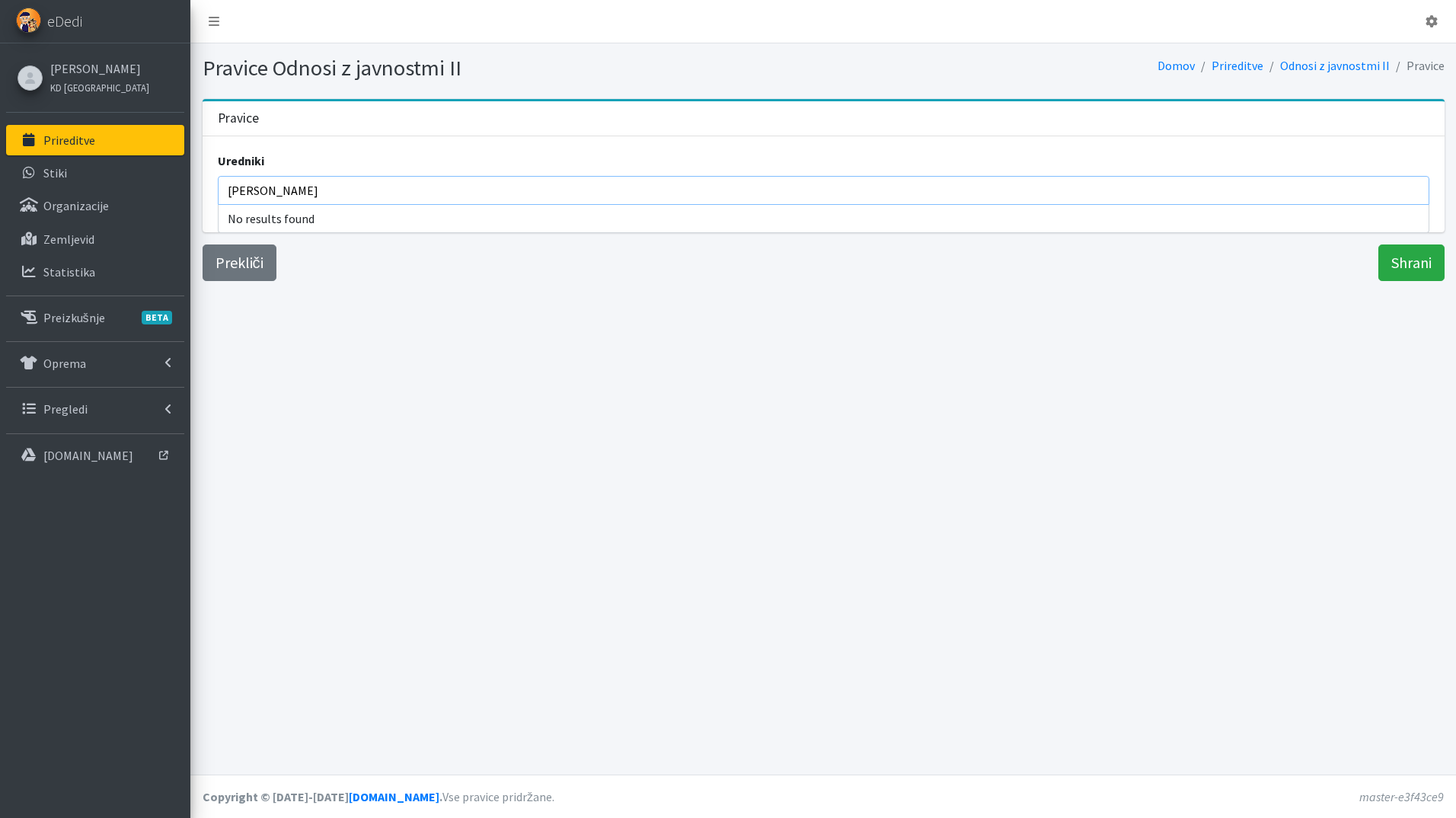
type input "[PERSON_NAME]"
click at [440, 287] on div "Pravice Odnosi z javnostmi II Domov Prireditve Odnosi z javnostmi II Pravice Sh…" at bounding box center [823, 409] width 1266 height 731
click at [330, 197] on input "search" at bounding box center [827, 190] width 1201 height 18
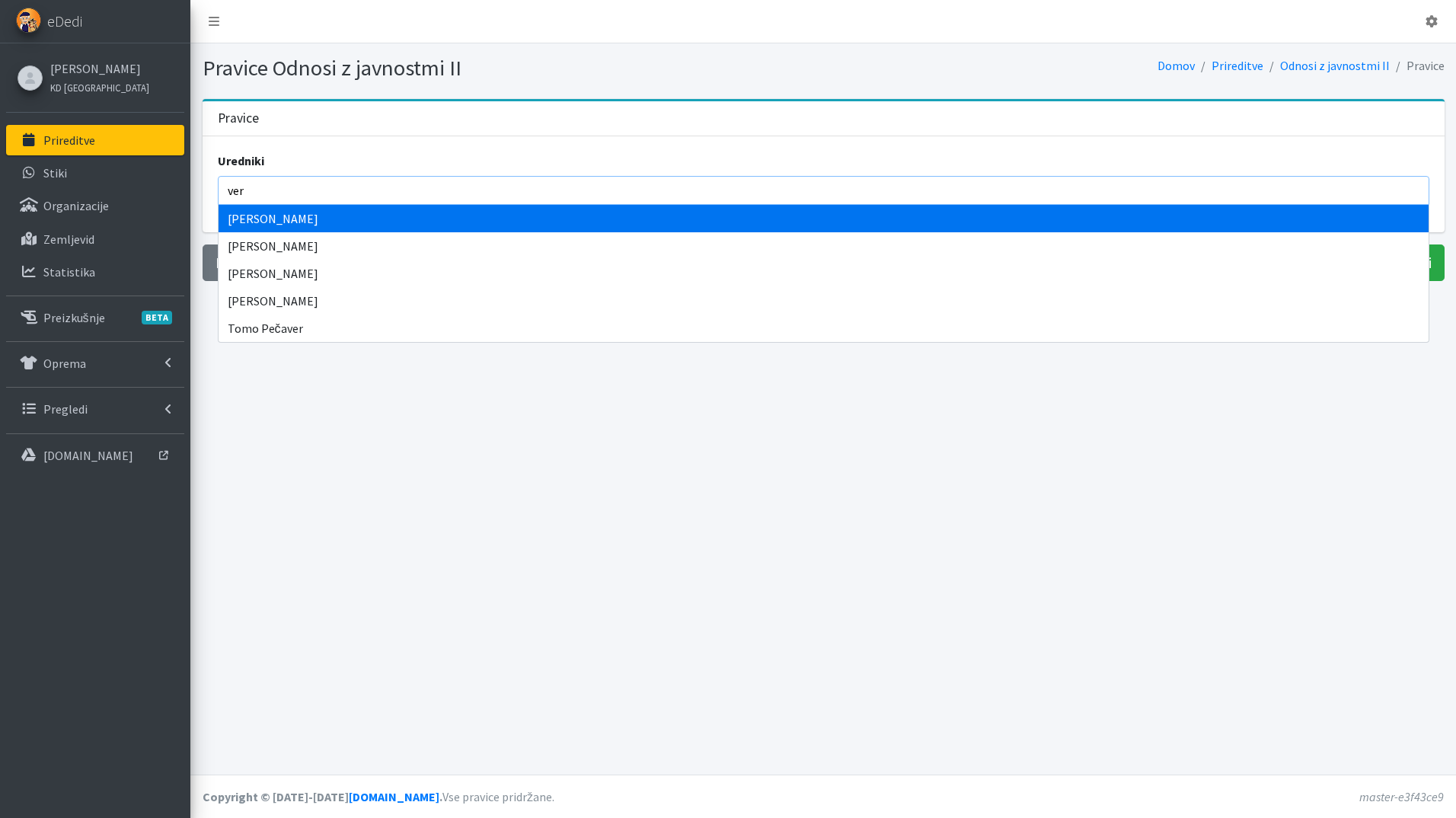
type input "ver"
select select "1013"
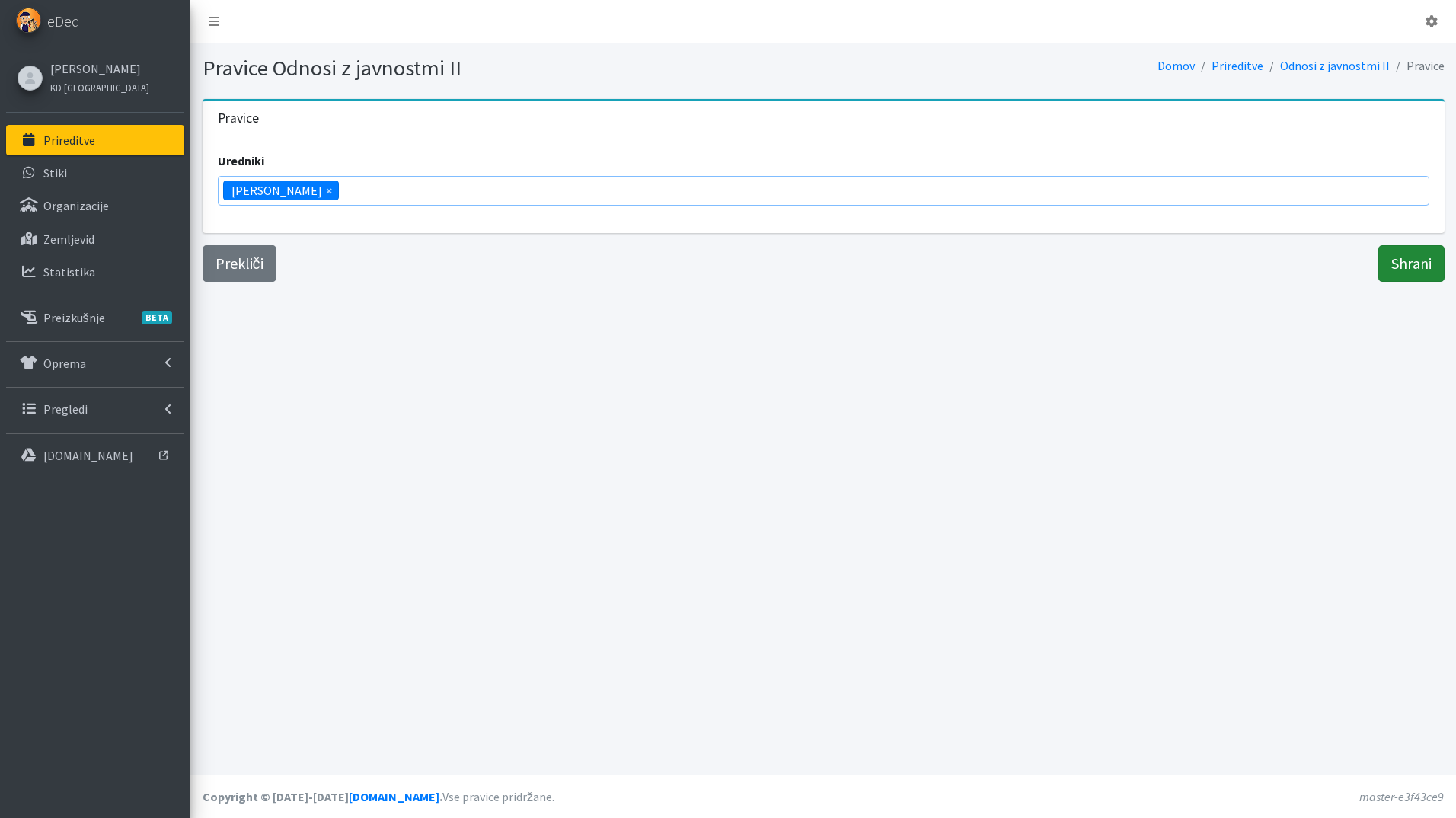
click at [1425, 258] on input "Shrani" at bounding box center [1412, 263] width 67 height 36
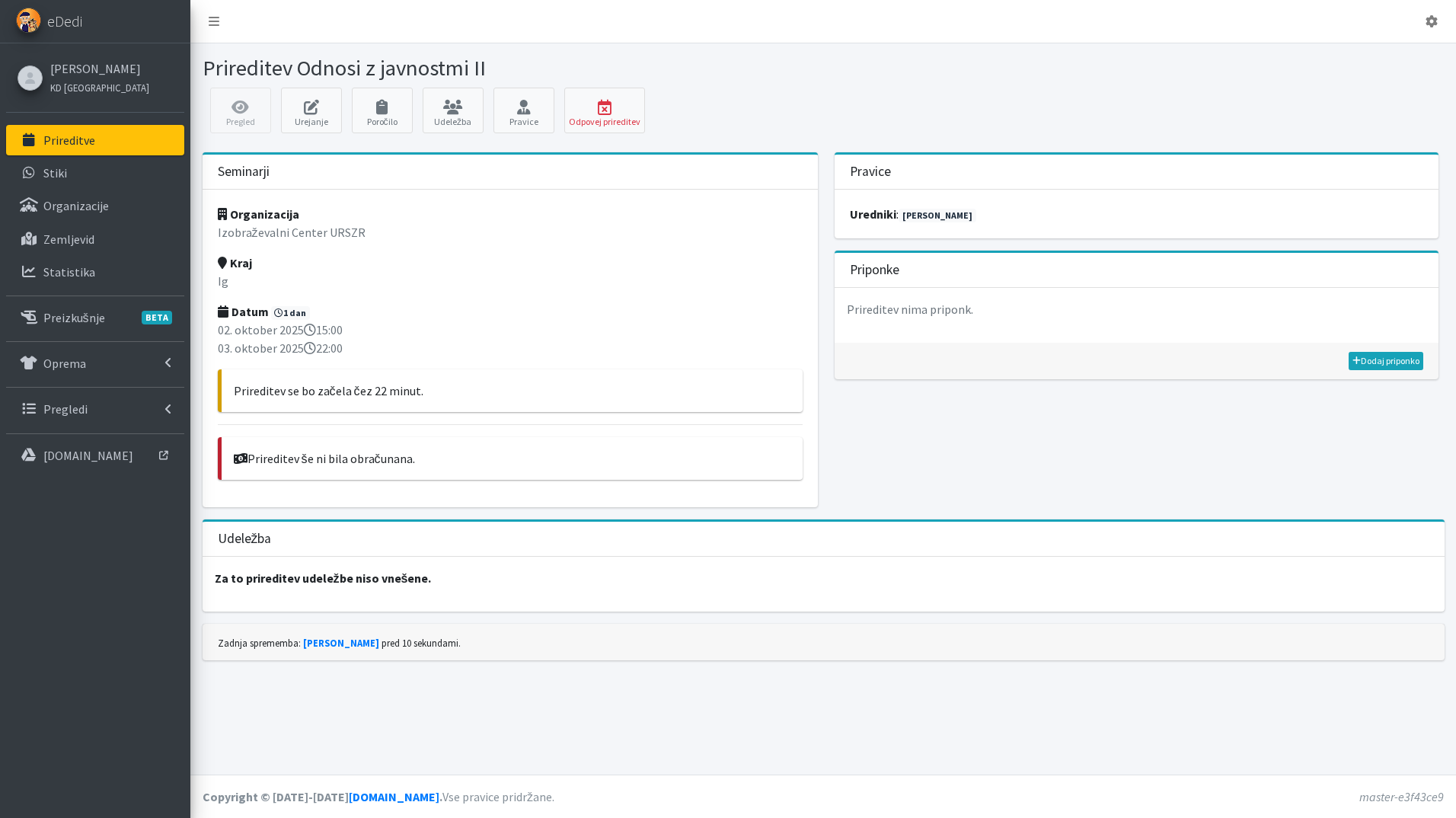
click at [71, 141] on p "Prireditve" at bounding box center [69, 140] width 52 height 15
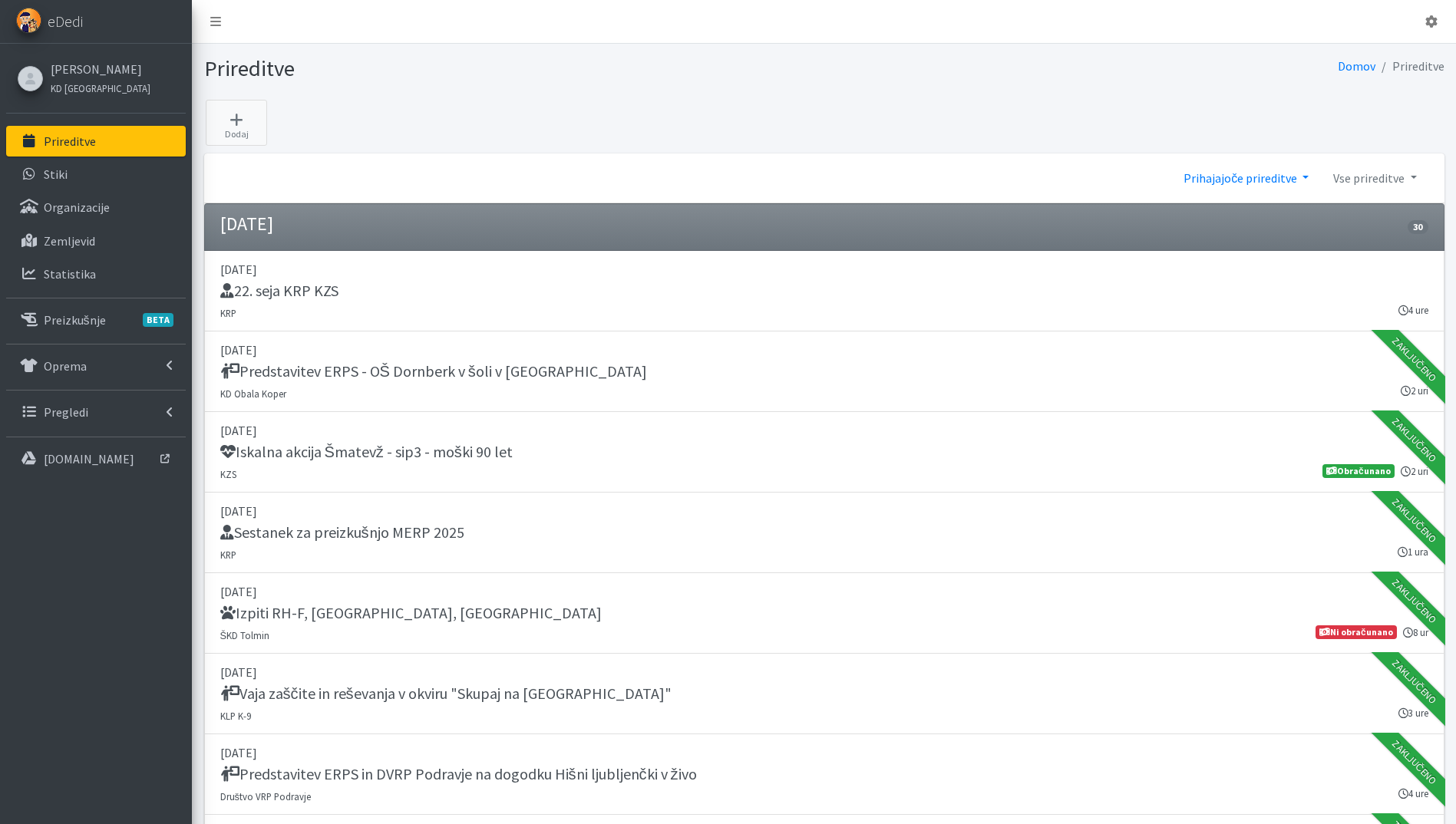
click at [1279, 176] on link "Prihajajoče prireditve" at bounding box center [1245, 178] width 149 height 30
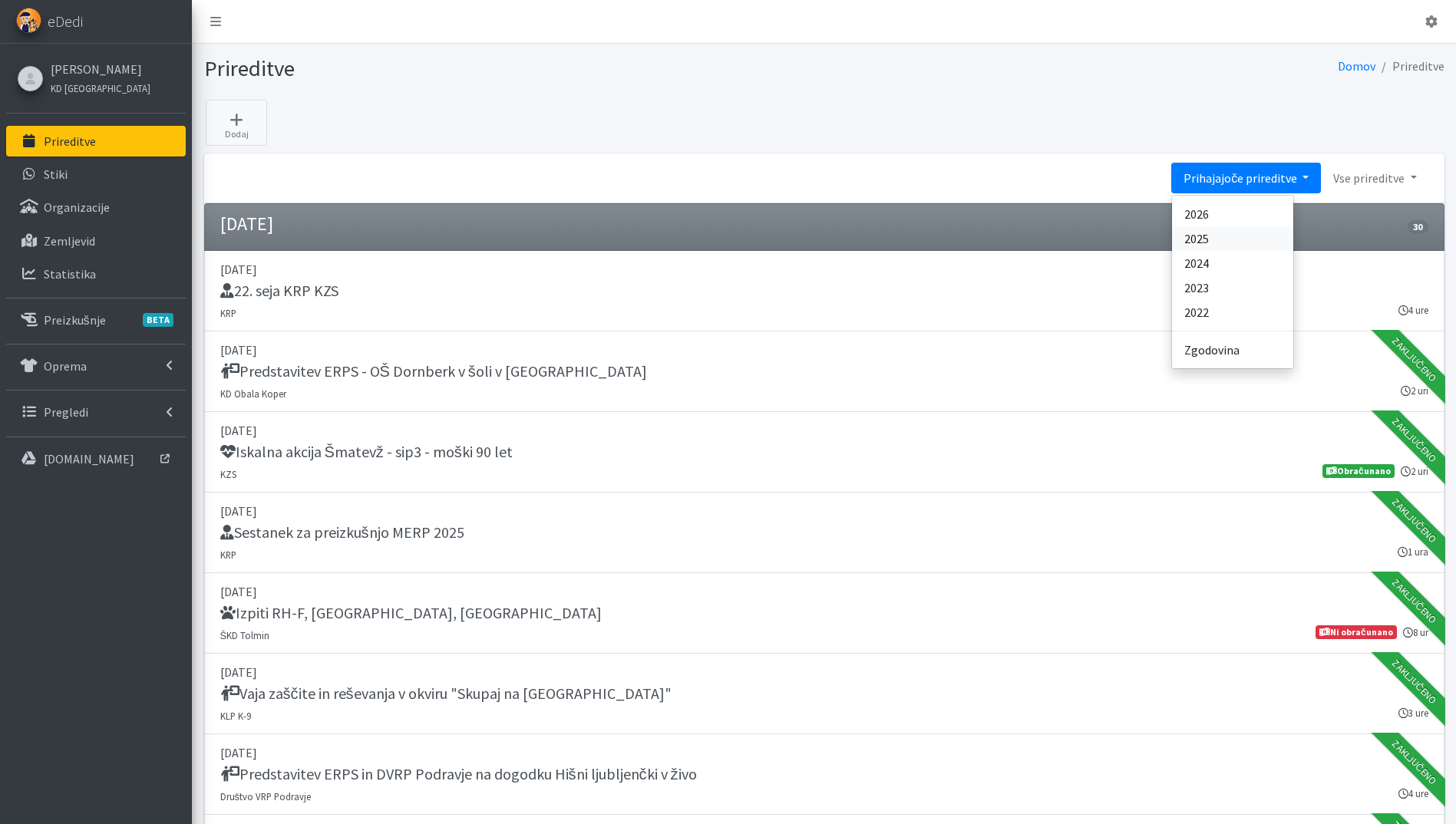
click at [1256, 240] on link "2025" at bounding box center [1232, 238] width 121 height 25
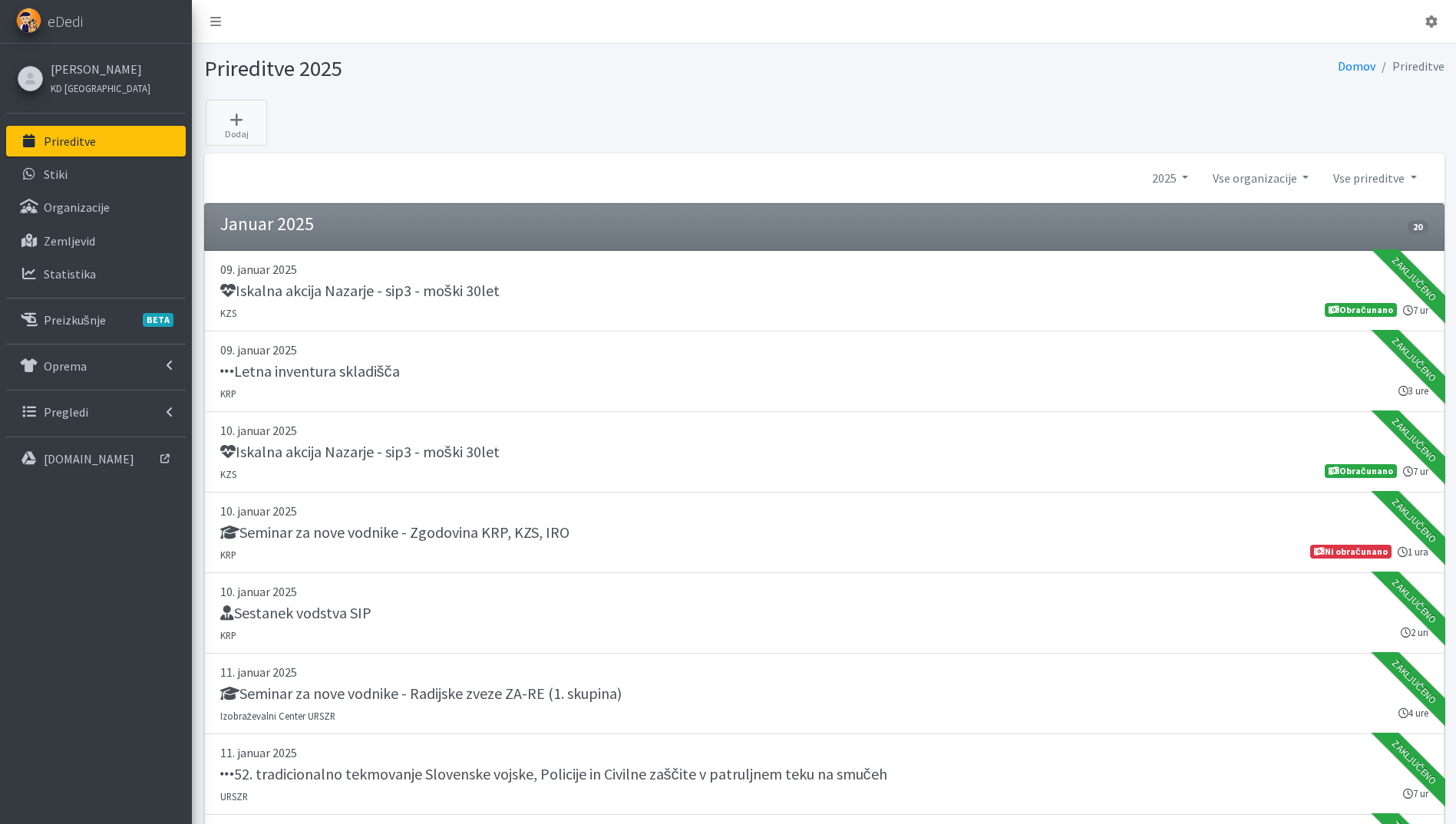
click at [1381, 181] on link "Vse prireditve" at bounding box center [1375, 178] width 108 height 30
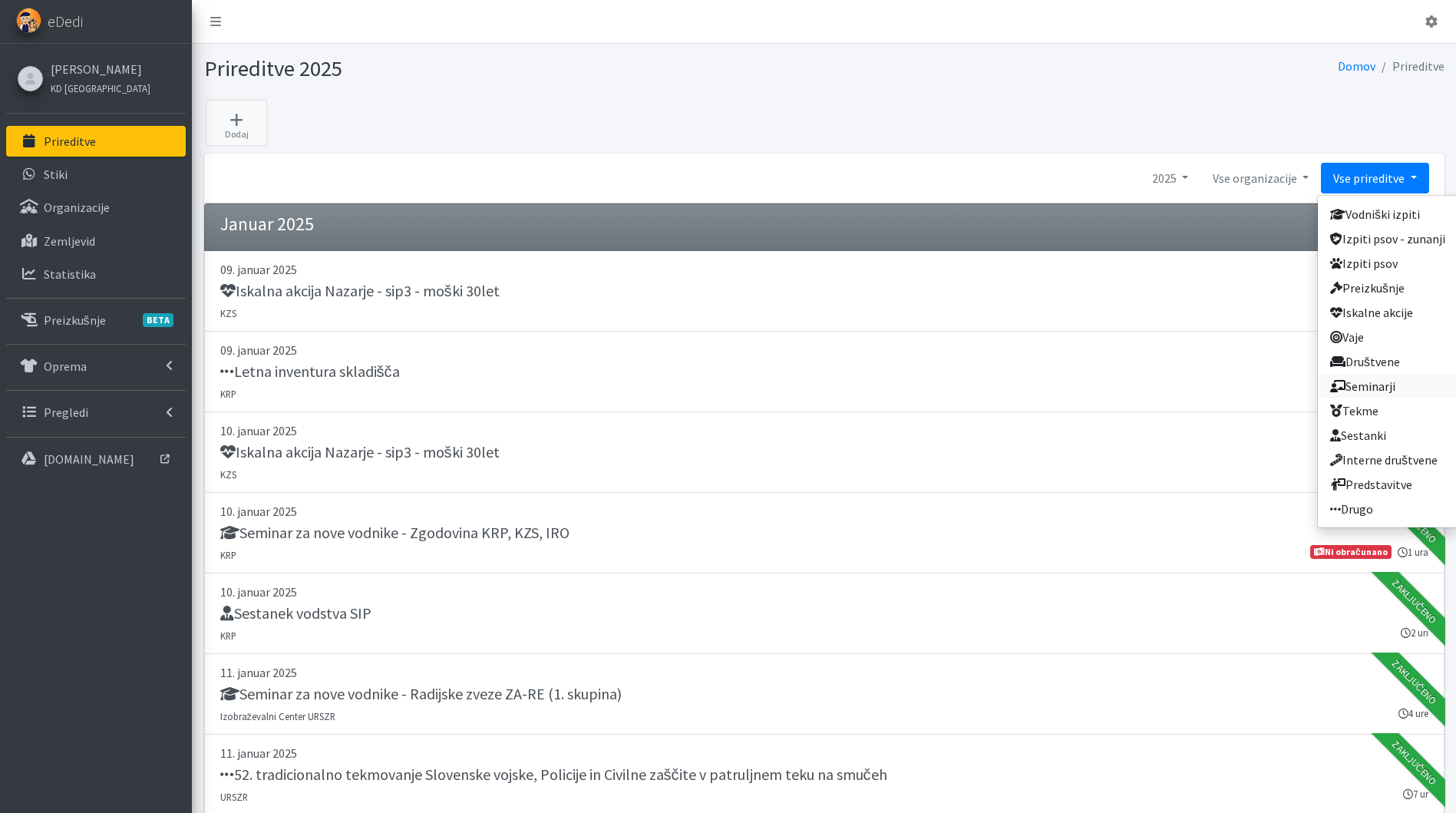
click at [1397, 391] on link "Seminarji" at bounding box center [1387, 386] width 140 height 25
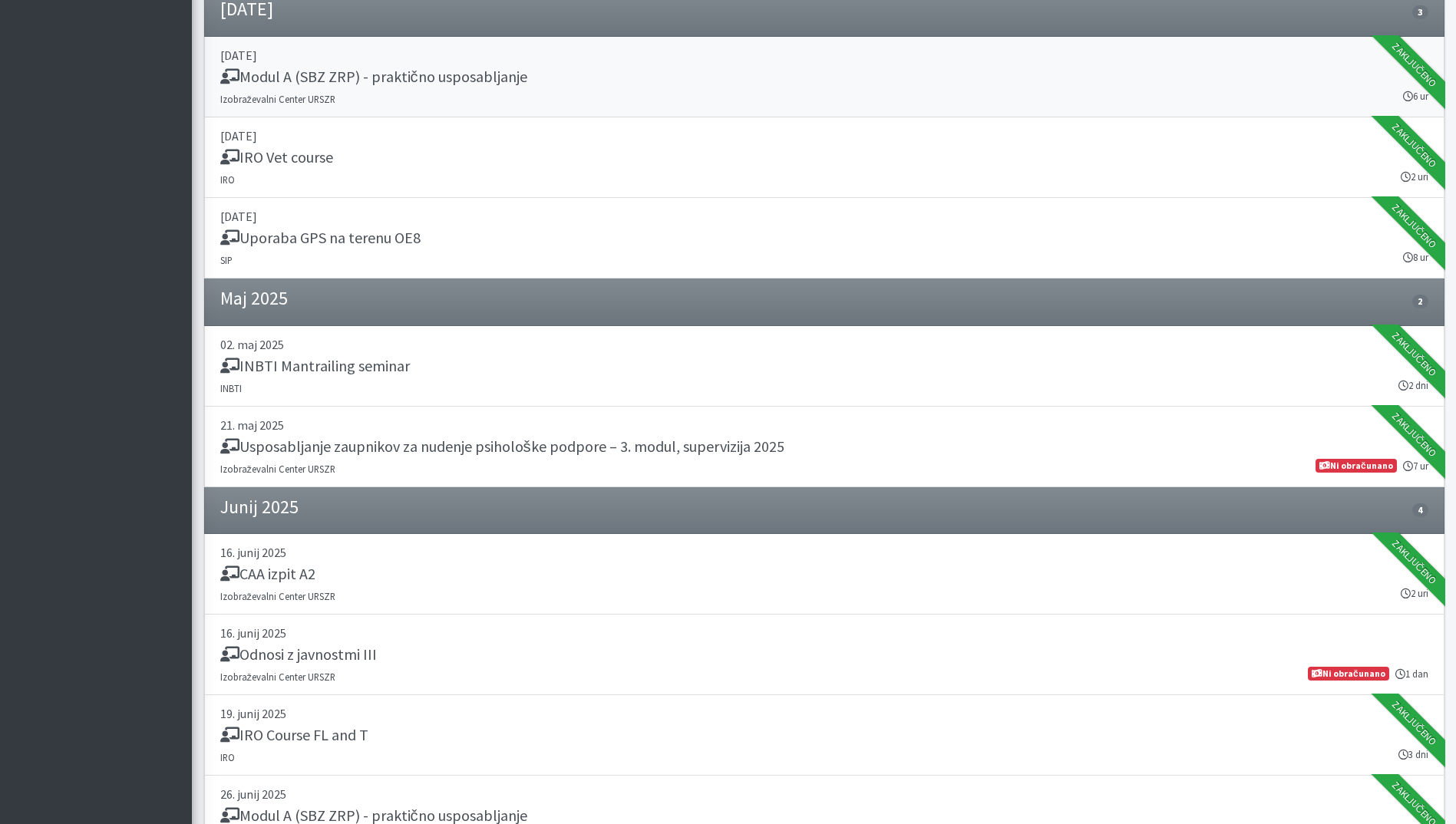
scroll to position [1381, 0]
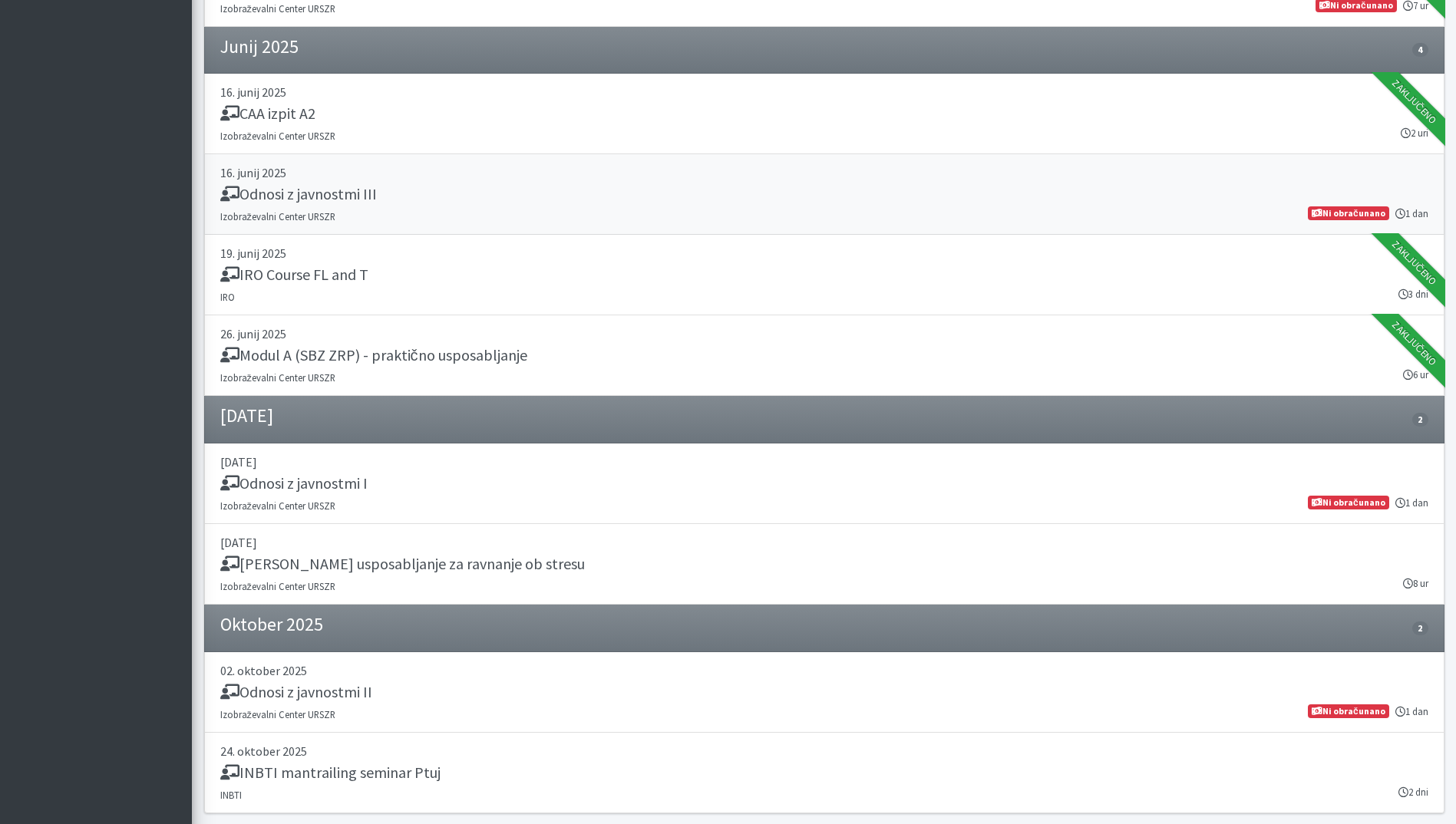
click at [456, 203] on div "Odnosi z javnostmi III" at bounding box center [824, 196] width 1208 height 22
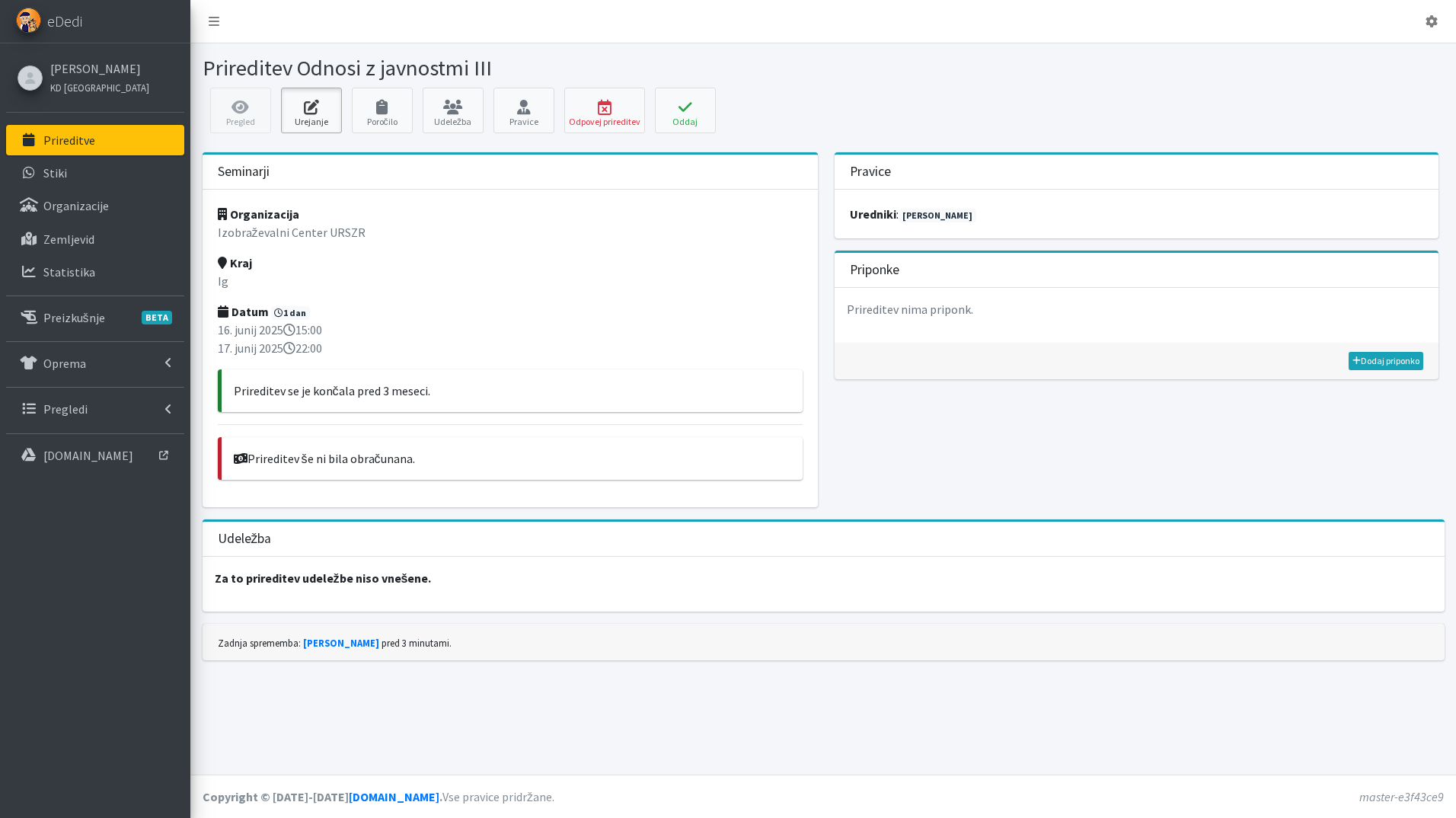
click at [313, 105] on icon at bounding box center [311, 107] width 52 height 15
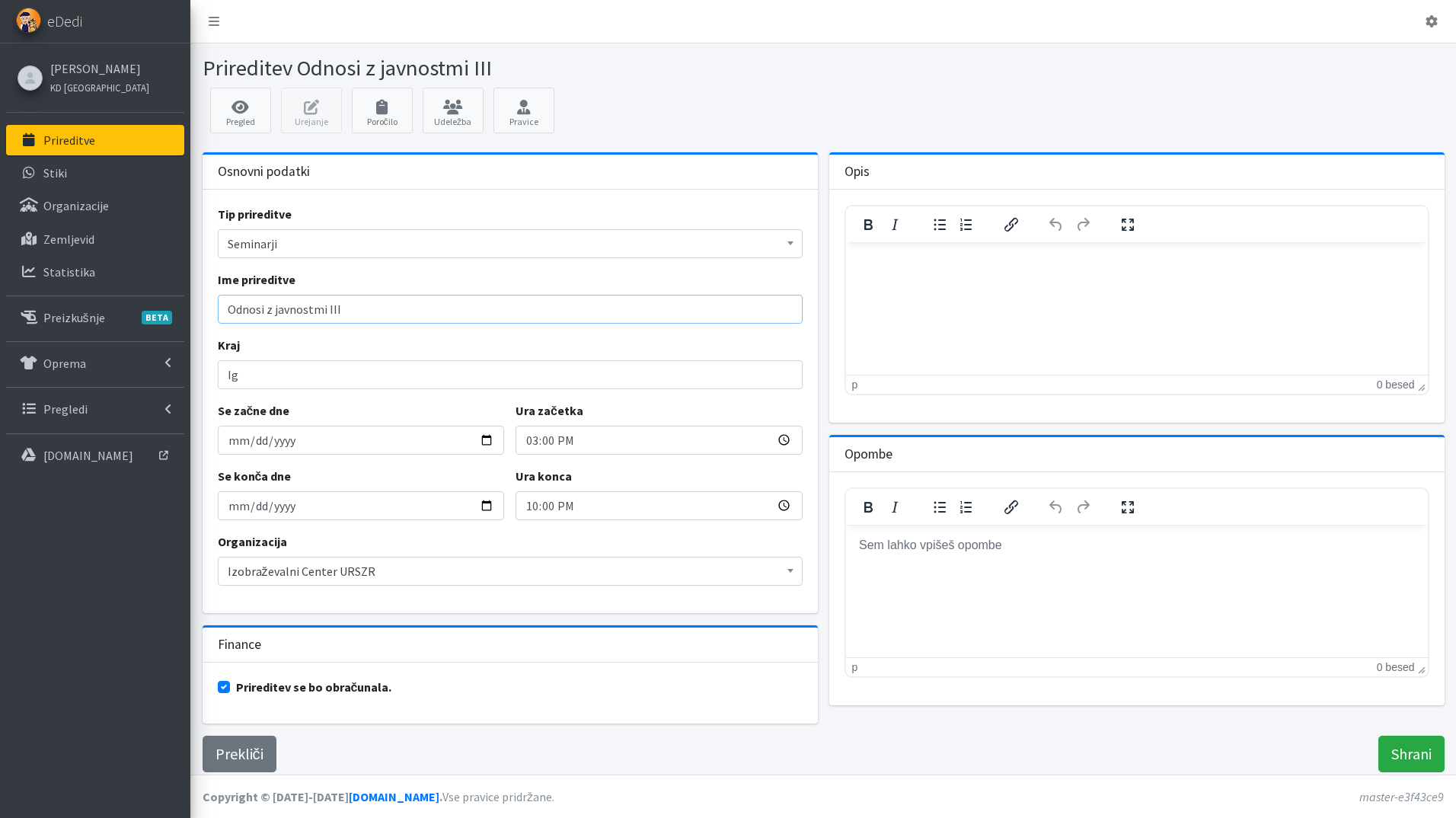
click at [385, 321] on input "Odnosi z javnostmi III" at bounding box center [510, 309] width 585 height 29
type input "Odnosi z javnostmi - OJ1"
click at [1408, 746] on input "Shrani" at bounding box center [1412, 754] width 67 height 36
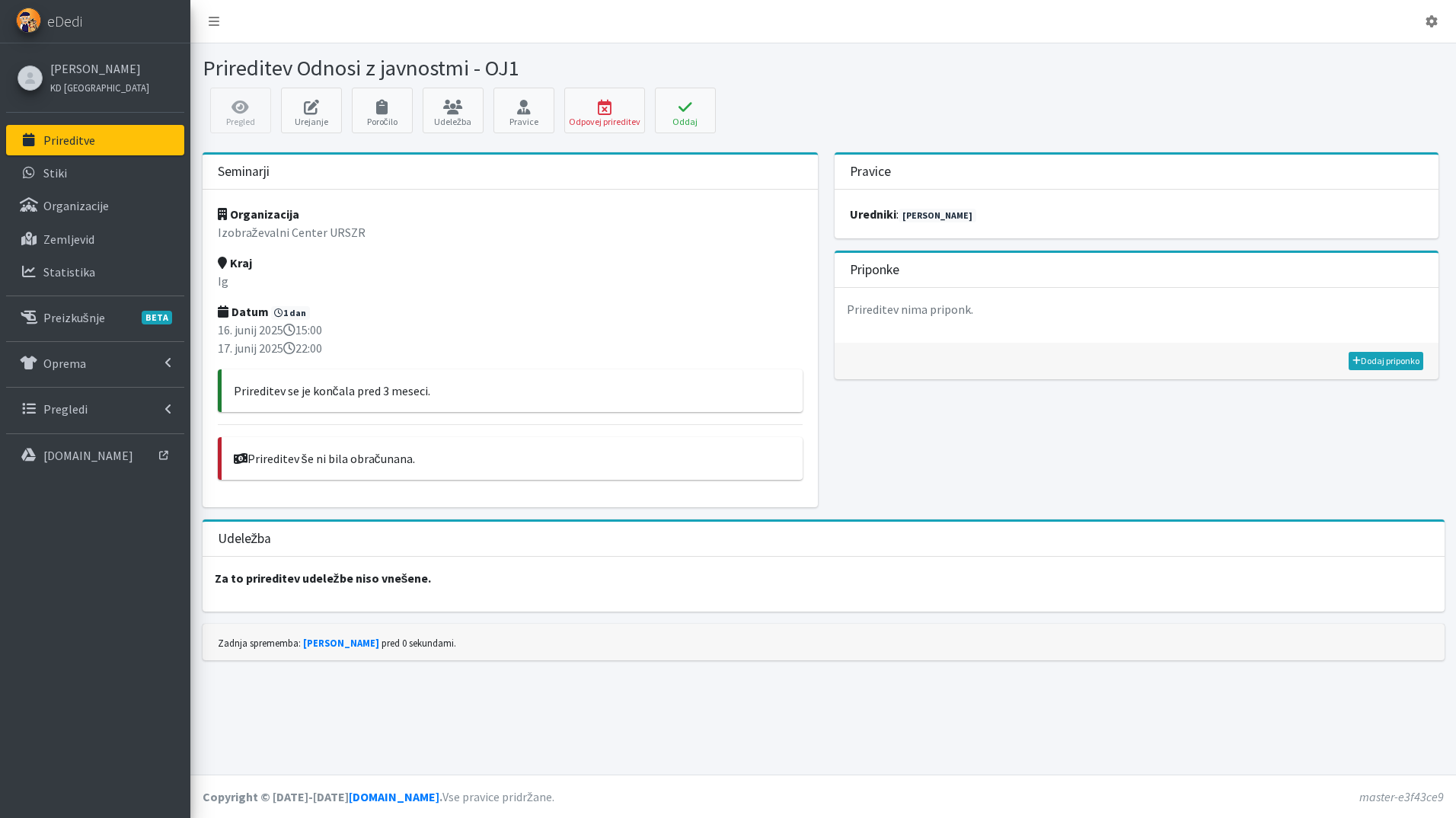
click at [69, 141] on p "Prireditve" at bounding box center [69, 140] width 52 height 15
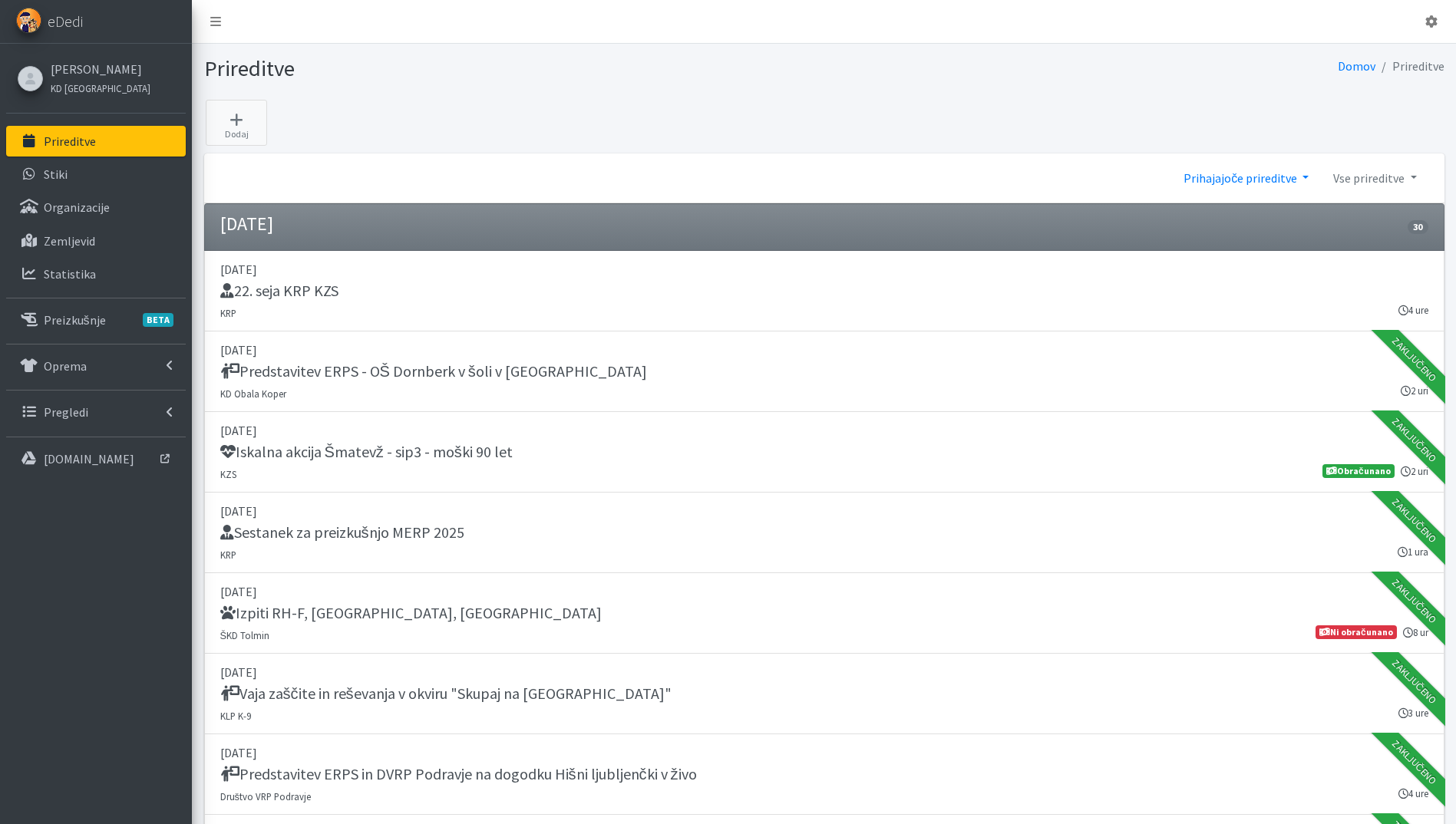
click at [1261, 188] on link "Prihajajoče prireditve" at bounding box center [1245, 178] width 149 height 30
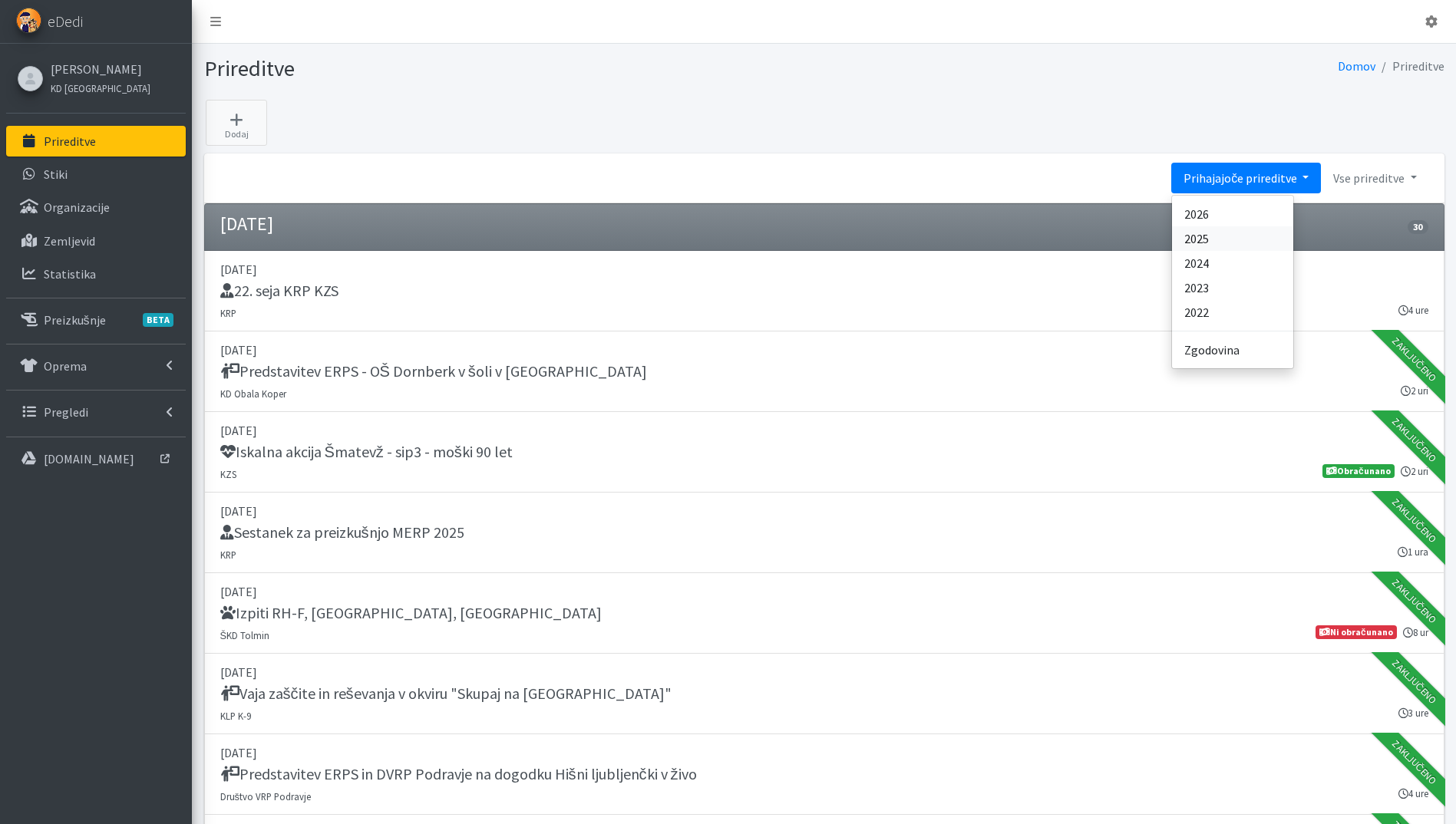
click at [1254, 244] on link "2025" at bounding box center [1232, 238] width 121 height 25
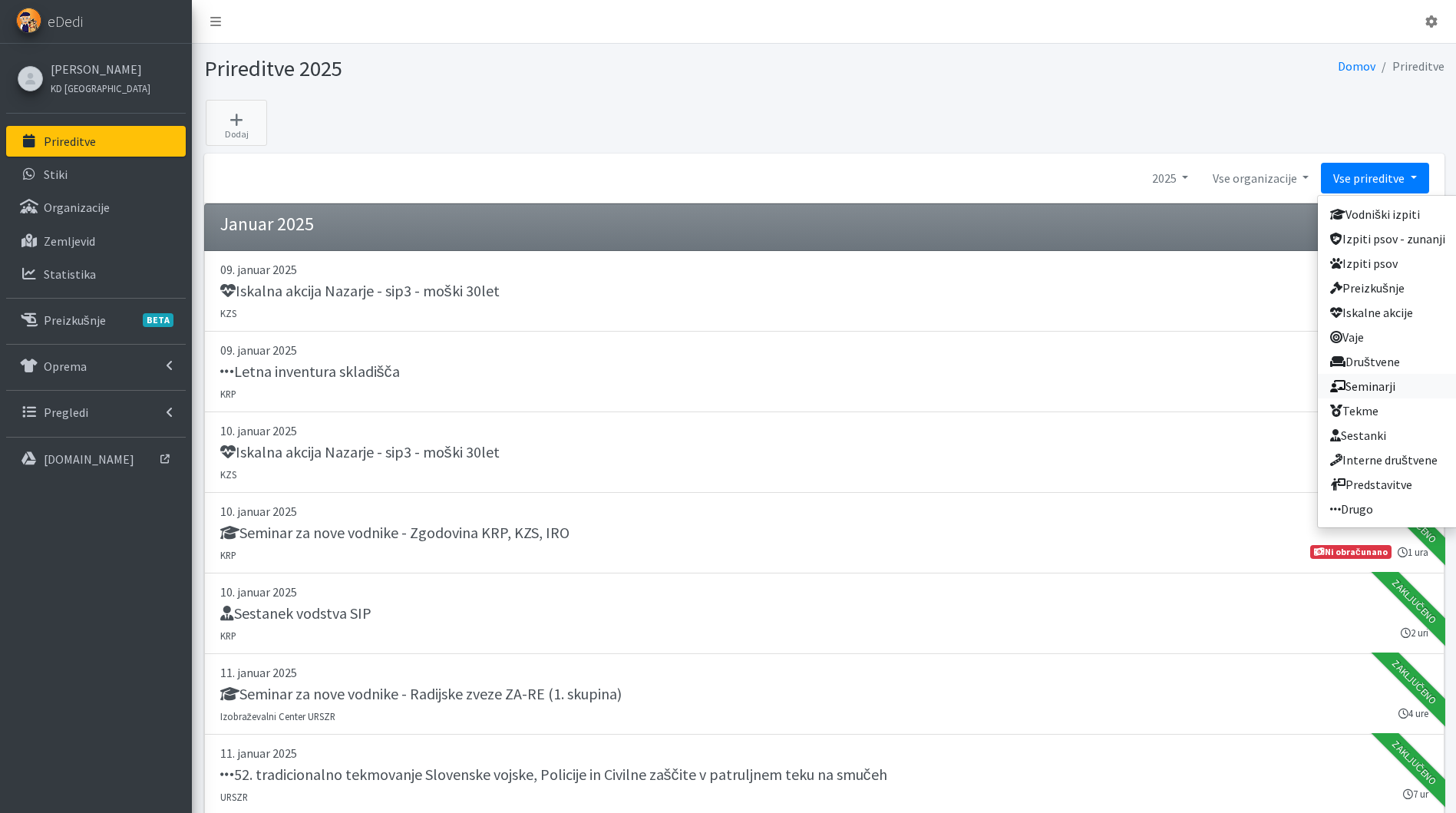
click at [1398, 393] on link "Seminarji" at bounding box center [1387, 386] width 140 height 25
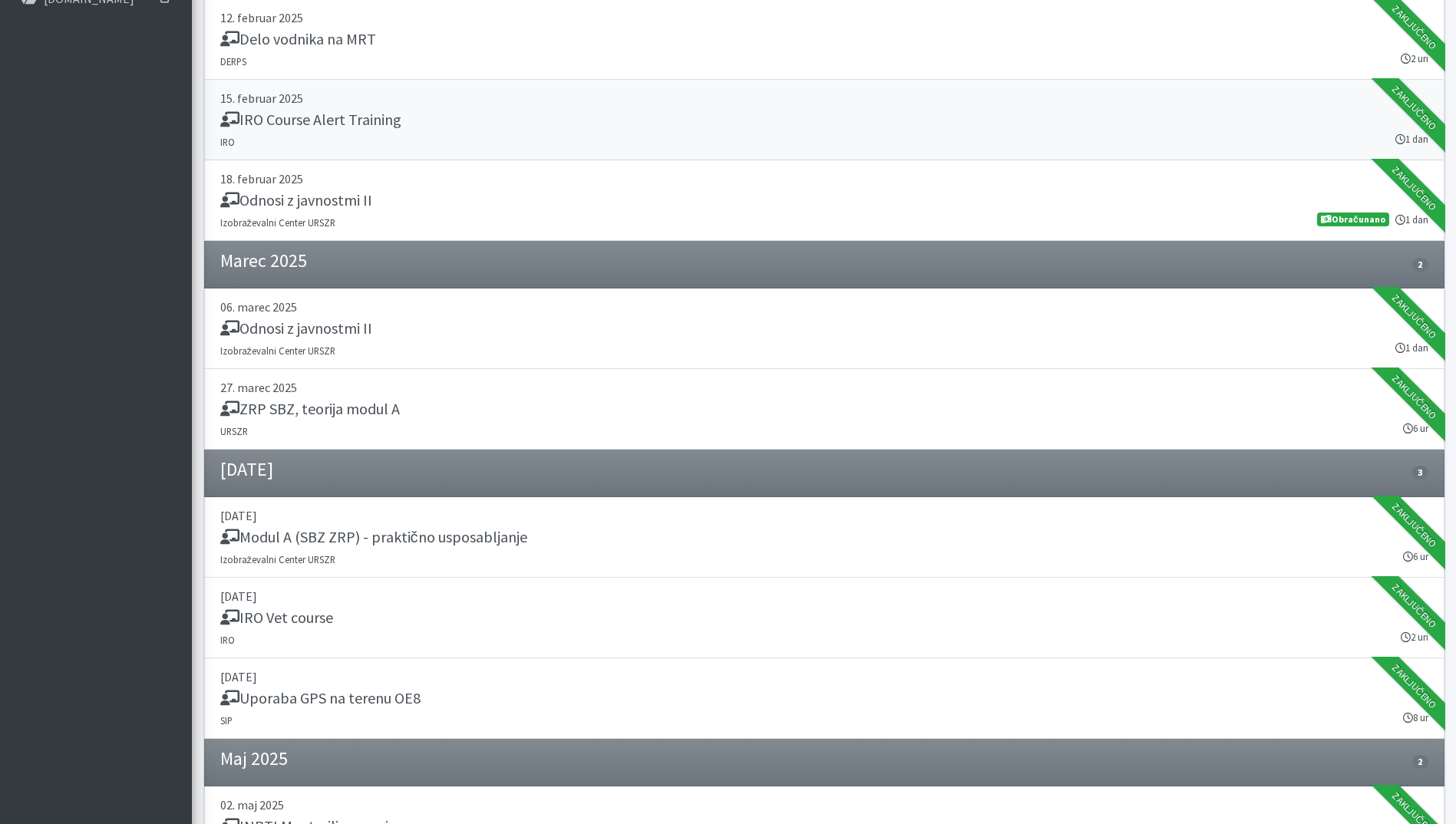
scroll to position [921, 0]
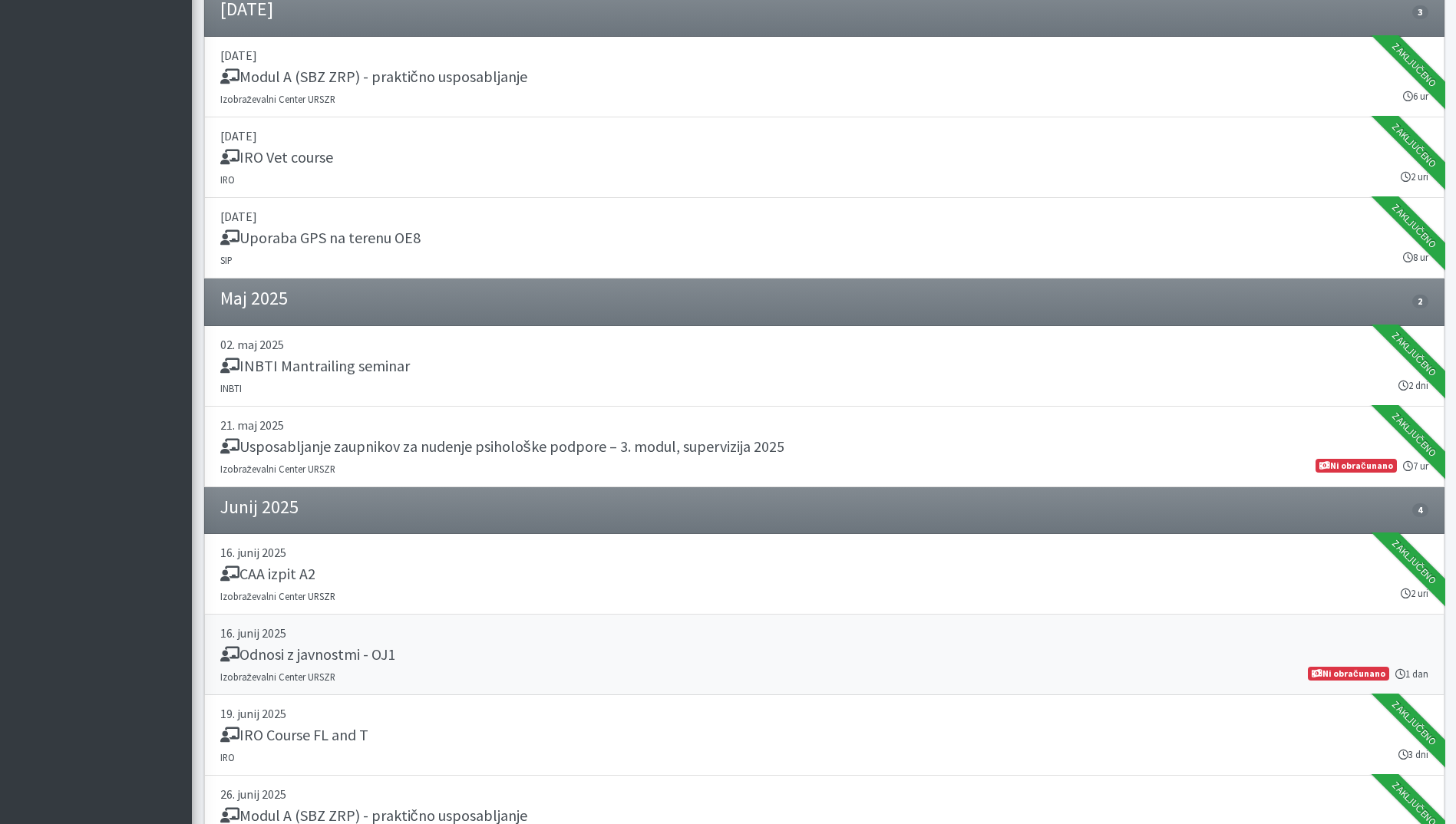
click at [465, 641] on p "16. junij 2025" at bounding box center [824, 632] width 1208 height 18
click at [462, 668] on link "16. junij 2025 Odnosi z javnostmi - OJ1 Izobraževalni Center URSZR 1 dan Ni obr…" at bounding box center [824, 655] width 1240 height 81
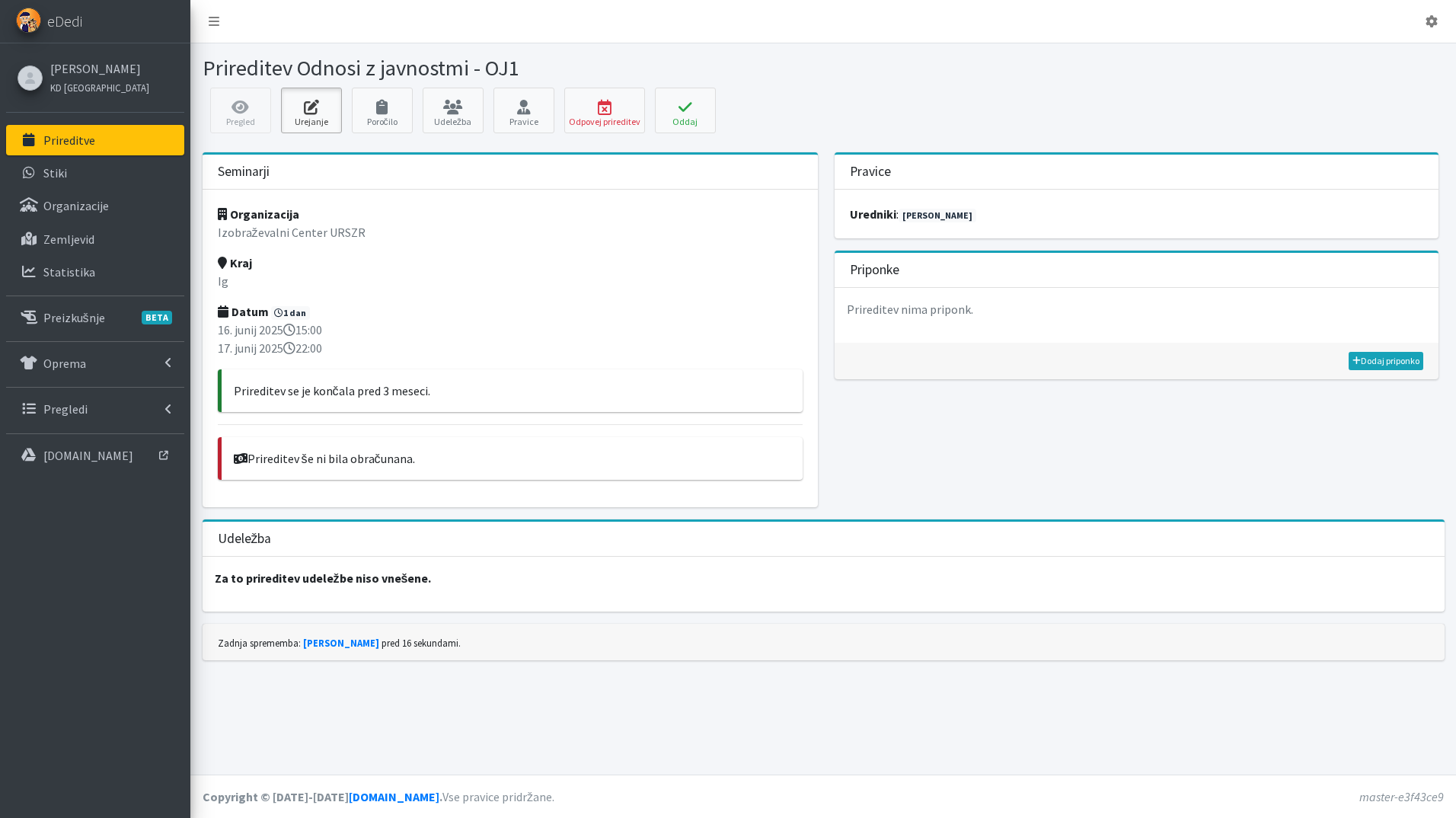
click at [312, 109] on icon at bounding box center [311, 107] width 52 height 15
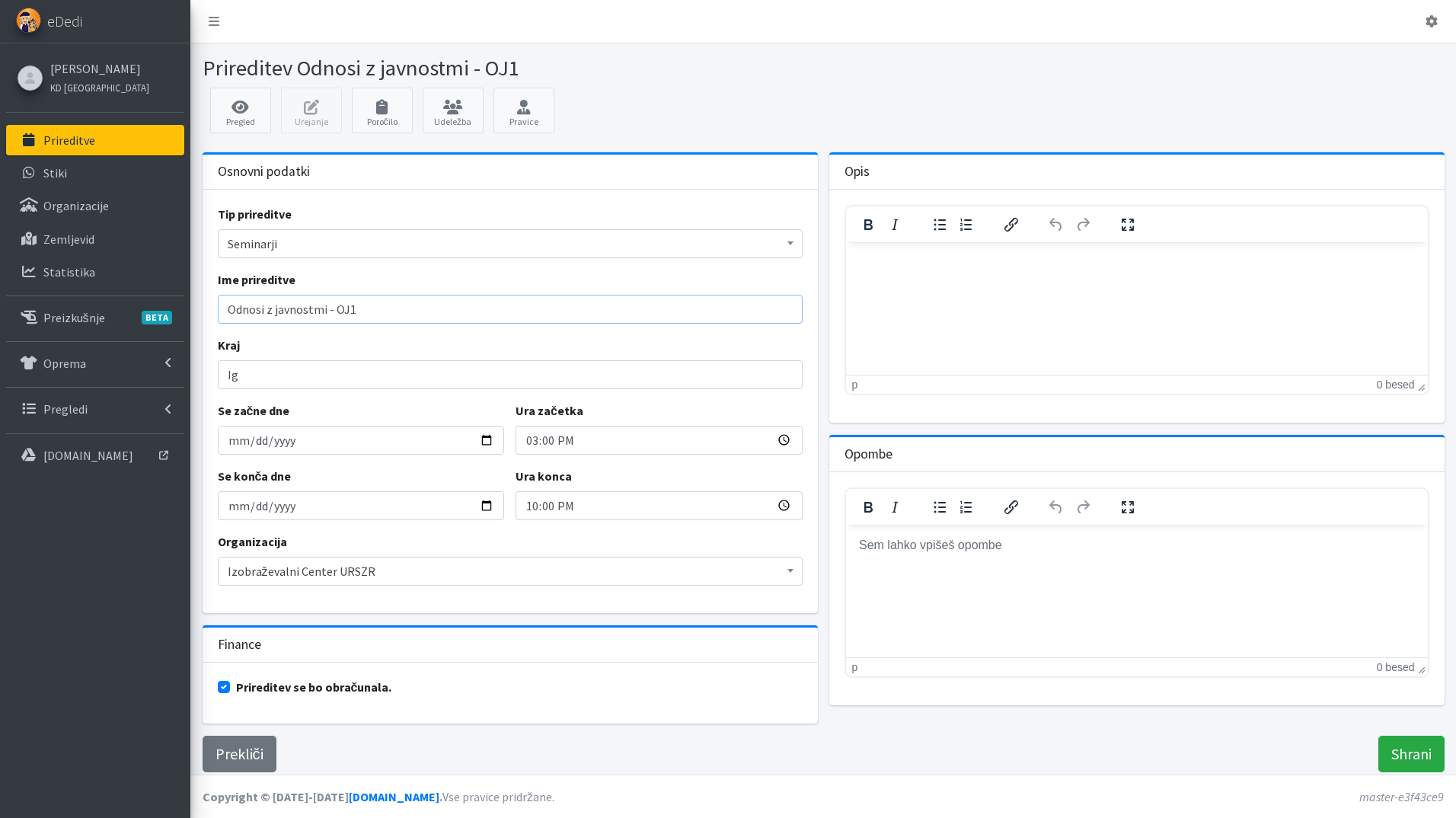
click at [383, 312] on input "Odnosi z javnostmi - OJ1" at bounding box center [510, 309] width 585 height 29
type input "Odnosi z javnostmi I"
click at [1410, 750] on input "Shrani" at bounding box center [1412, 754] width 67 height 36
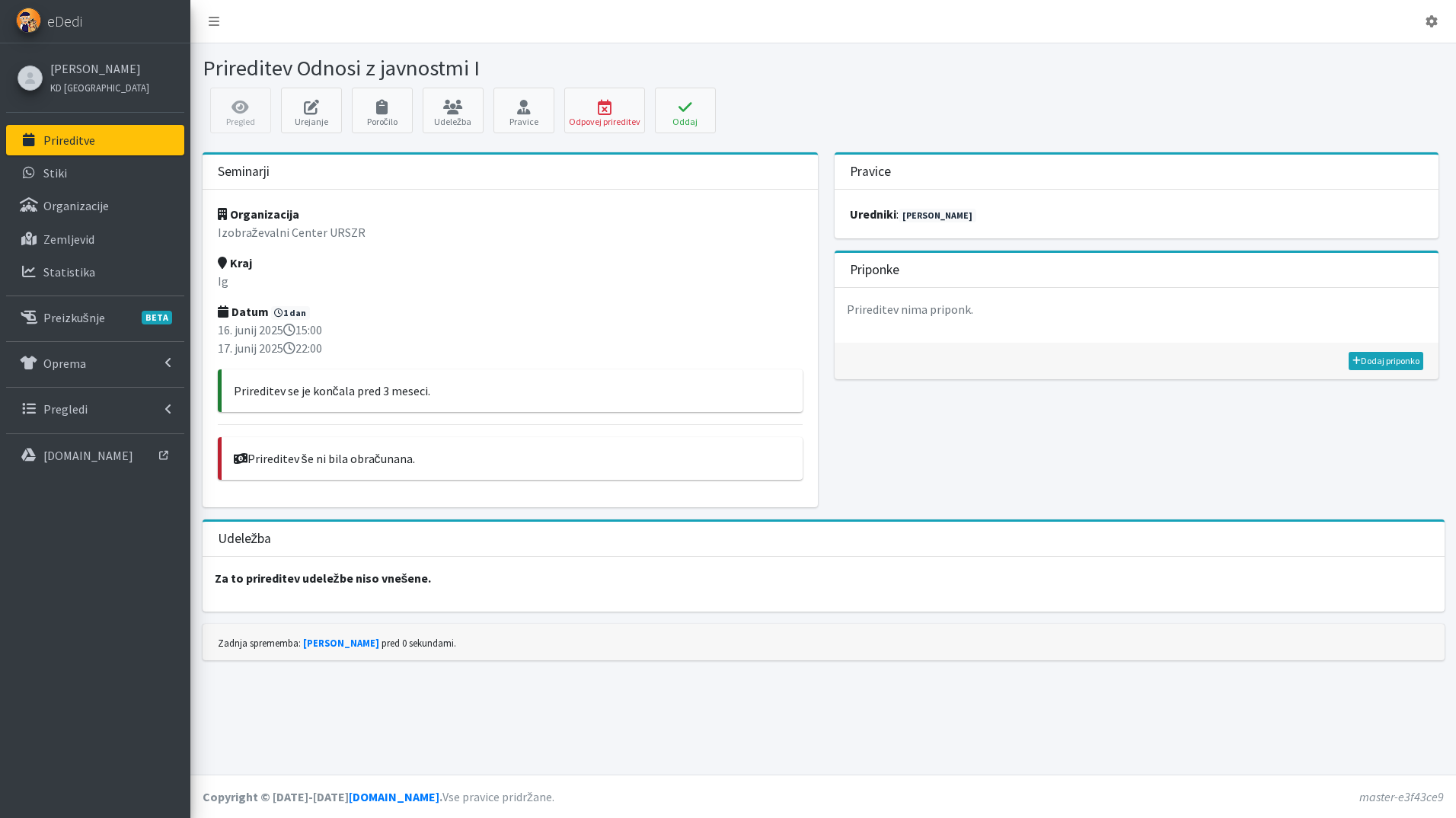
click at [83, 140] on p "Prireditve" at bounding box center [69, 140] width 52 height 15
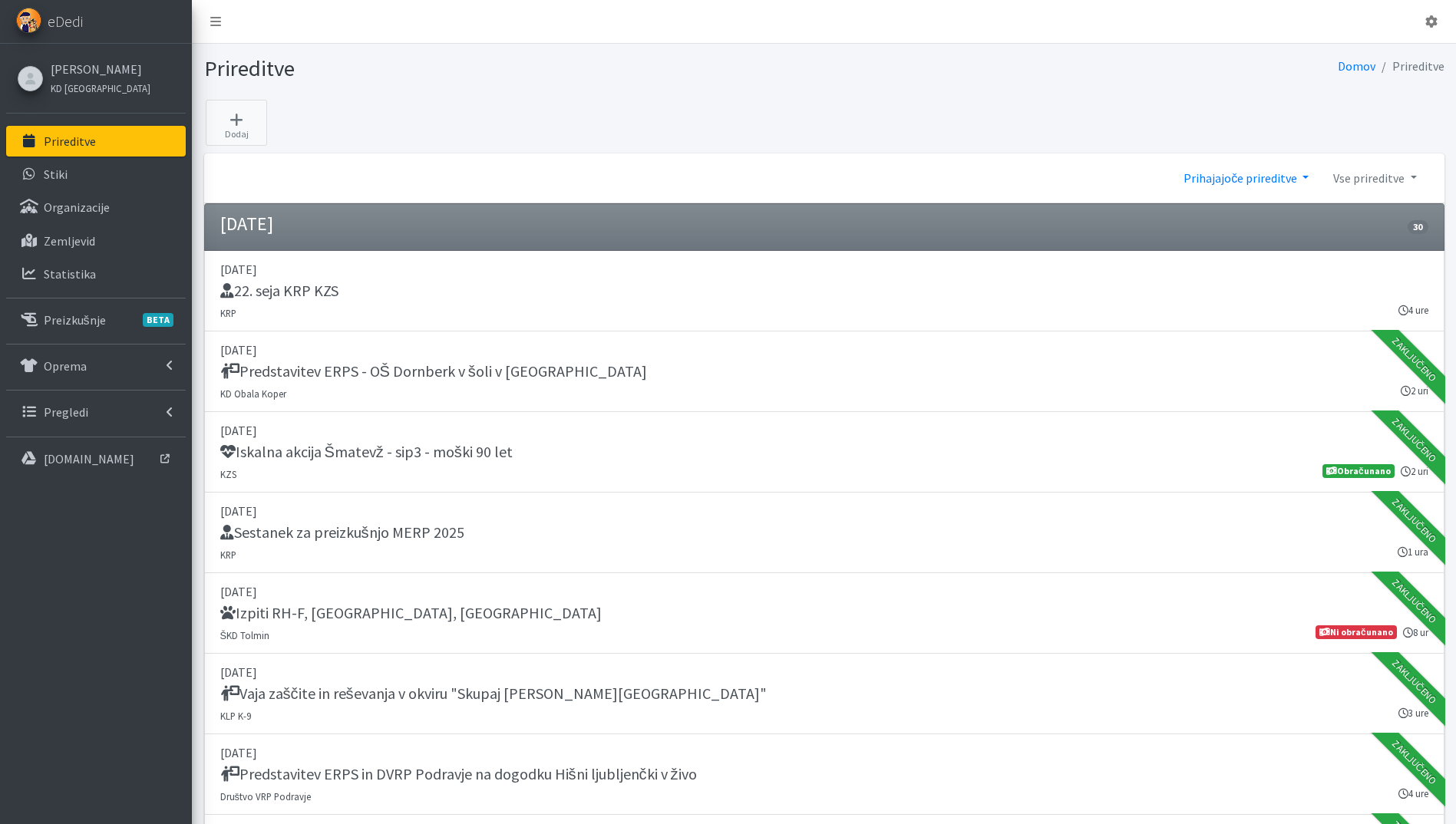
click at [1279, 181] on link "Prihajajoče prireditve" at bounding box center [1245, 178] width 149 height 30
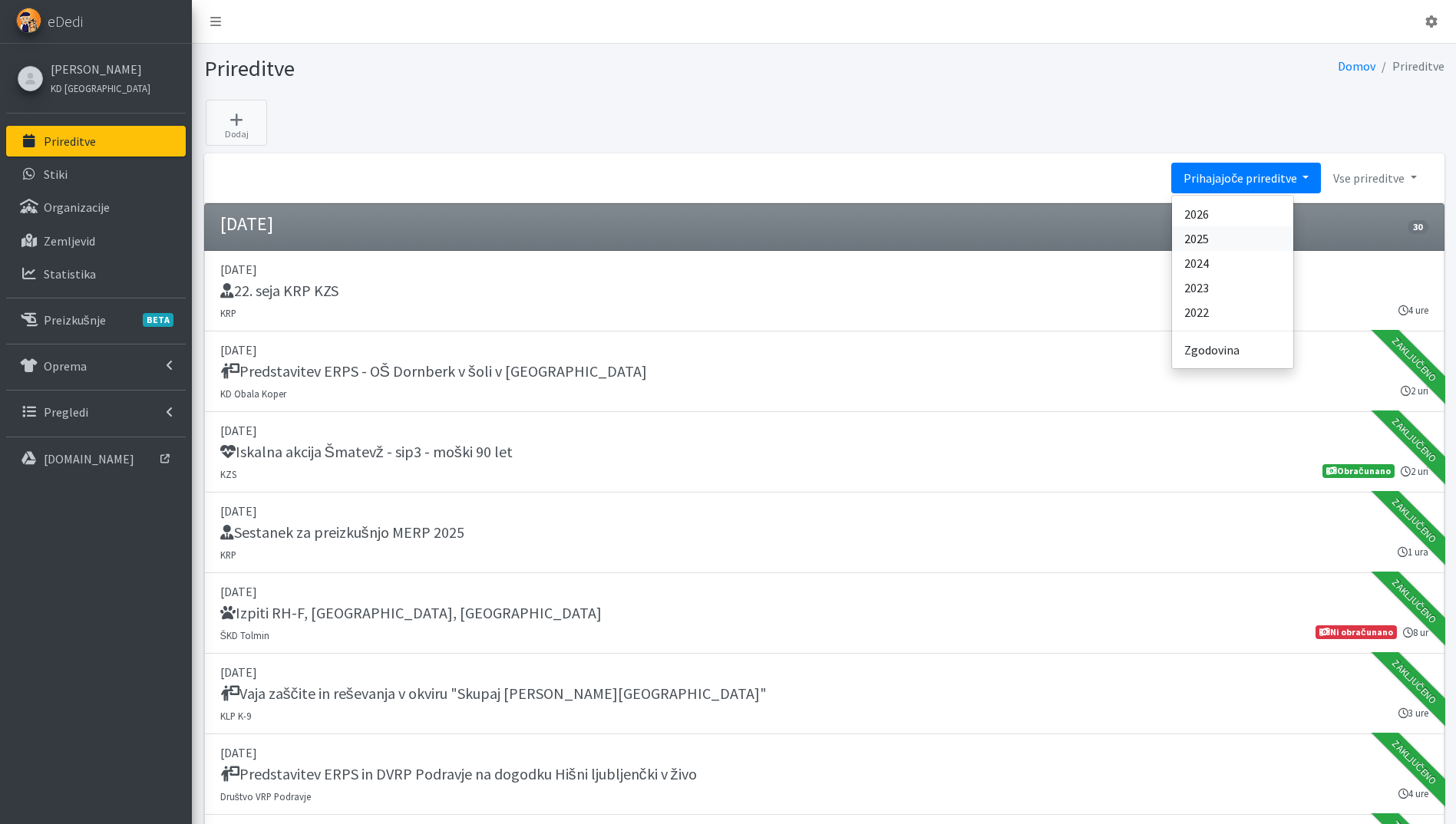
click at [1264, 240] on link "2025" at bounding box center [1232, 238] width 121 height 25
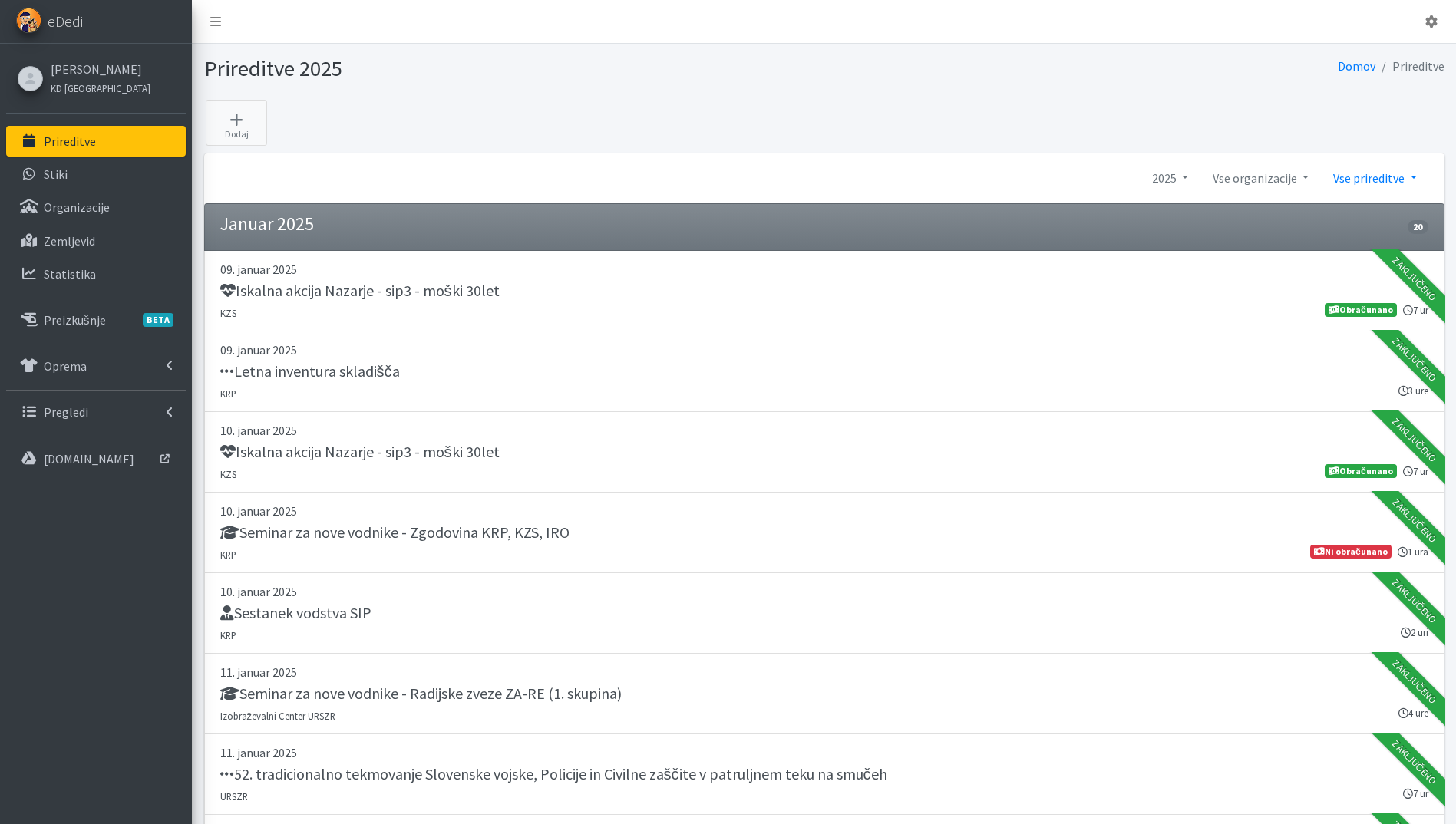
click at [1363, 175] on link "Vse prireditve" at bounding box center [1375, 178] width 108 height 30
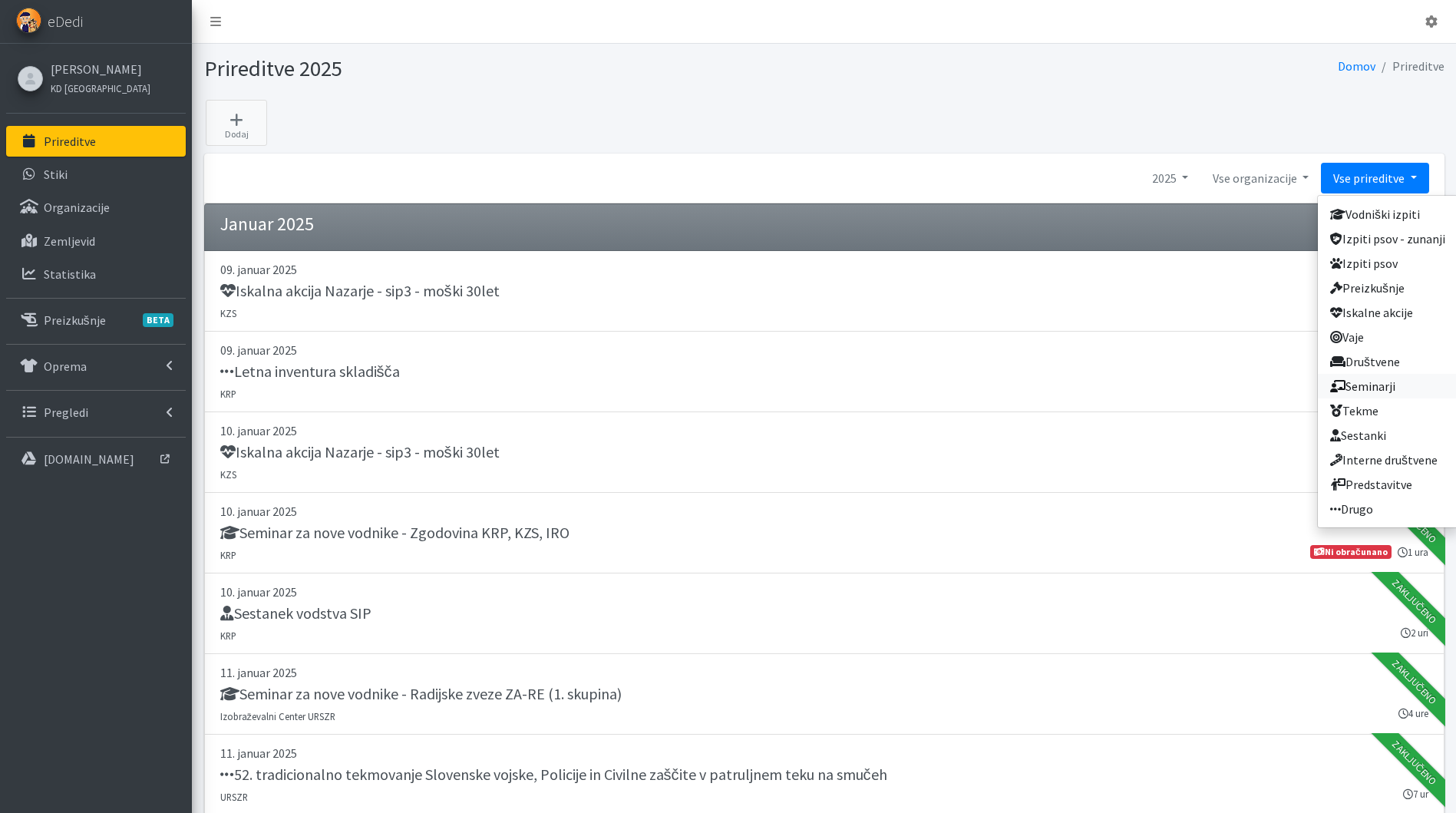
click at [1406, 389] on link "Seminarji" at bounding box center [1387, 386] width 140 height 25
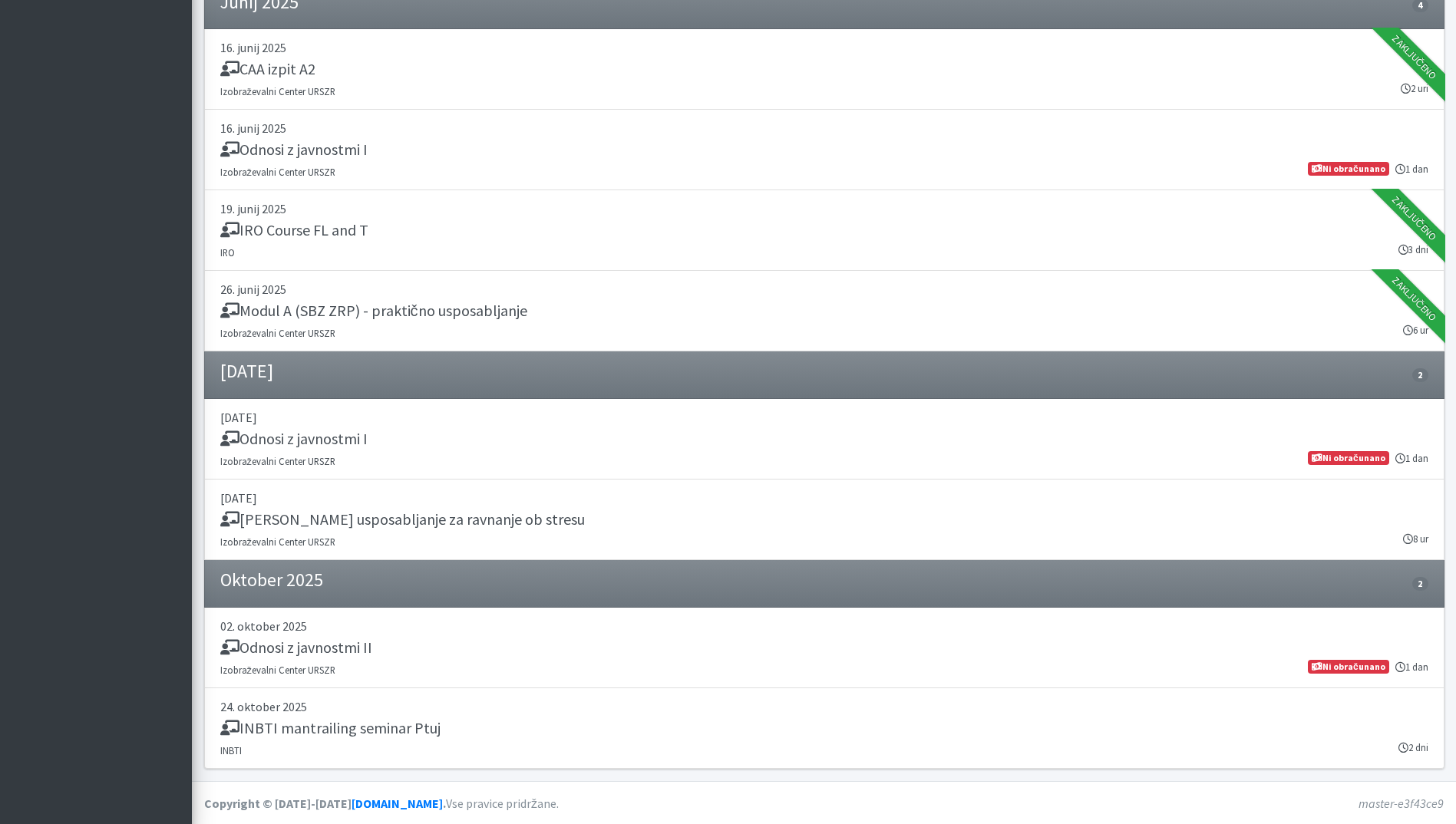
scroll to position [1426, 0]
